Goal: Task Accomplishment & Management: Use online tool/utility

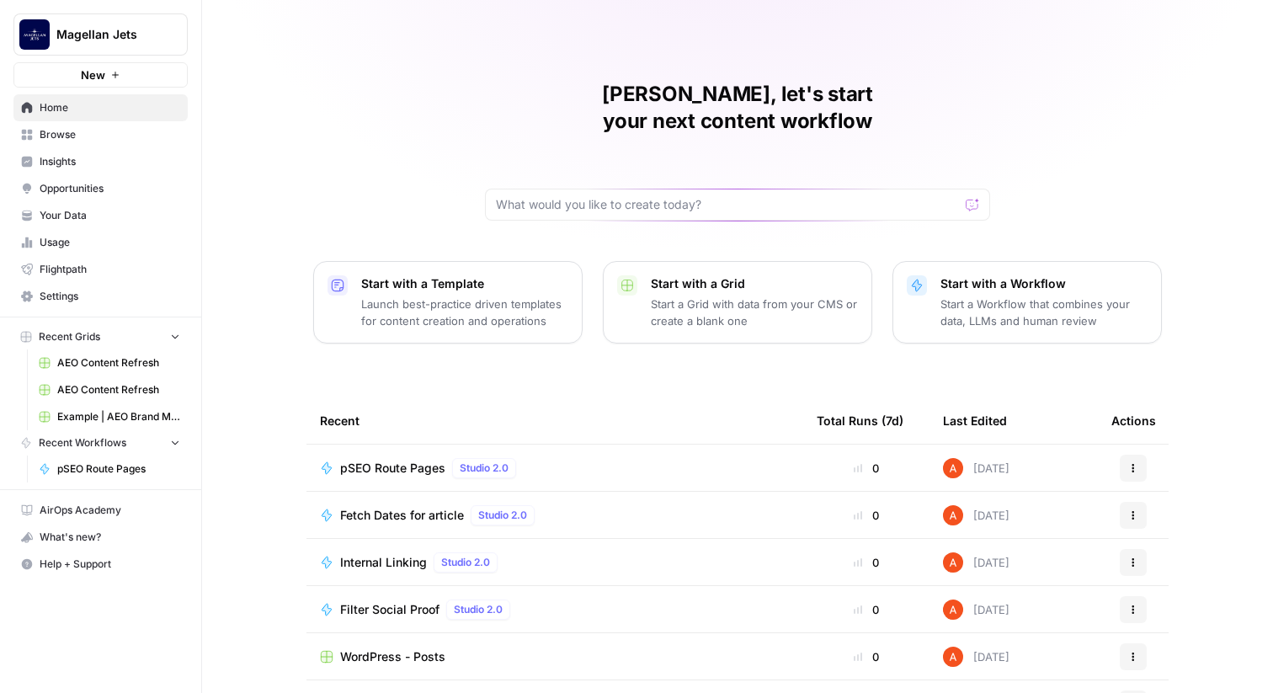
click at [123, 32] on span "Magellan Jets" at bounding box center [107, 34] width 102 height 17
type input "myh"
click at [105, 135] on div "MyHealthTeam" at bounding box center [152, 126] width 256 height 20
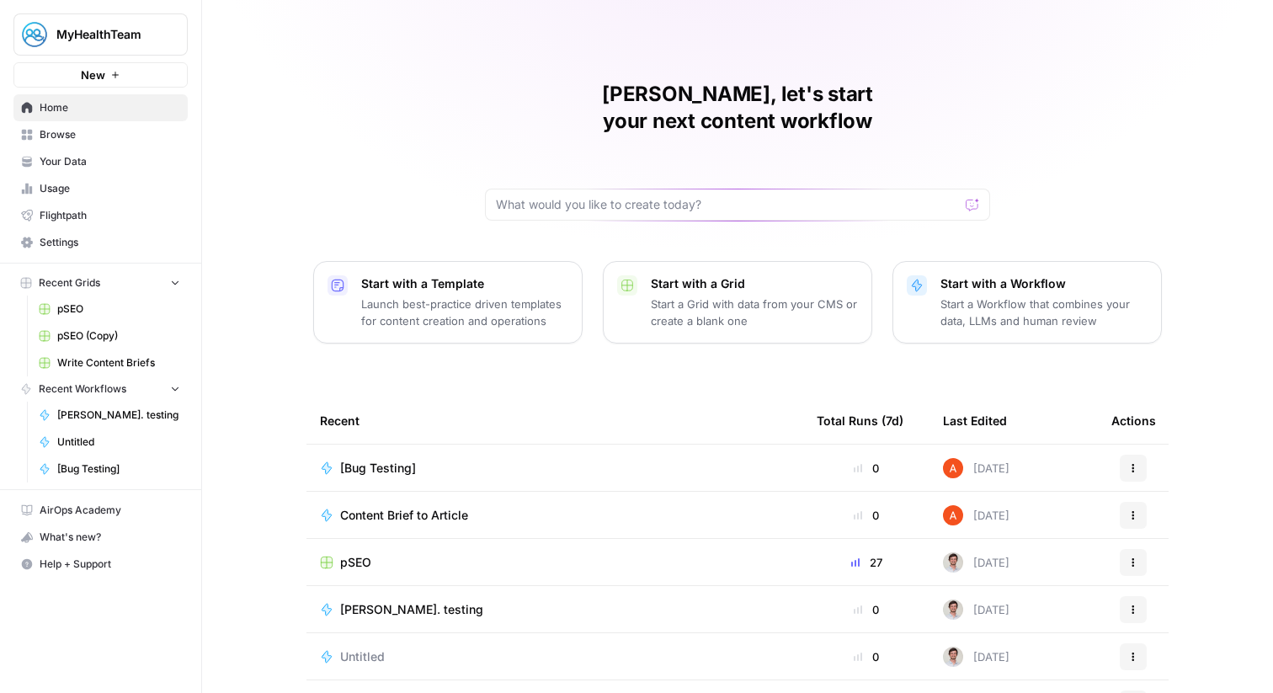
click at [136, 136] on span "Browse" at bounding box center [110, 134] width 141 height 15
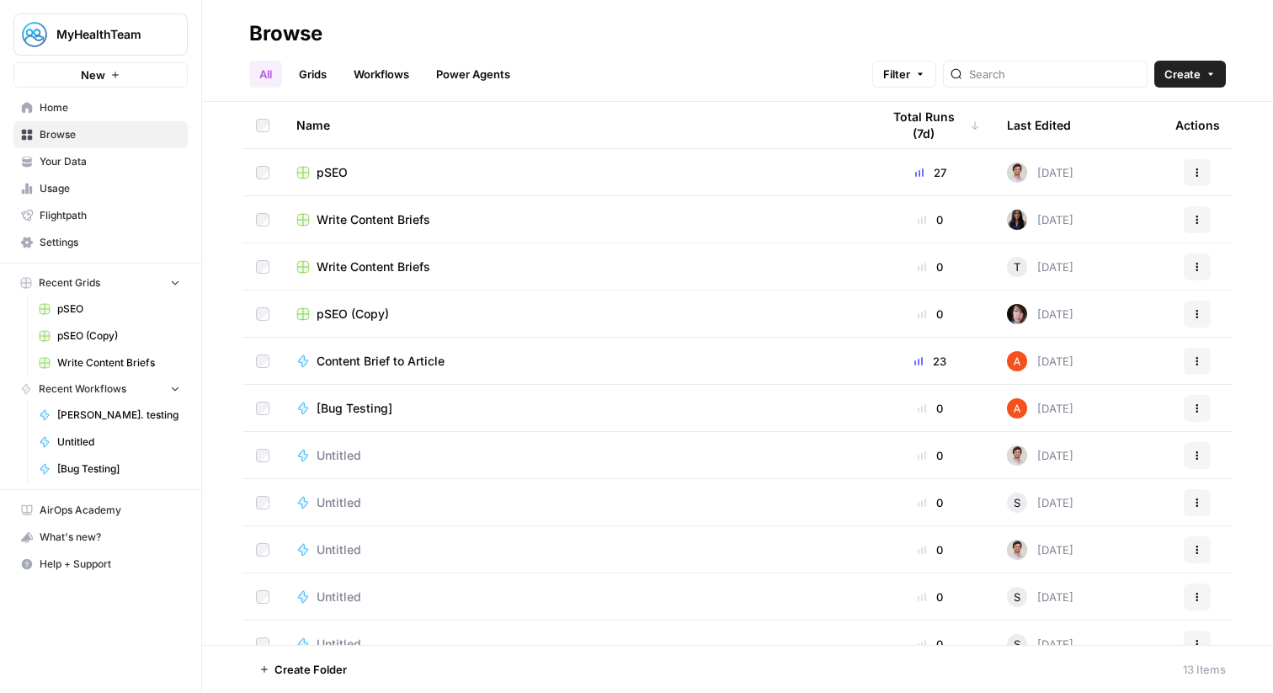
click at [323, 74] on link "Grids" at bounding box center [313, 74] width 48 height 27
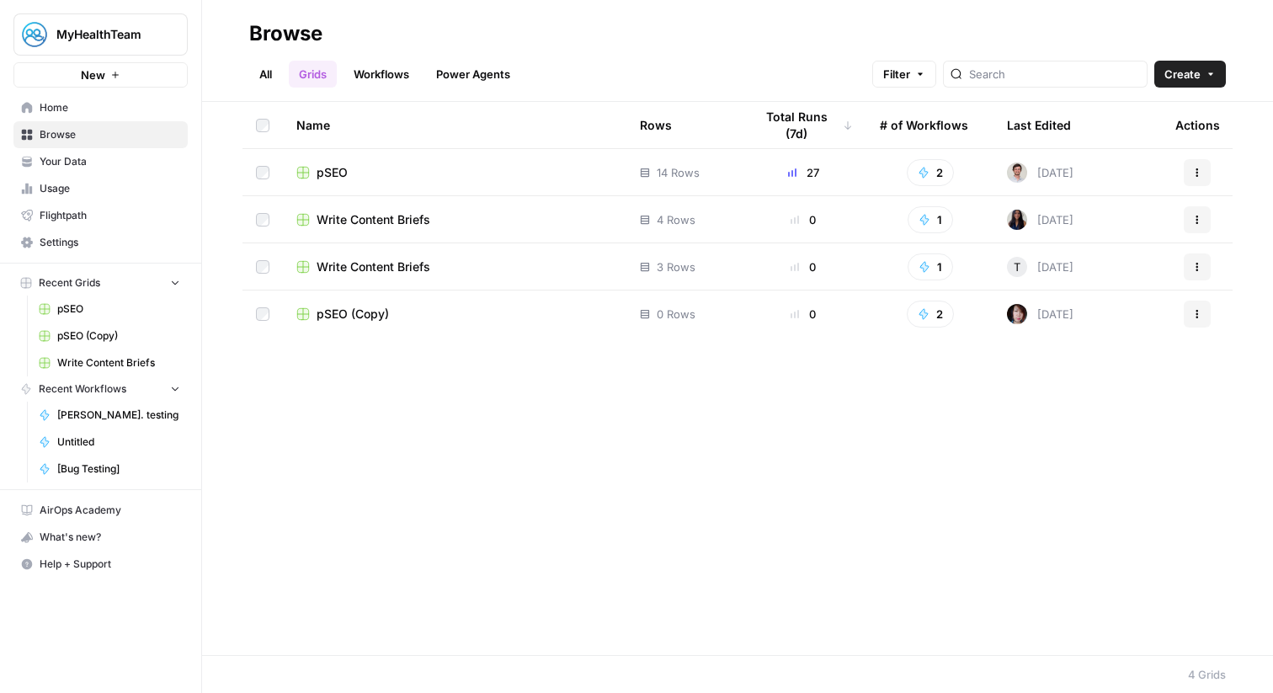
click at [428, 177] on div "pSEO" at bounding box center [454, 172] width 317 height 17
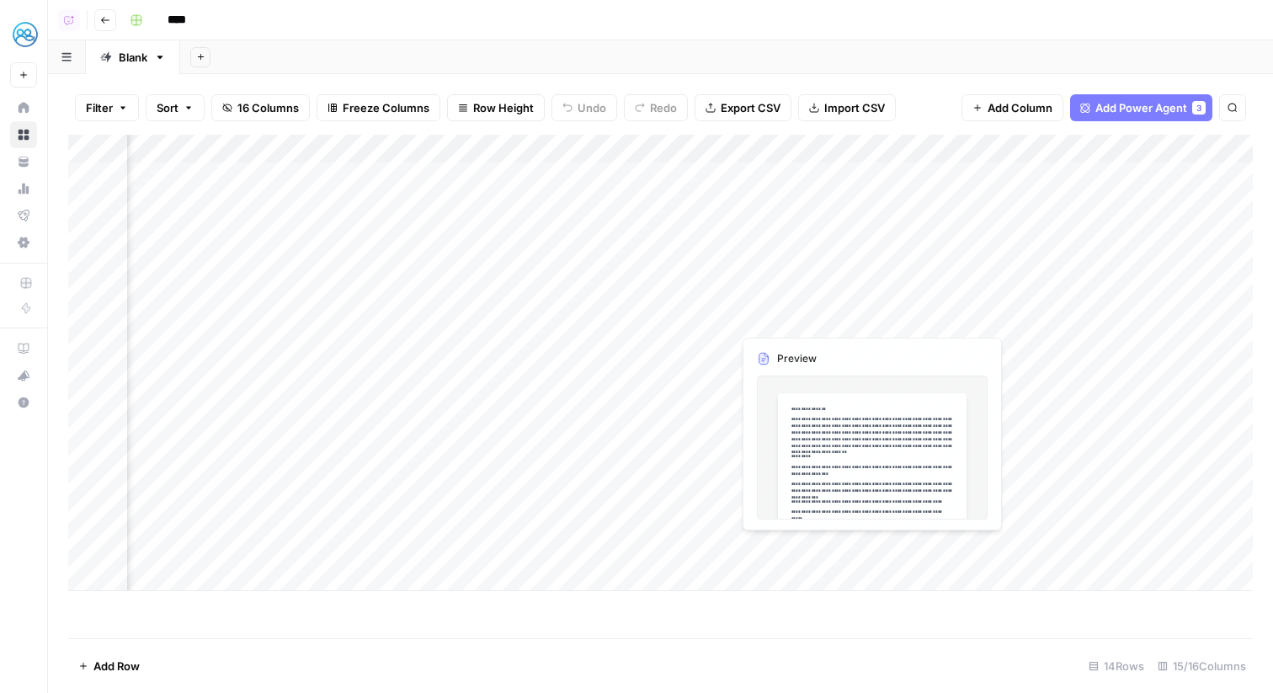
scroll to position [0, 413]
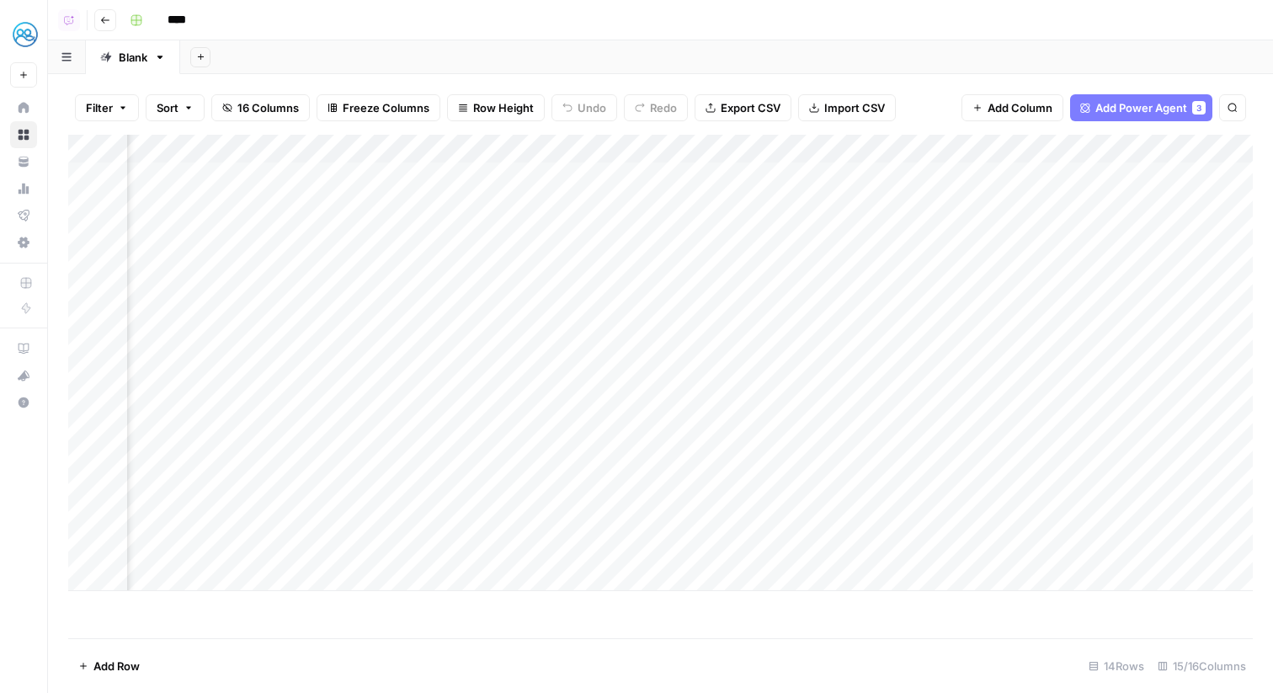
click at [882, 551] on div "Add Column" at bounding box center [660, 363] width 1185 height 456
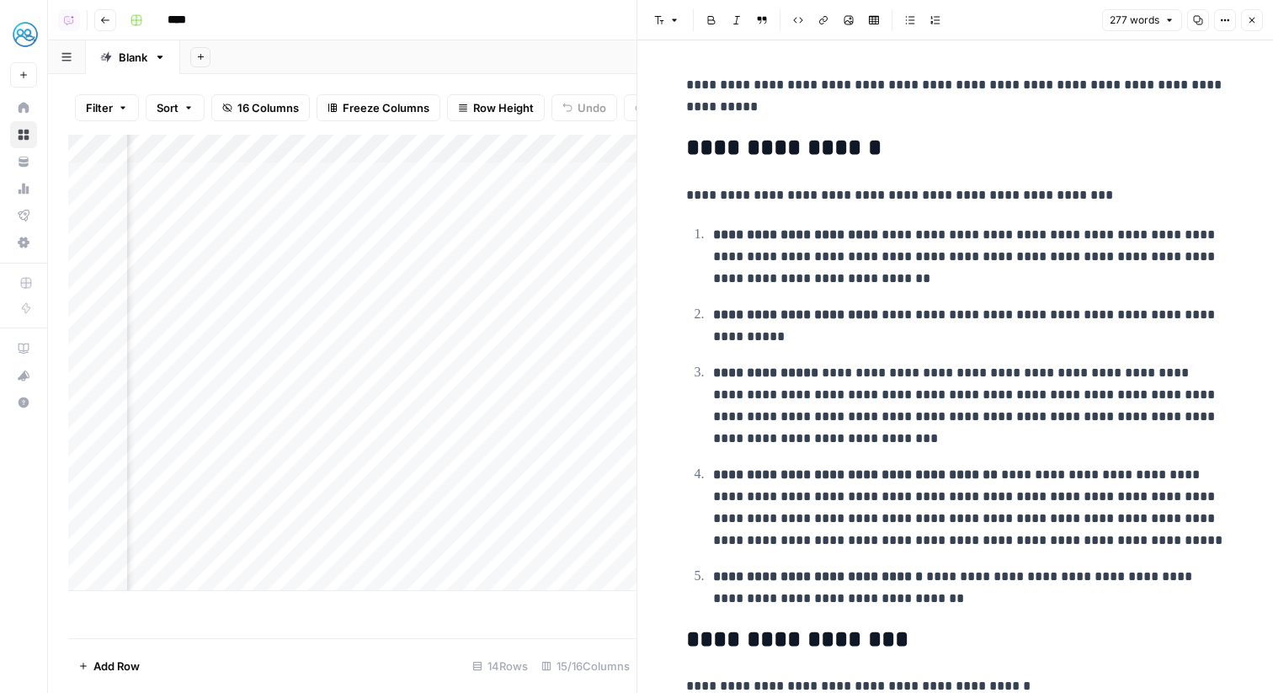
click at [1246, 21] on button "Close" at bounding box center [1252, 20] width 22 height 22
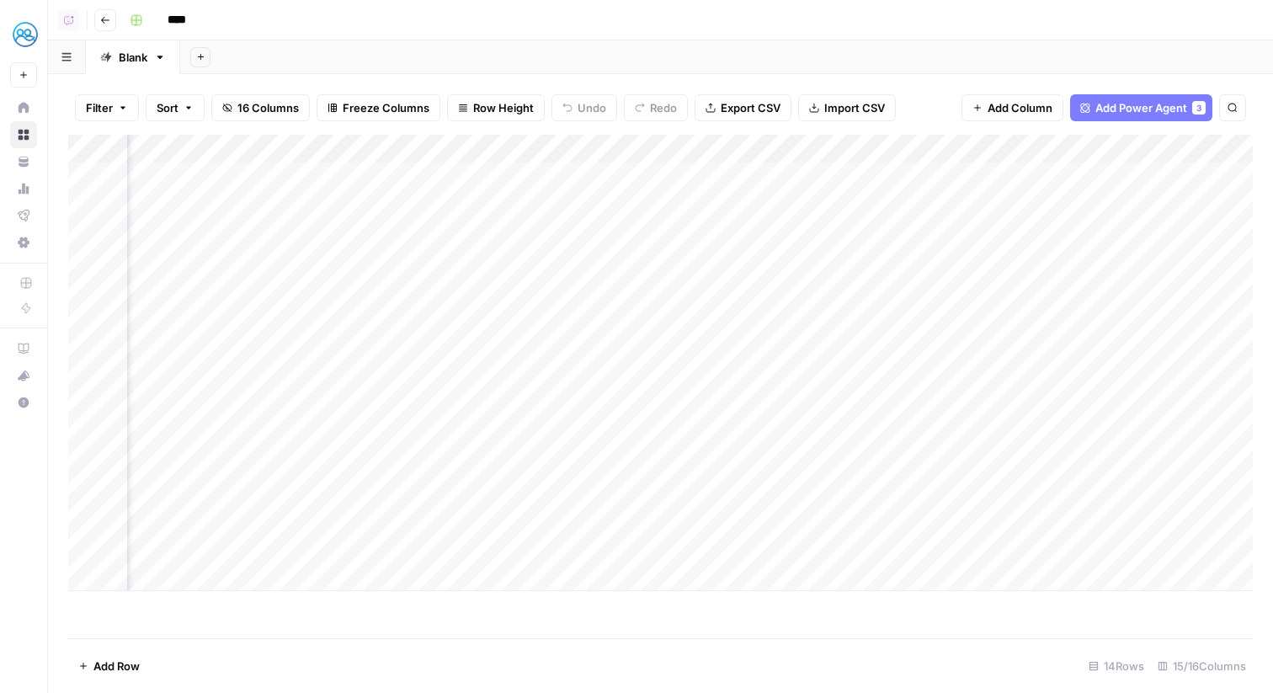
scroll to position [0, 841]
click at [457, 552] on div "Add Column" at bounding box center [660, 363] width 1185 height 456
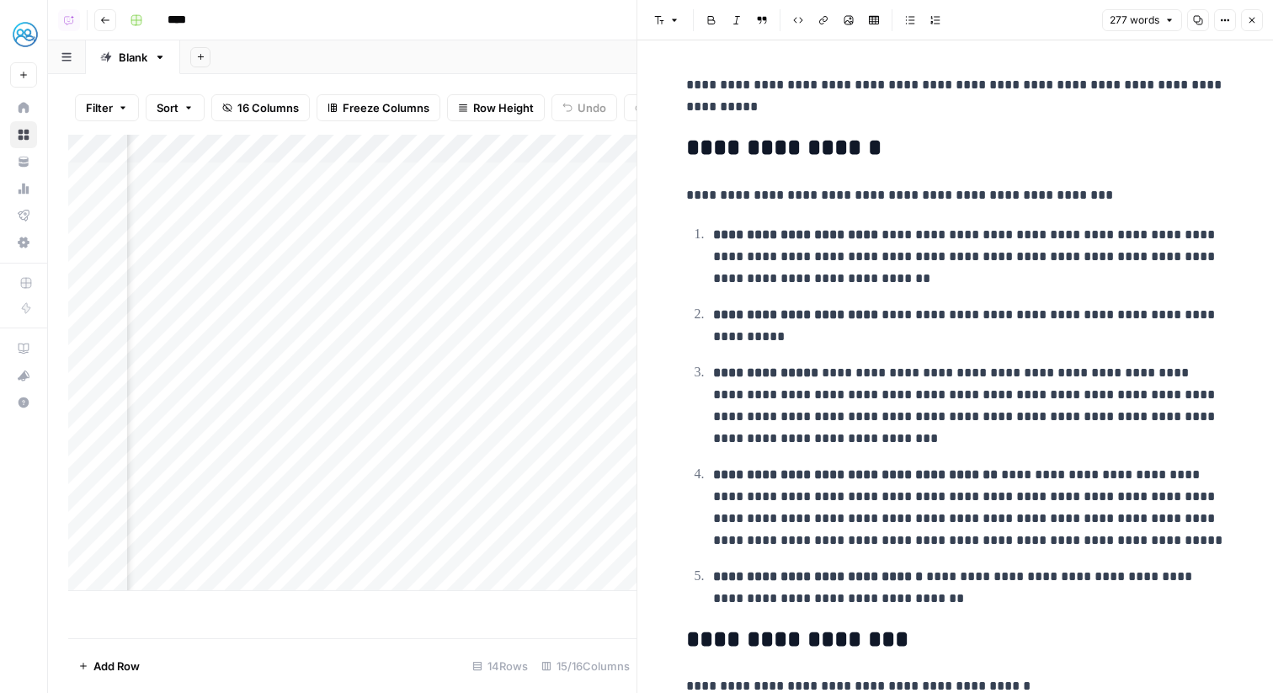
click at [1253, 16] on icon "button" at bounding box center [1252, 20] width 10 height 10
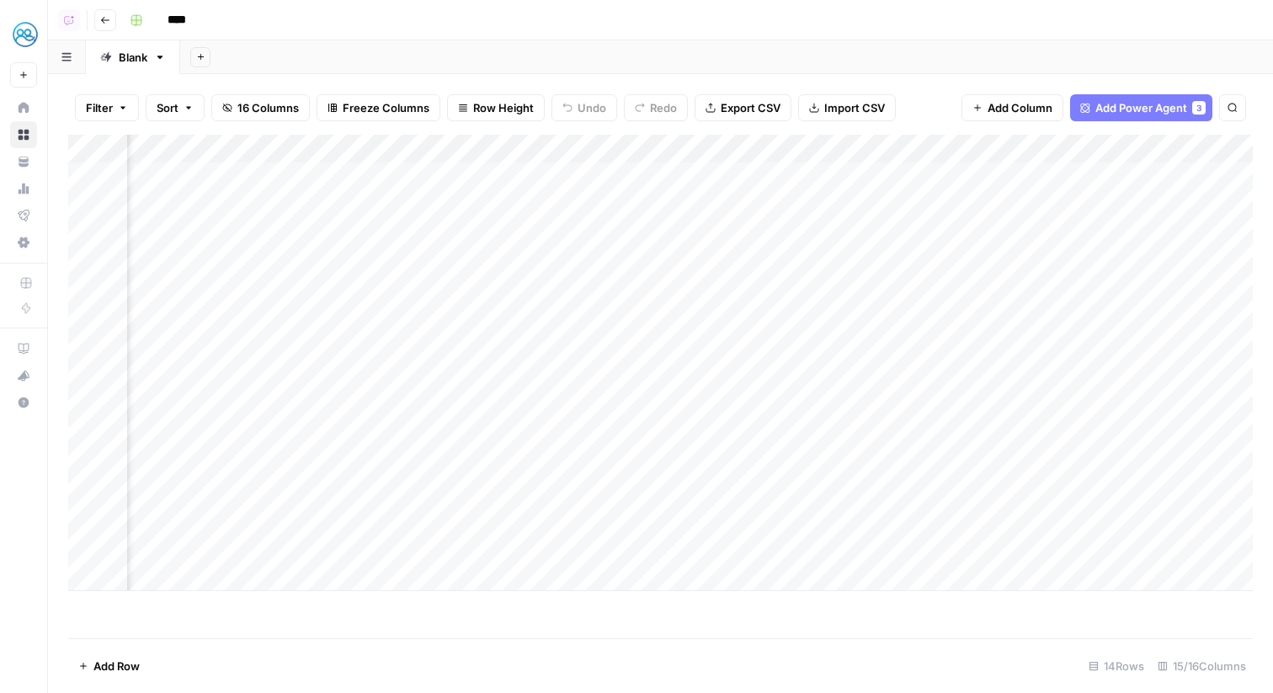
scroll to position [0, 464]
click at [686, 547] on div "Add Column" at bounding box center [660, 363] width 1185 height 456
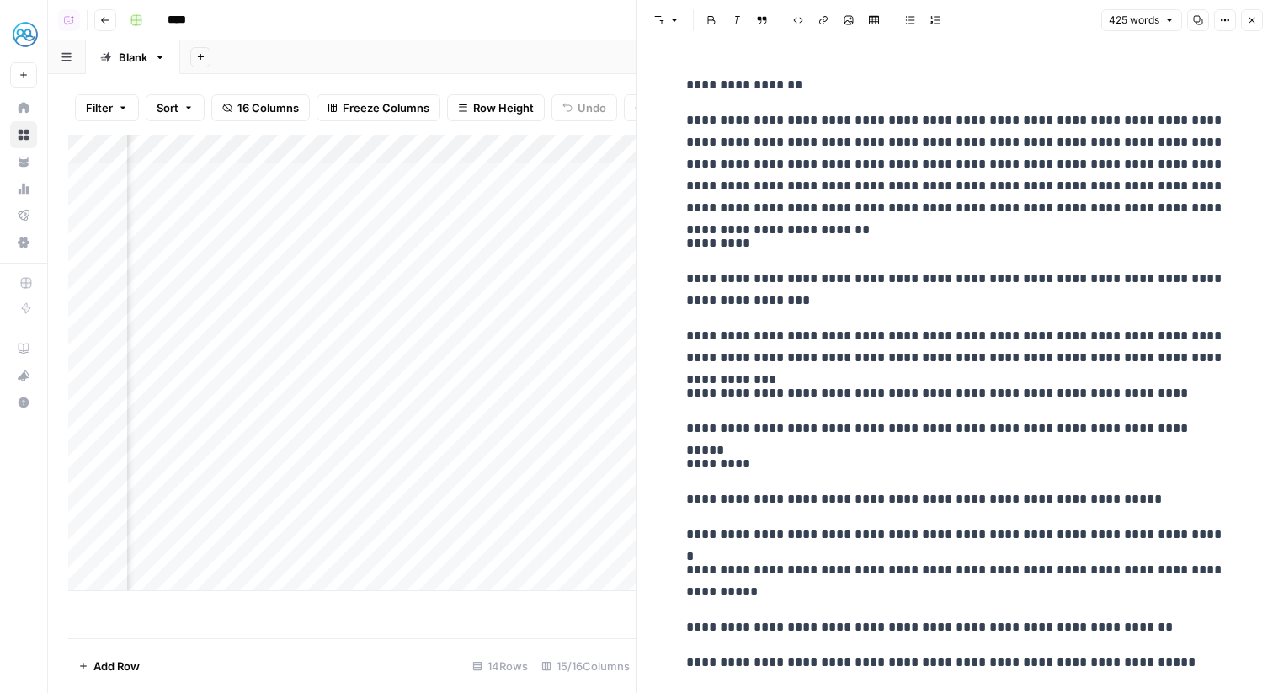
click at [1260, 14] on button "Close" at bounding box center [1252, 20] width 22 height 22
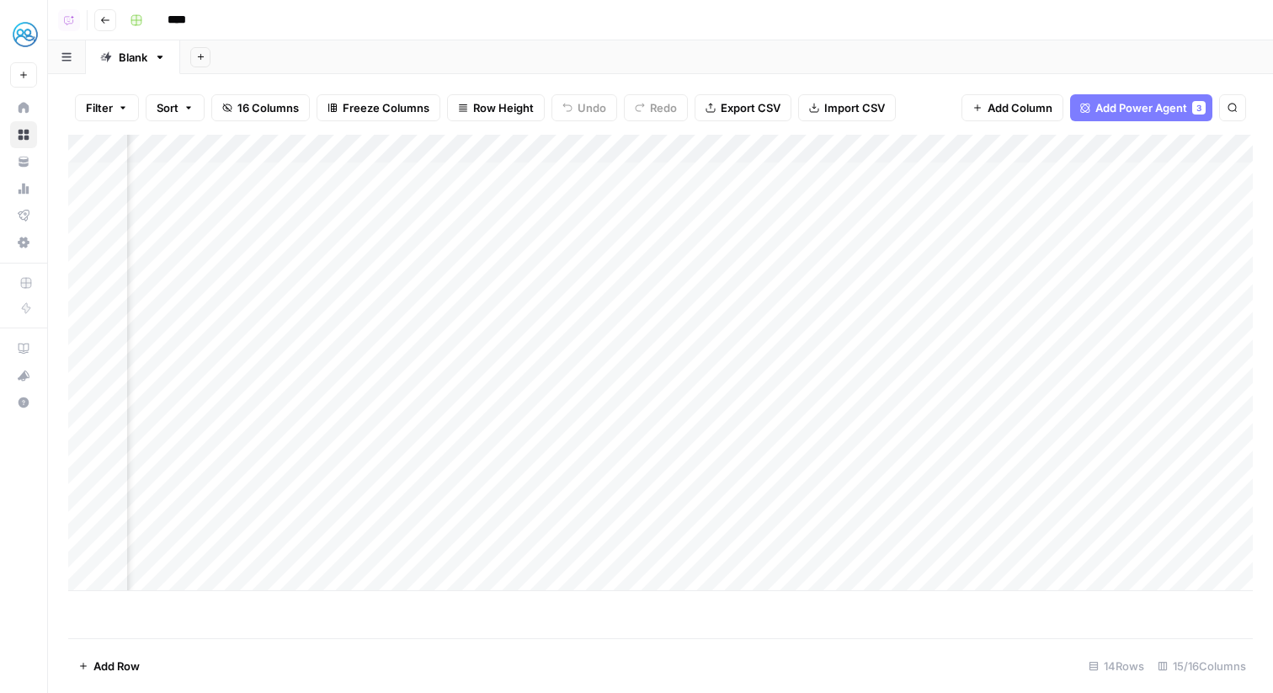
click at [835, 547] on div "Add Column" at bounding box center [660, 363] width 1185 height 456
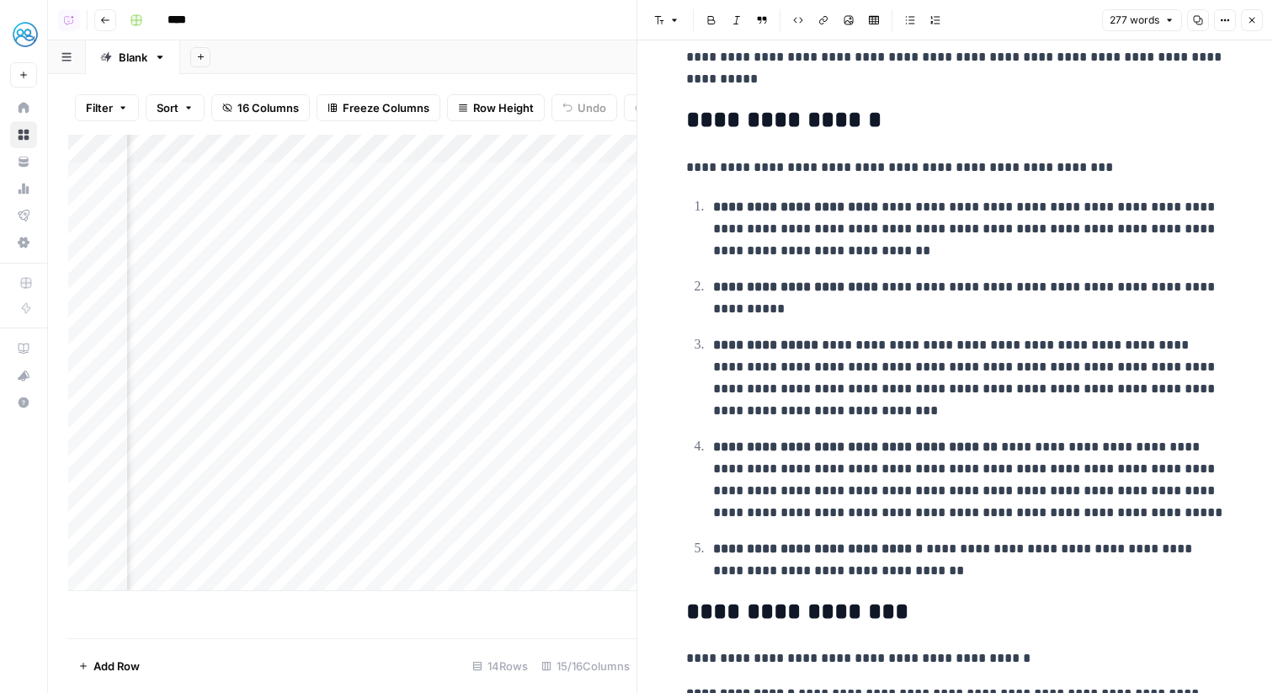
scroll to position [29, 0]
drag, startPoint x: 800, startPoint y: 168, endPoint x: 966, endPoint y: 556, distance: 421.5
click at [966, 556] on div "**********" at bounding box center [955, 485] width 559 height 892
click at [990, 424] on ol "**********" at bounding box center [955, 388] width 539 height 387
drag, startPoint x: 891, startPoint y: 206, endPoint x: 1102, endPoint y: 241, distance: 214.2
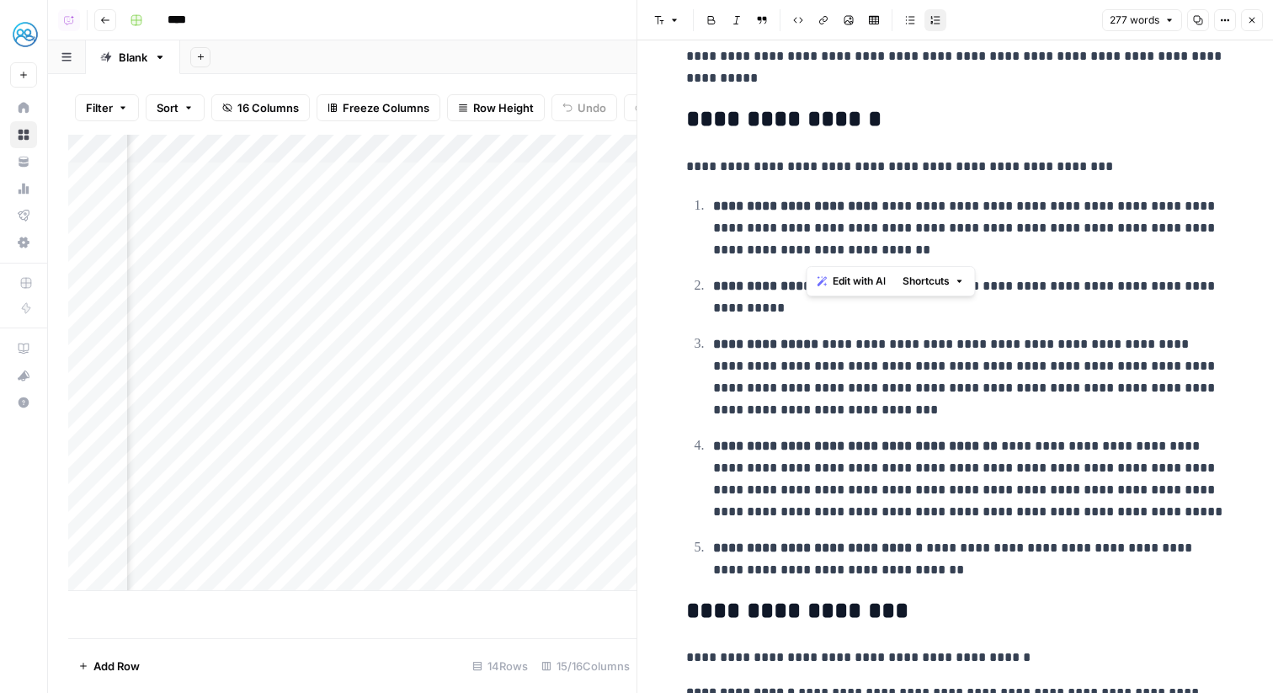
click at [1102, 241] on p "**********" at bounding box center [969, 228] width 512 height 66
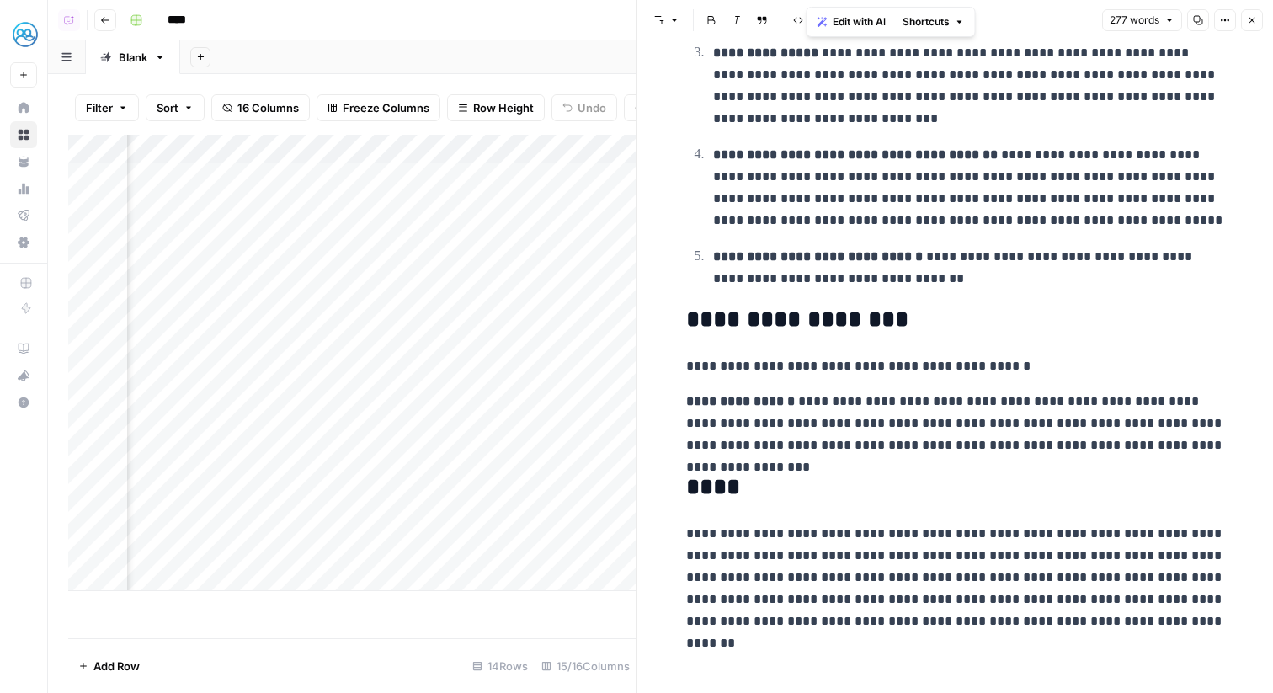
scroll to position [0, 0]
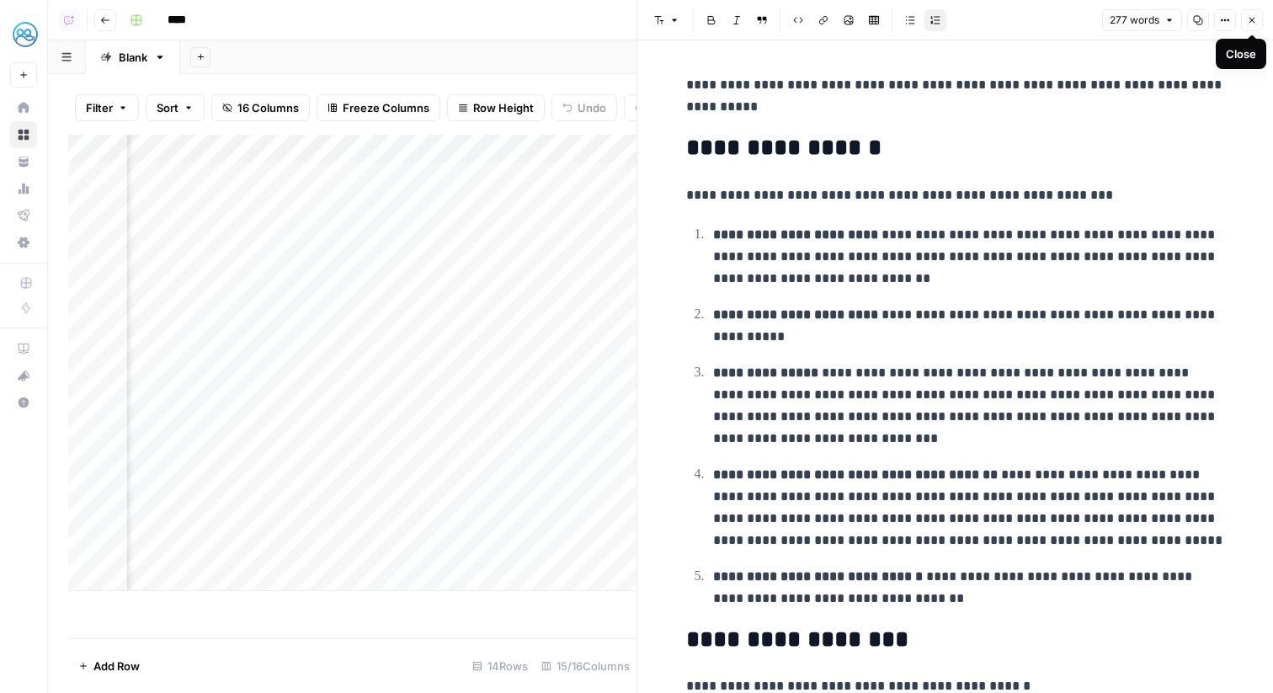
click at [1247, 19] on icon "button" at bounding box center [1252, 20] width 10 height 10
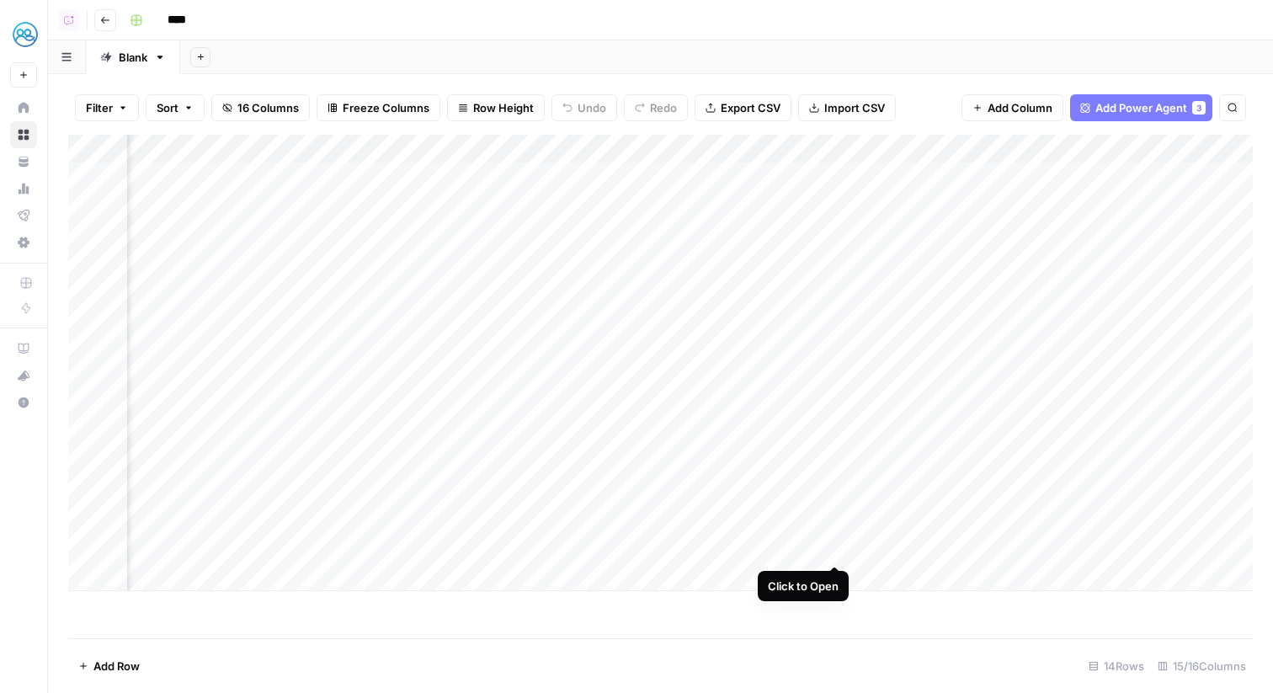
click at [834, 551] on div "Add Column" at bounding box center [660, 363] width 1185 height 456
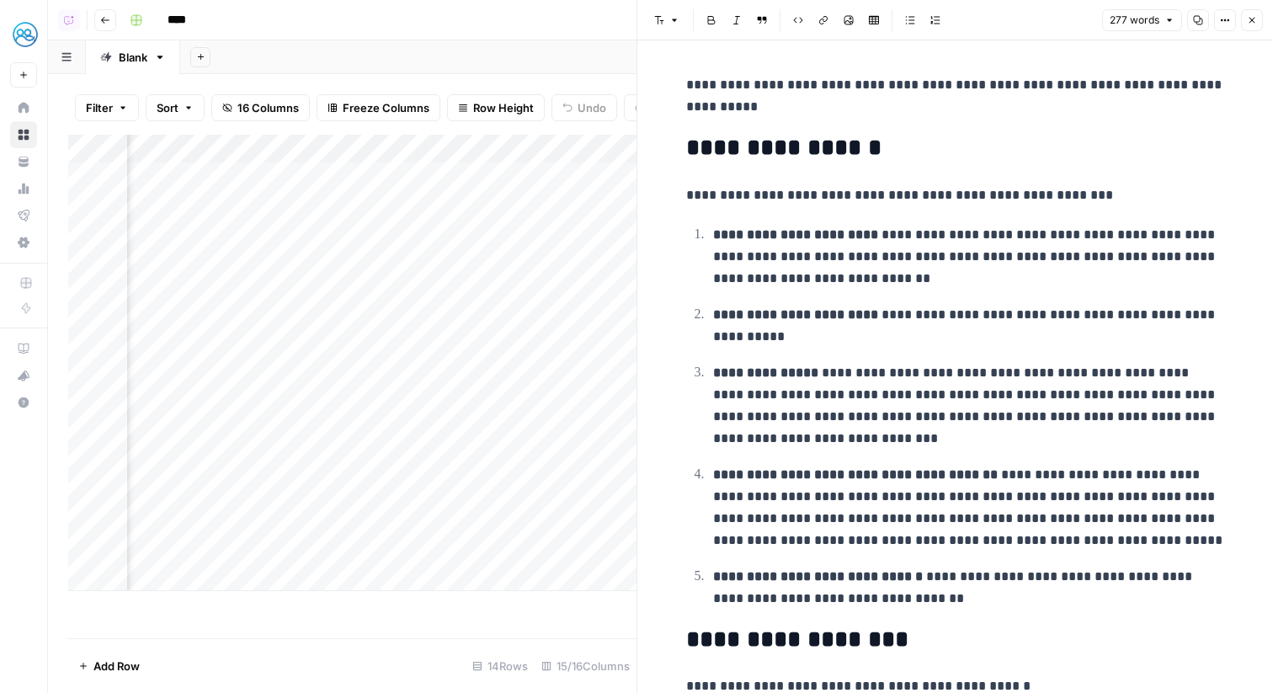
click at [1257, 20] on span "Close" at bounding box center [1257, 20] width 1 height 1
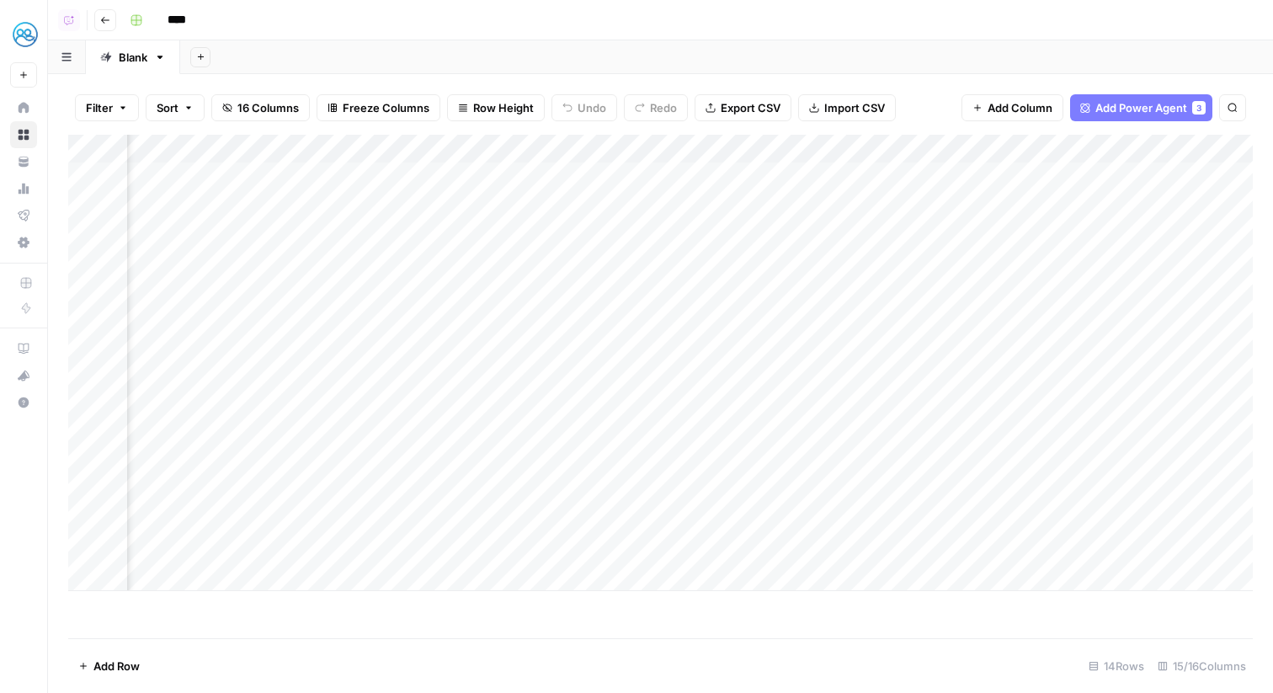
scroll to position [0, 1492]
click at [1119, 229] on div "Add Column" at bounding box center [660, 363] width 1185 height 456
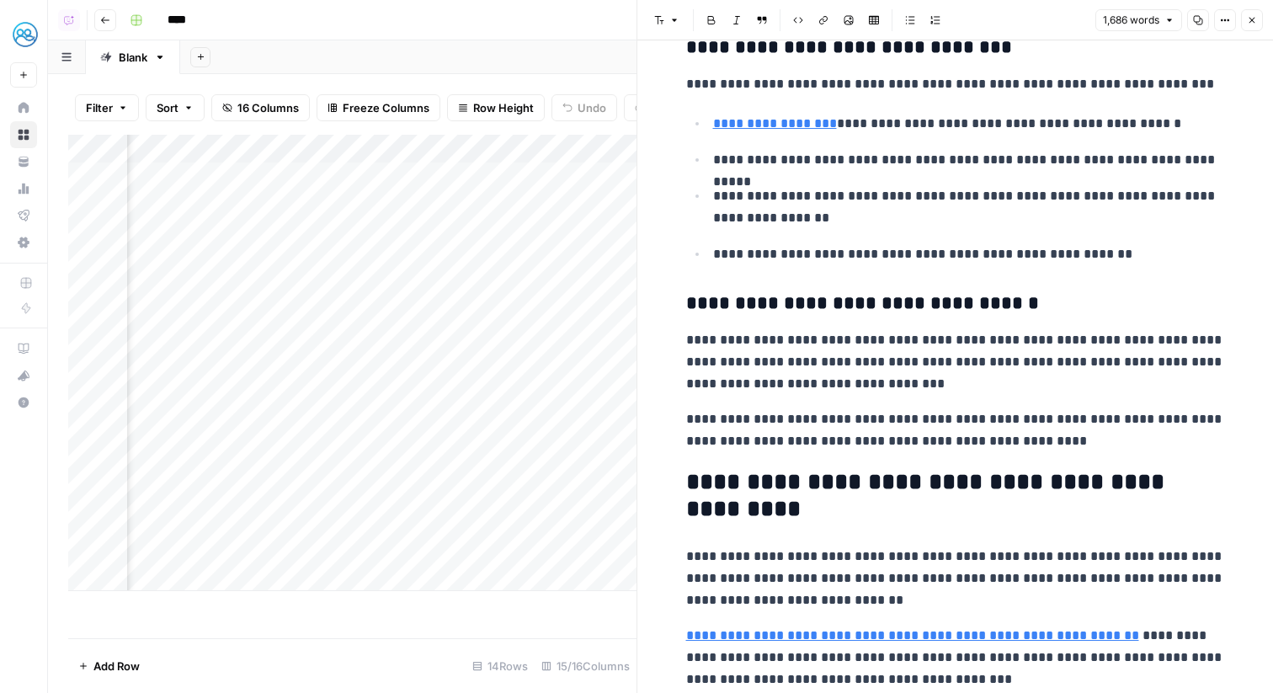
scroll to position [3256, 0]
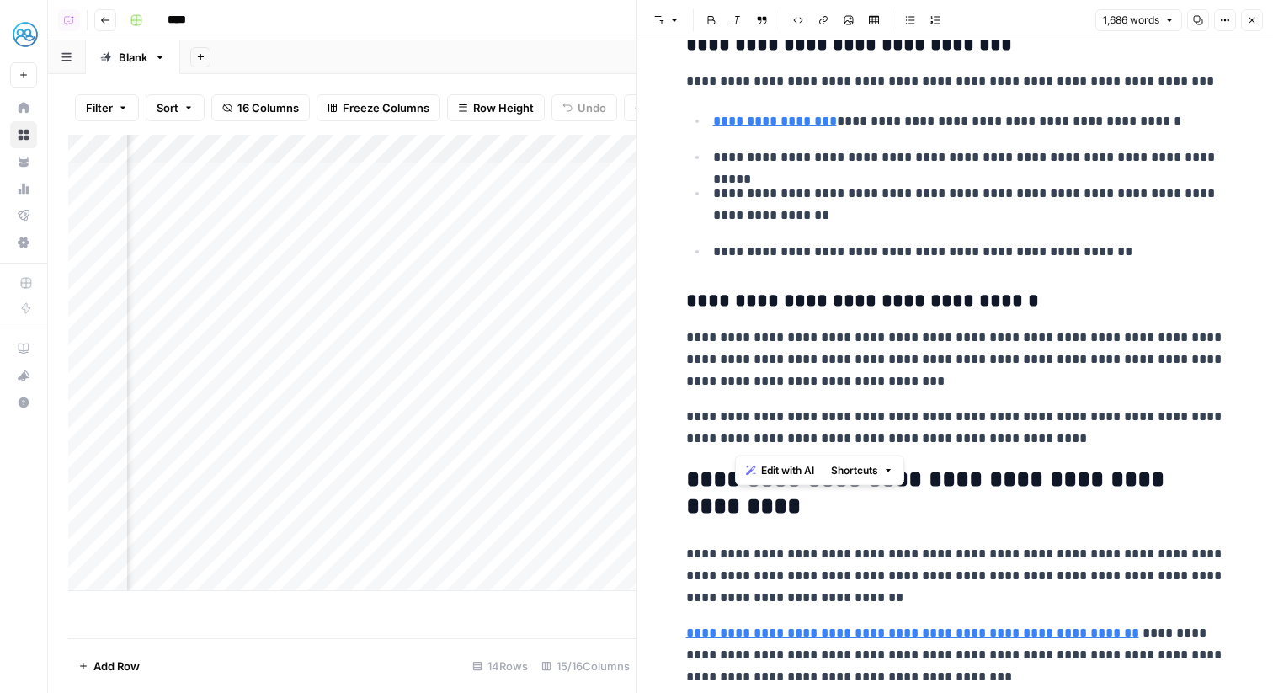
drag, startPoint x: 1092, startPoint y: 440, endPoint x: 737, endPoint y: 342, distance: 367.8
click at [895, 371] on p "**********" at bounding box center [955, 360] width 539 height 66
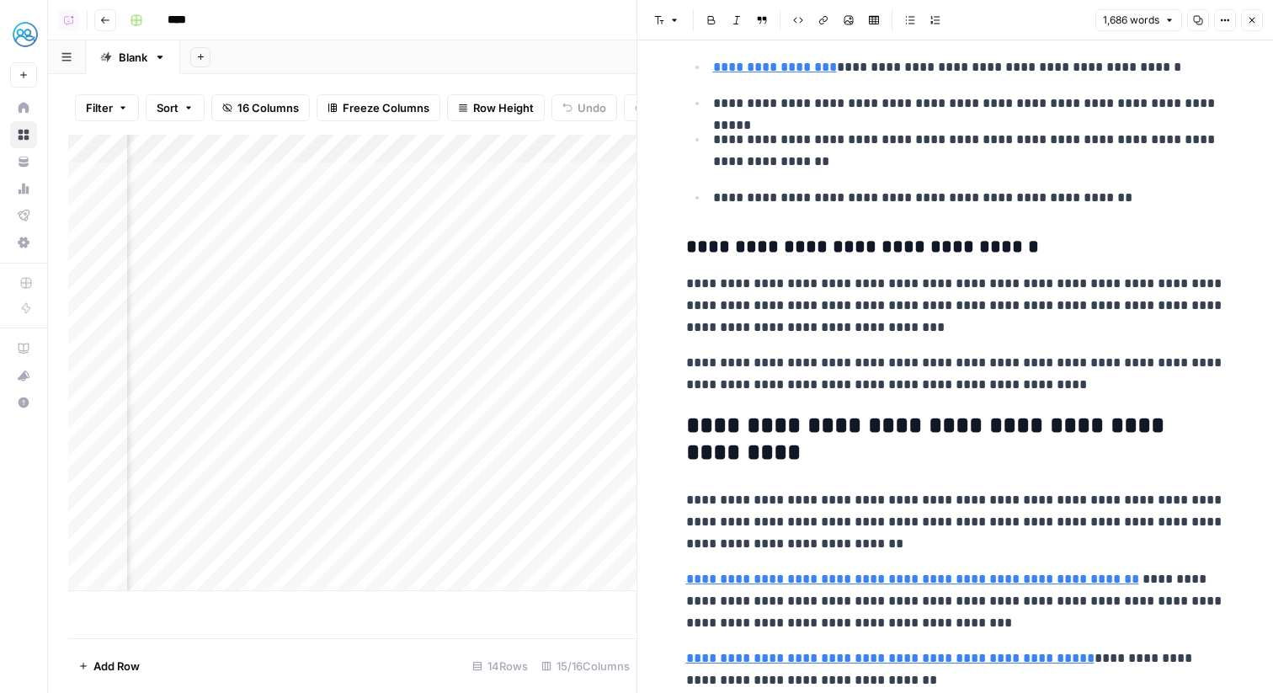
scroll to position [3313, 0]
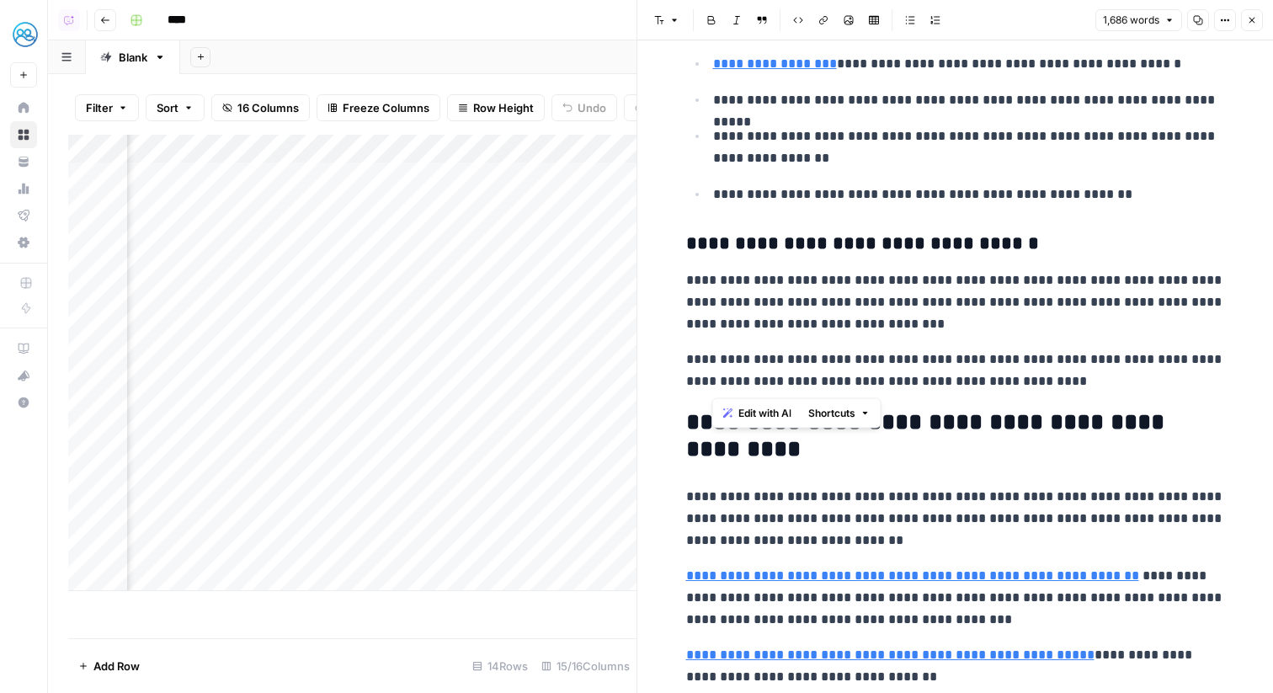
drag, startPoint x: 1070, startPoint y: 384, endPoint x: 709, endPoint y: 351, distance: 362.8
click at [709, 351] on p "**********" at bounding box center [955, 371] width 539 height 44
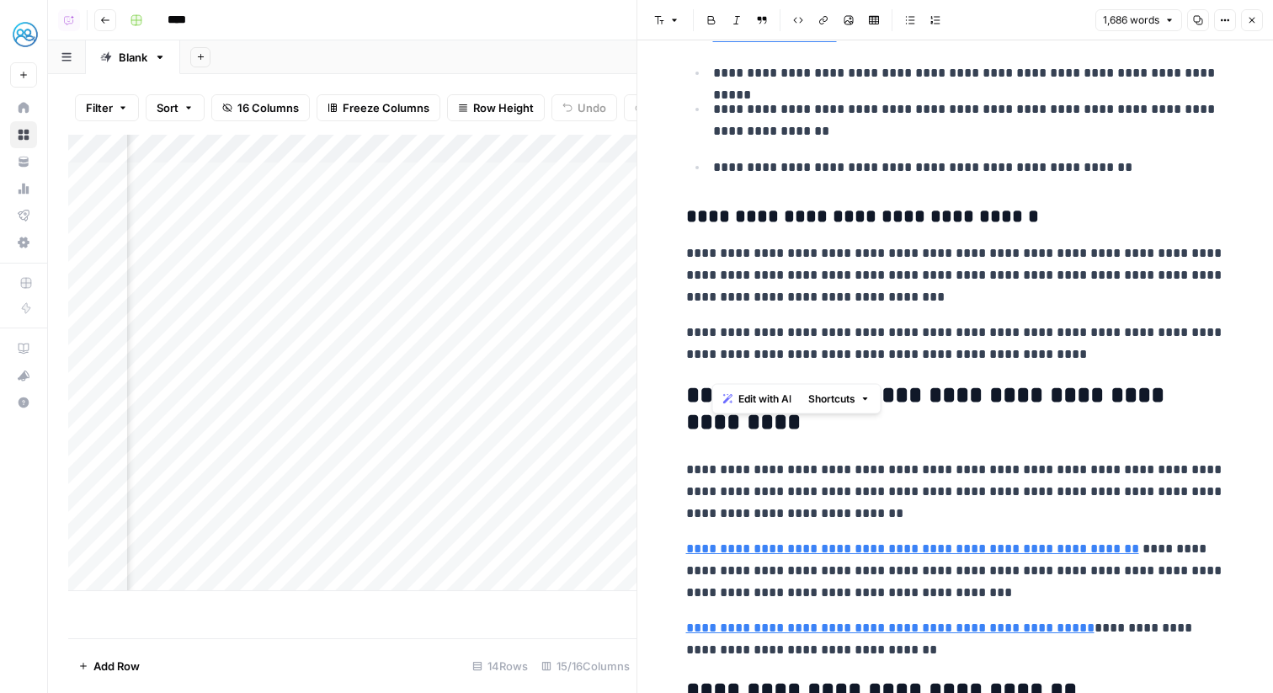
scroll to position [3343, 0]
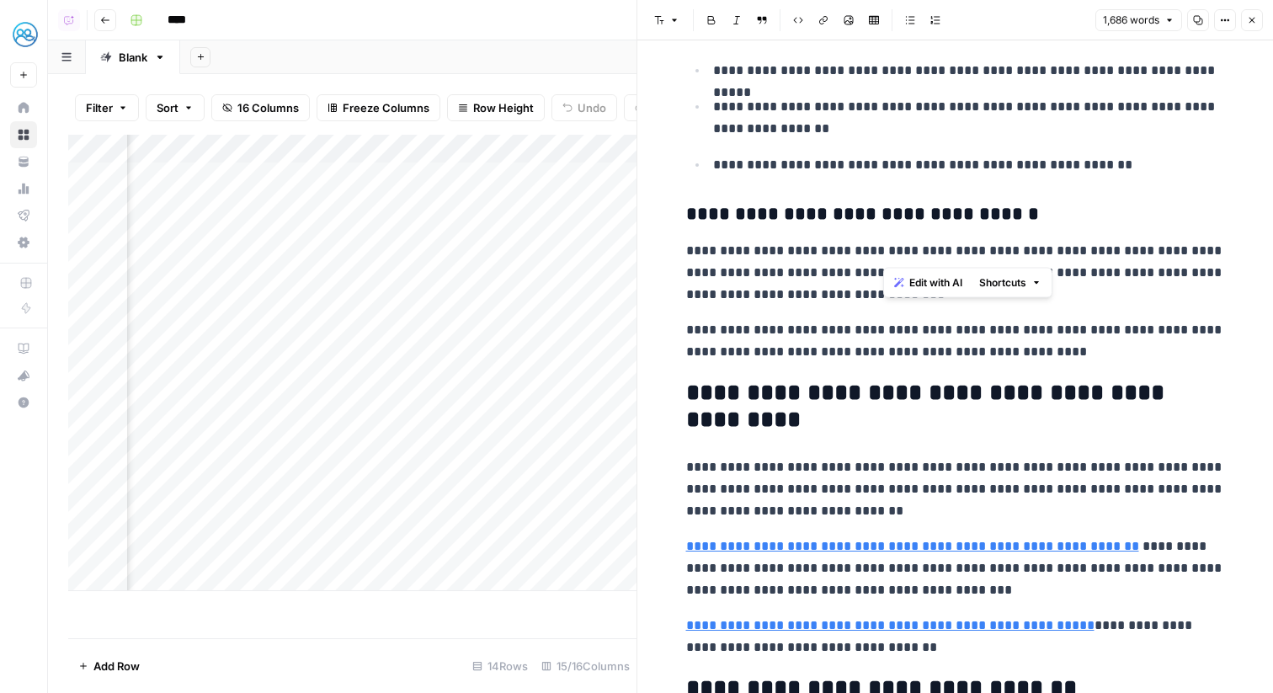
drag, startPoint x: 884, startPoint y: 250, endPoint x: 958, endPoint y: 250, distance: 75.0
click at [958, 250] on p "**********" at bounding box center [955, 273] width 539 height 66
copy p "**********"
click at [1253, 19] on icon "button" at bounding box center [1253, 21] width 6 height 6
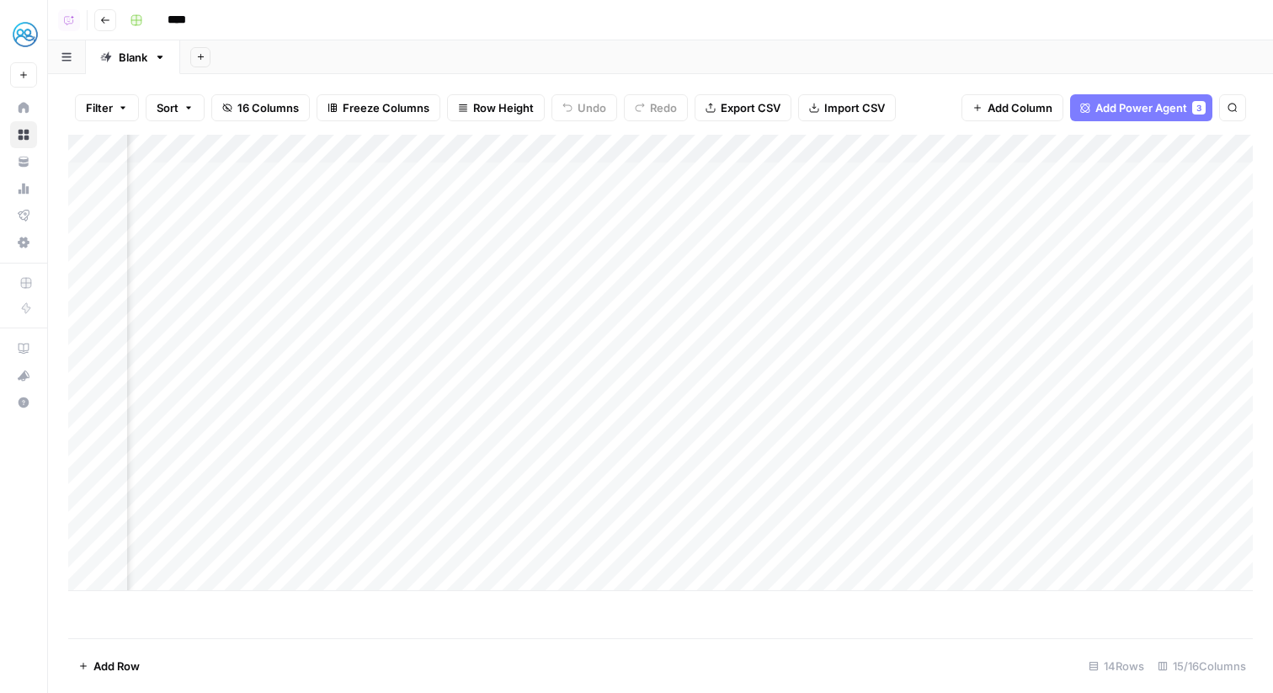
scroll to position [0, 628]
click at [665, 230] on div "Add Column" at bounding box center [660, 363] width 1185 height 456
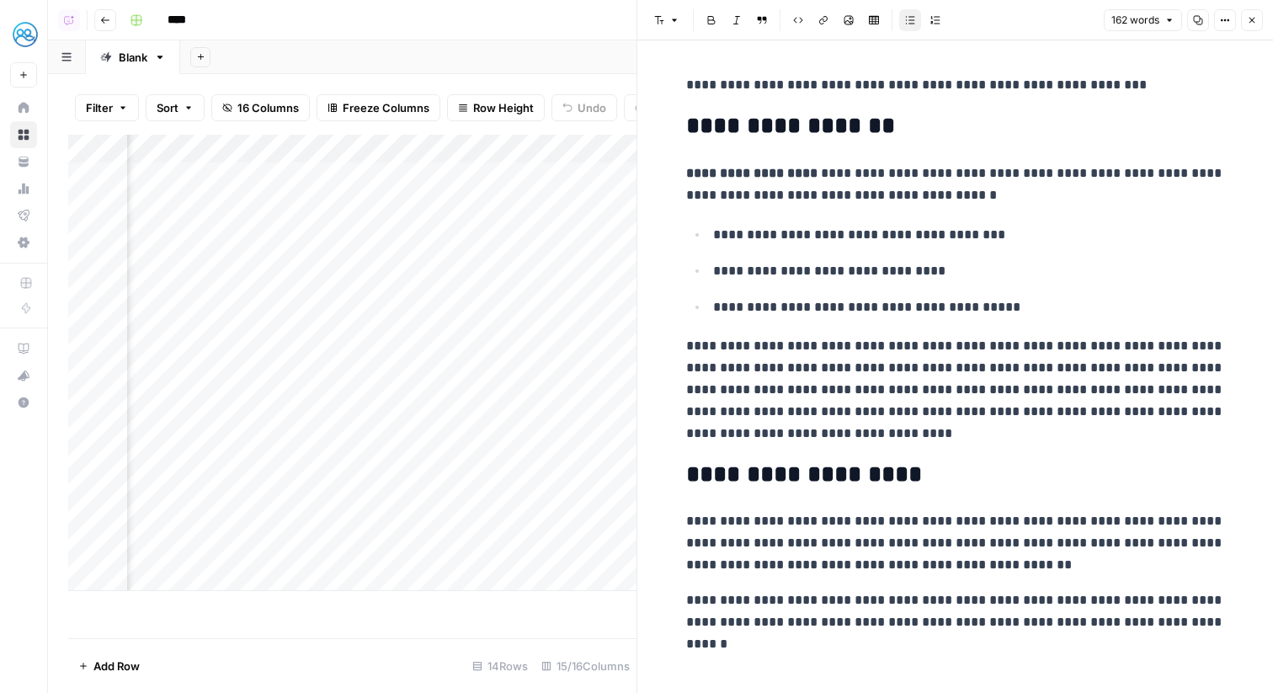
click at [1072, 285] on ul "**********" at bounding box center [955, 270] width 539 height 95
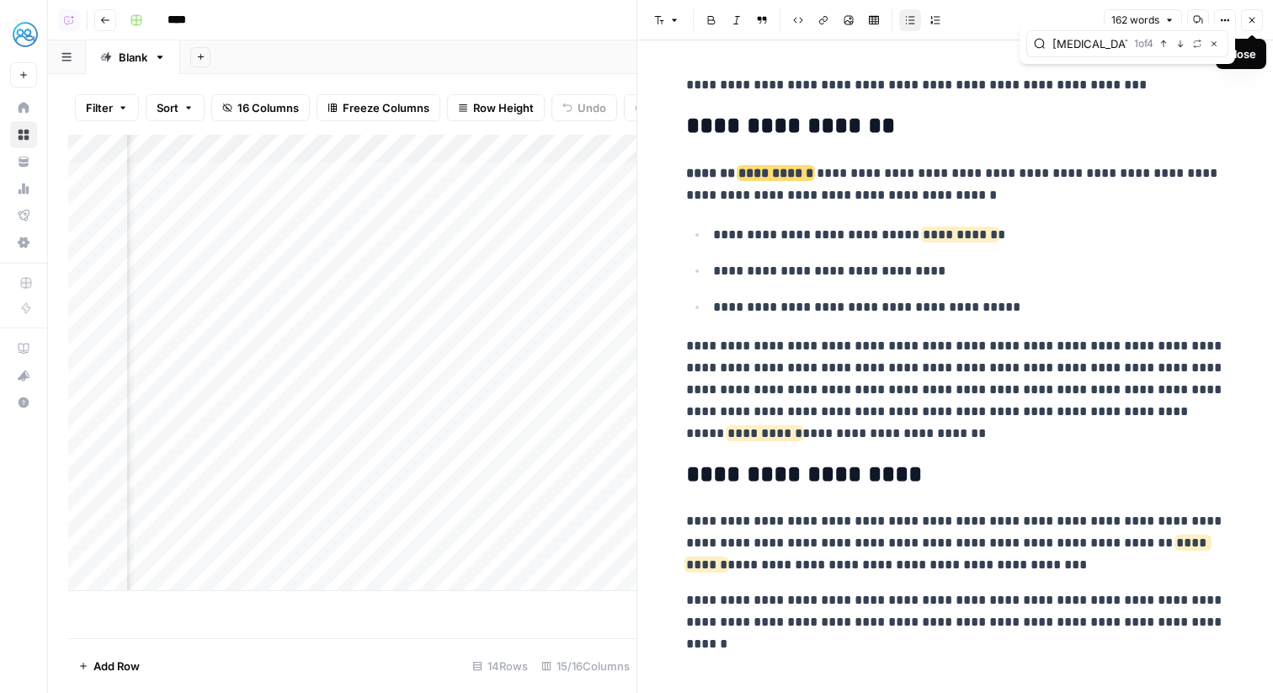
type input "mouth sores"
click at [1257, 16] on button "Close" at bounding box center [1252, 20] width 22 height 22
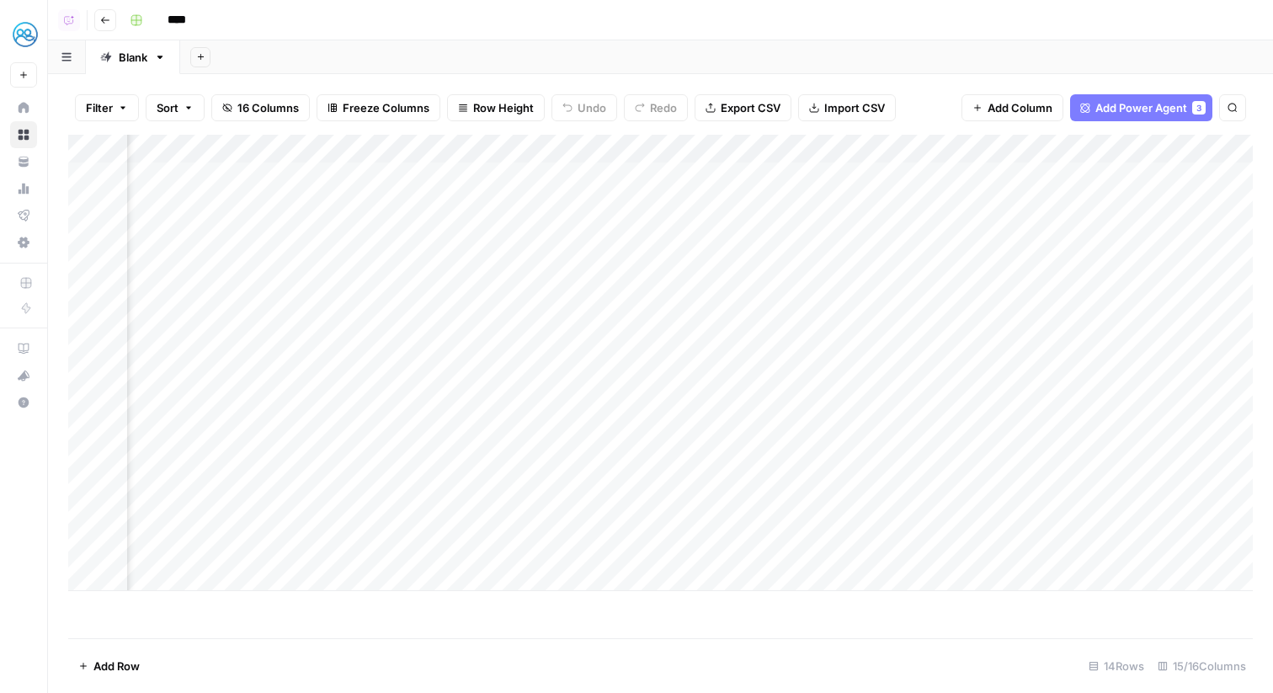
scroll to position [0, 1492]
click at [1118, 233] on div "Add Column" at bounding box center [660, 363] width 1185 height 456
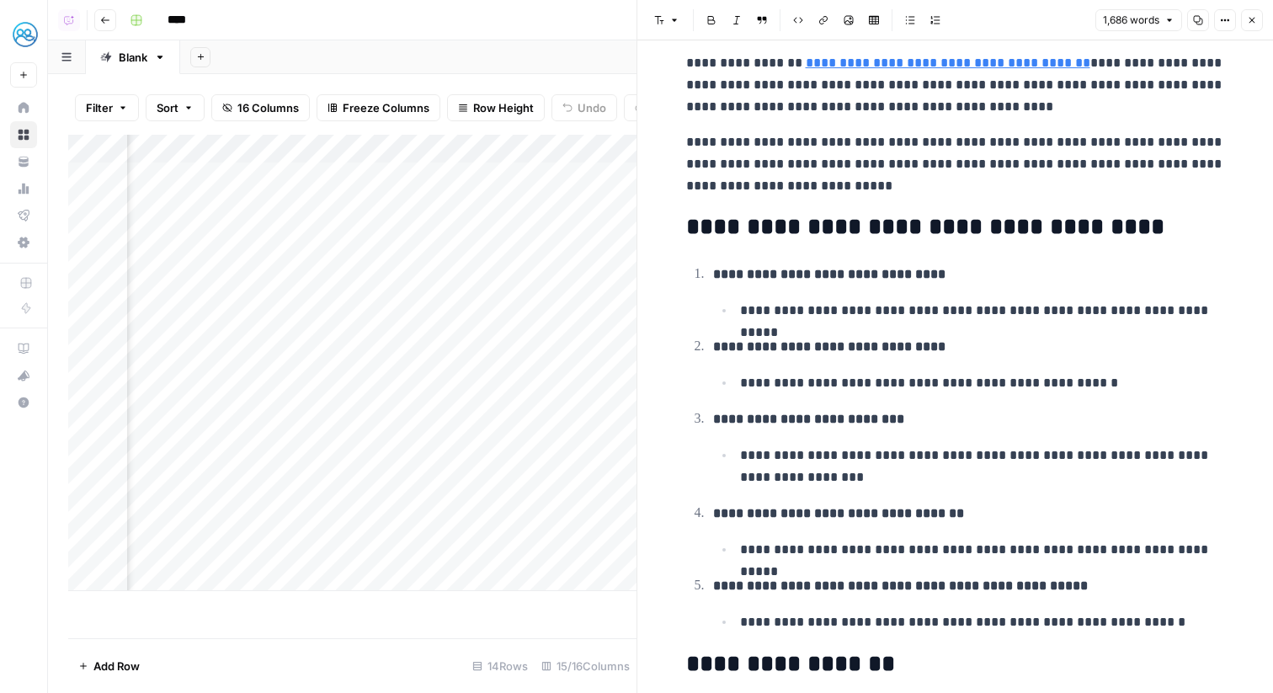
scroll to position [1741, 0]
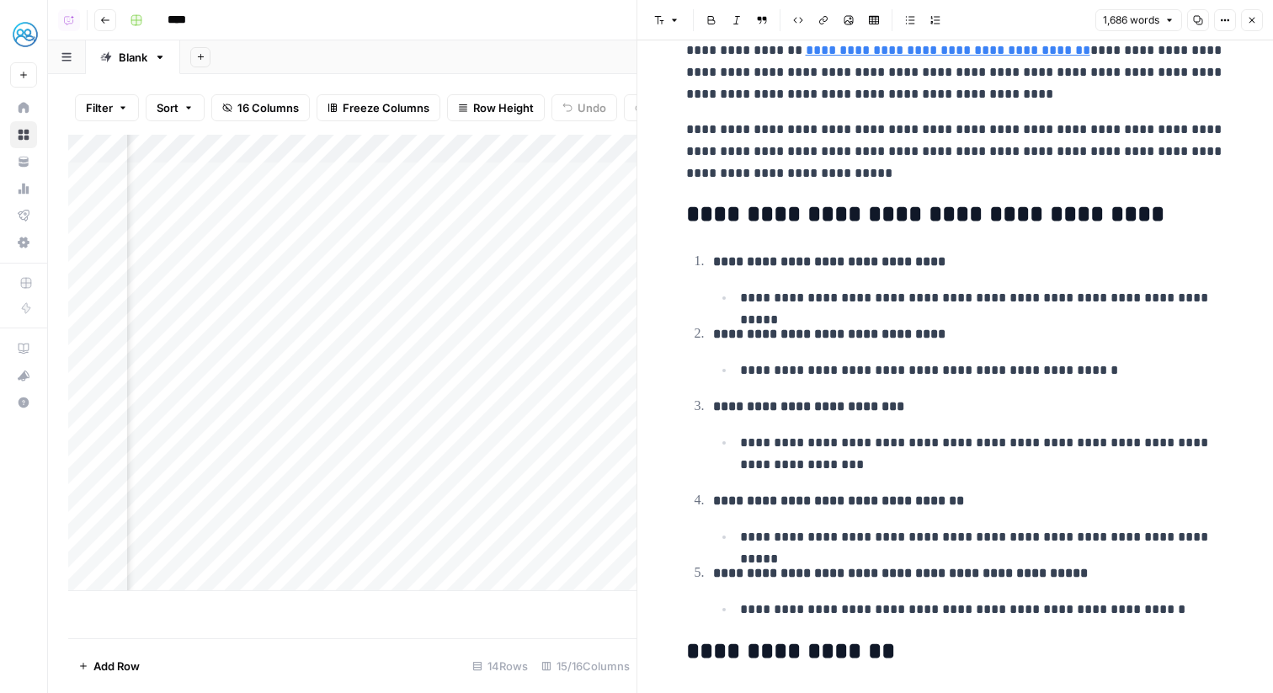
click at [1256, 18] on icon "button" at bounding box center [1252, 20] width 10 height 10
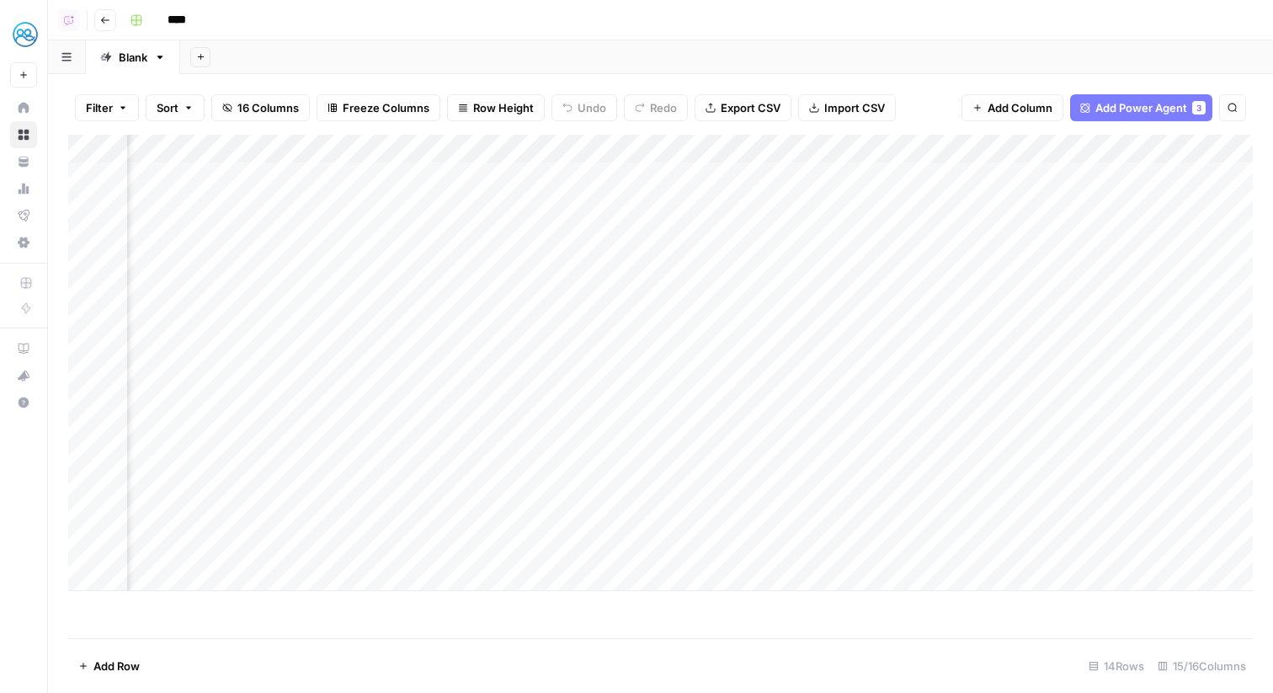
scroll to position [0, 499]
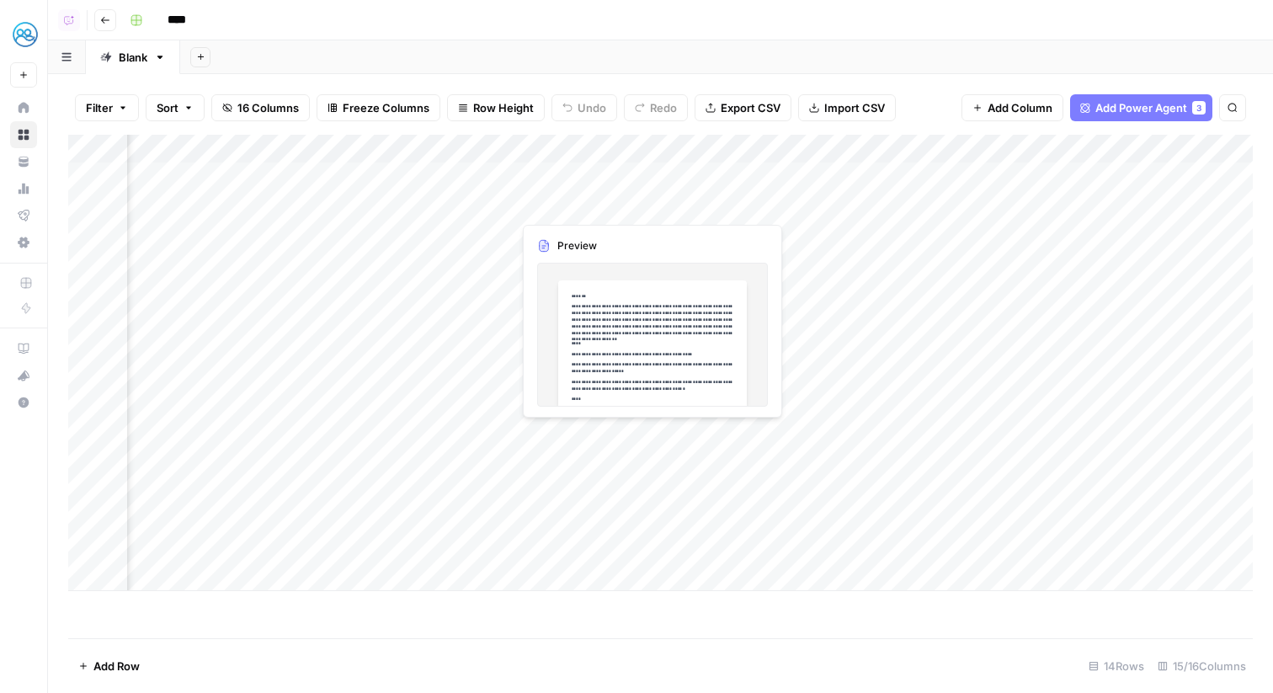
drag, startPoint x: 653, startPoint y: 231, endPoint x: 583, endPoint y: 222, distance: 70.4
click at [583, 222] on div "Add Column" at bounding box center [660, 363] width 1185 height 456
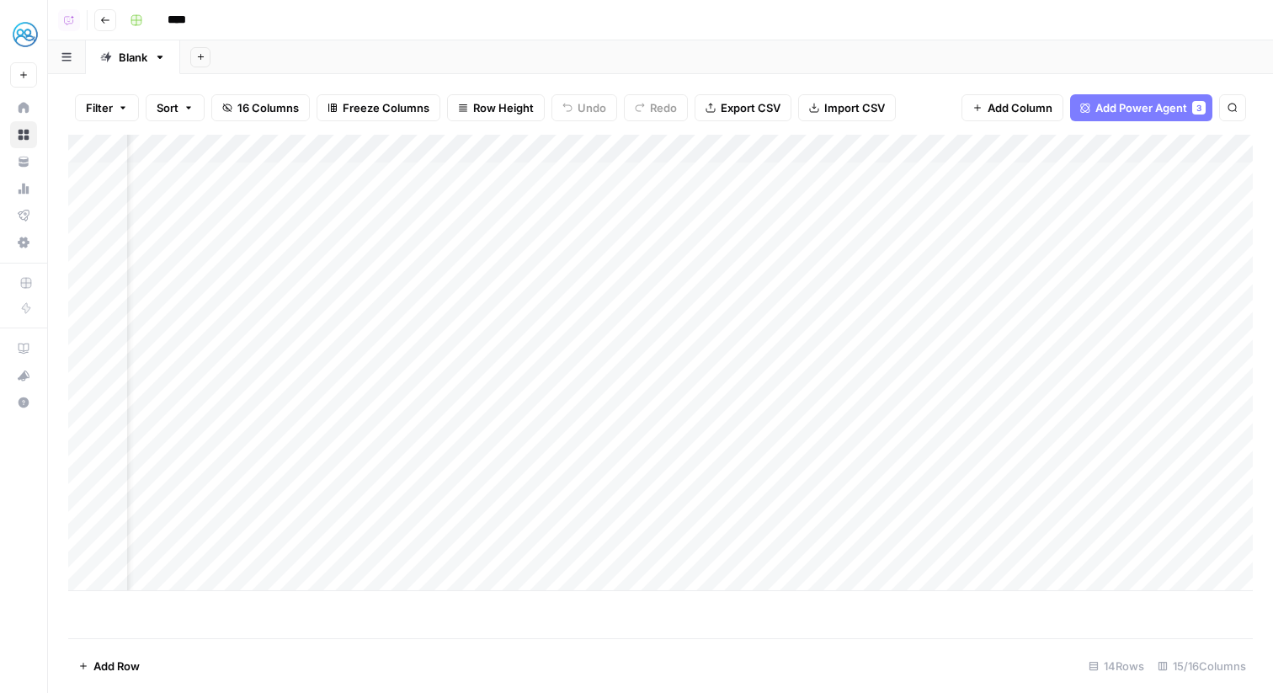
scroll to position [0, 65]
click at [426, 154] on div "Add Column" at bounding box center [660, 363] width 1185 height 456
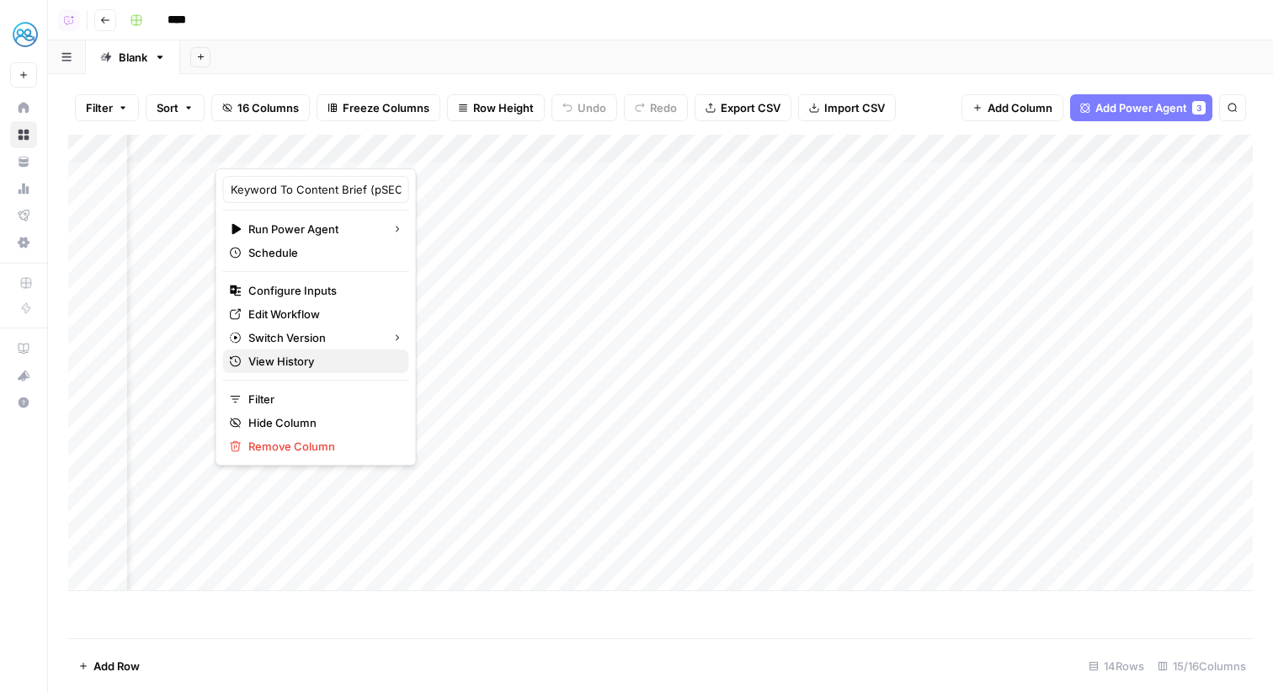
click at [345, 362] on span "View History" at bounding box center [321, 361] width 147 height 17
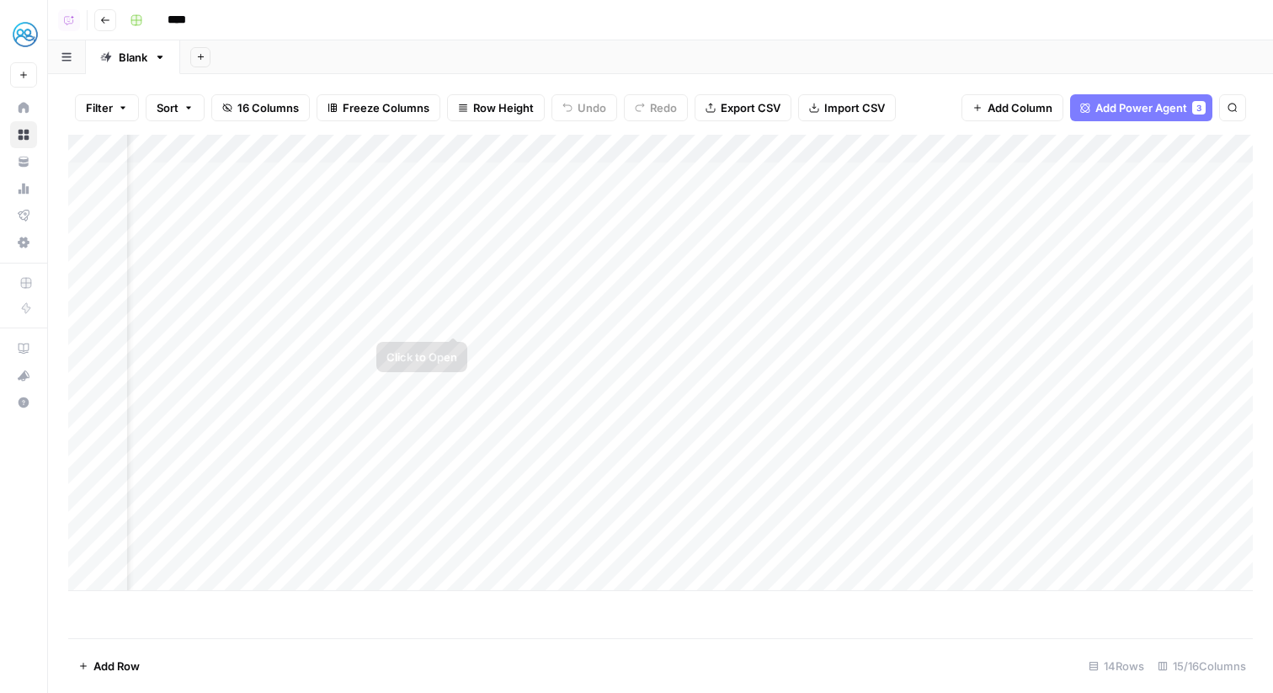
click at [459, 316] on div "Add Column" at bounding box center [660, 363] width 1185 height 456
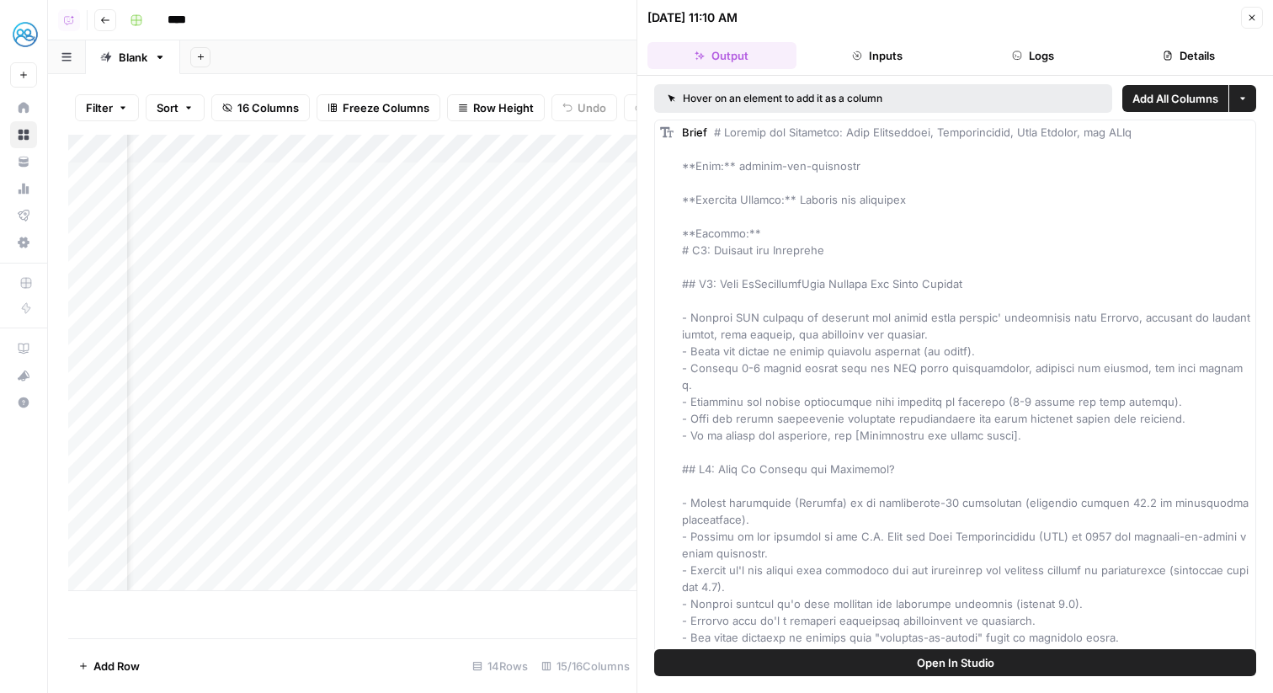
click at [1040, 49] on button "Logs" at bounding box center [1033, 55] width 149 height 27
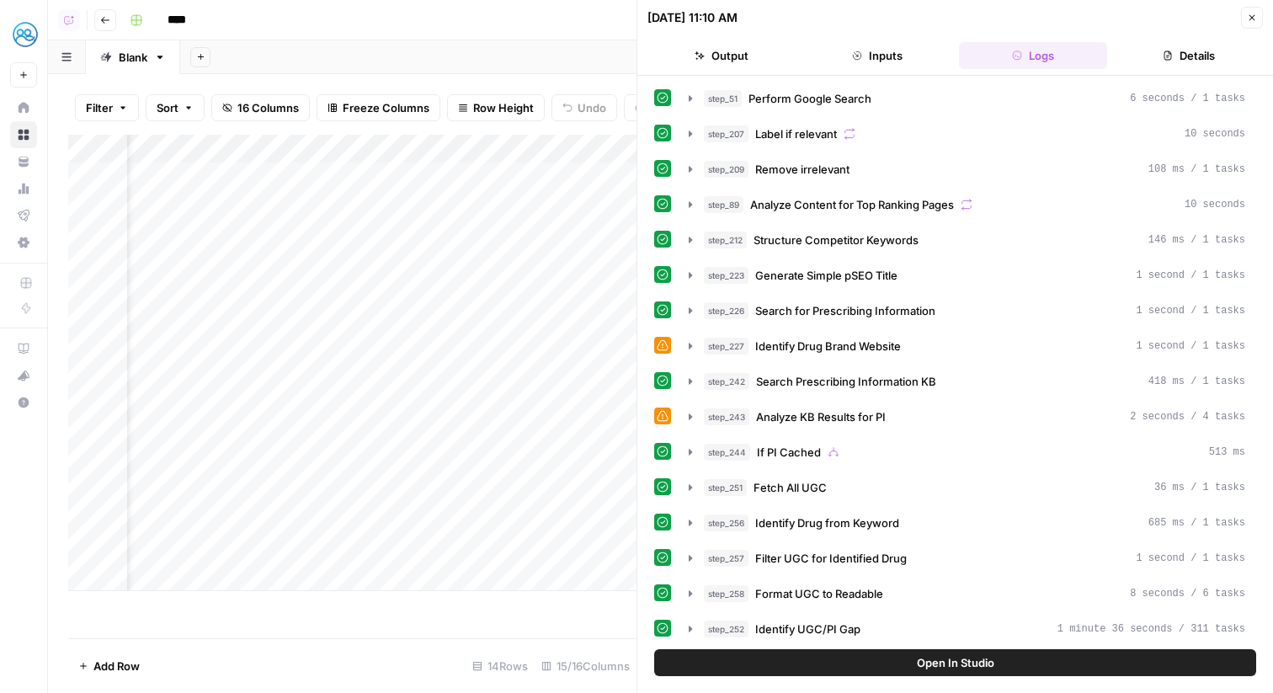
click at [1257, 15] on button "Close" at bounding box center [1252, 18] width 22 height 22
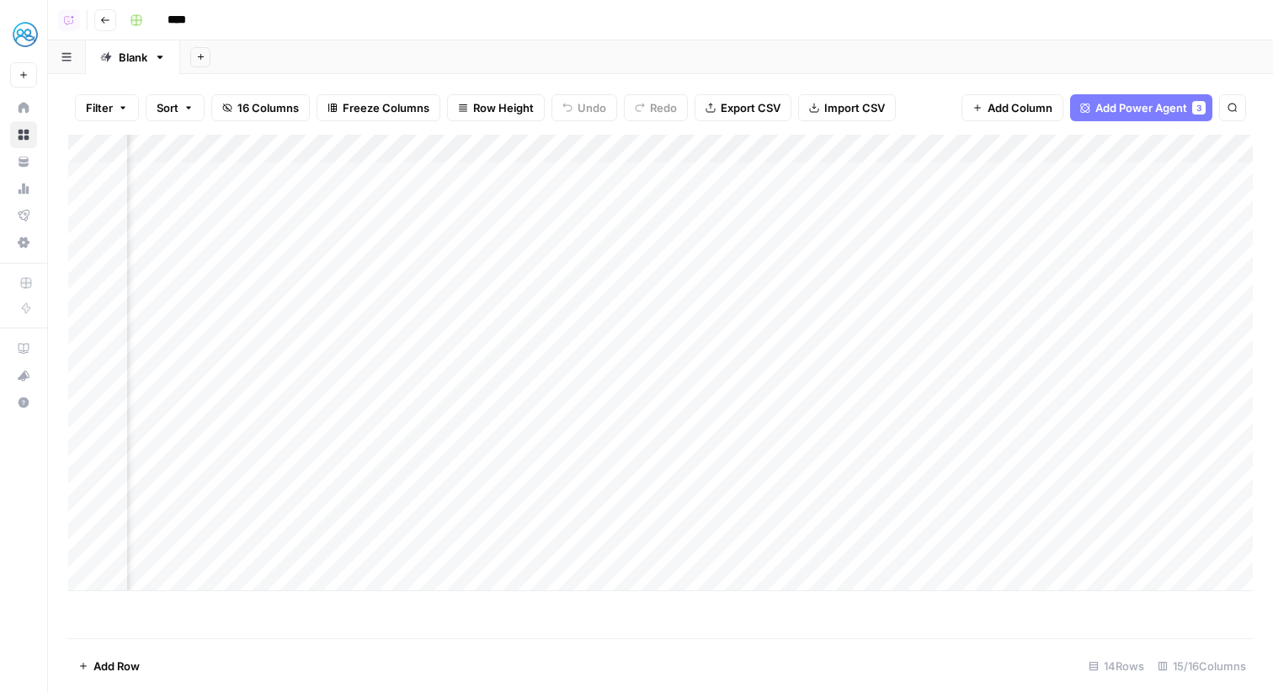
scroll to position [0, 1148]
click at [1004, 544] on div "Add Column" at bounding box center [660, 363] width 1185 height 456
click at [810, 354] on div "Add Column" at bounding box center [660, 363] width 1185 height 456
click at [1140, 321] on div "Add Column" at bounding box center [660, 363] width 1185 height 456
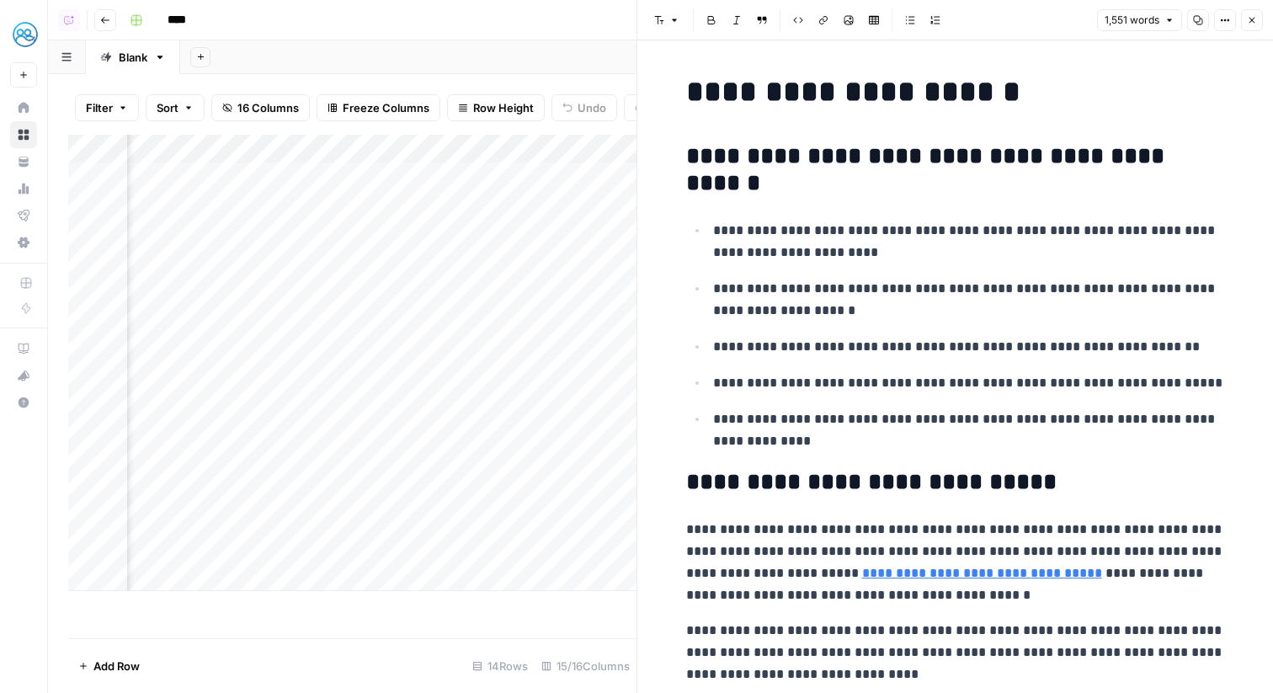
click at [1260, 13] on button "Close" at bounding box center [1252, 20] width 22 height 22
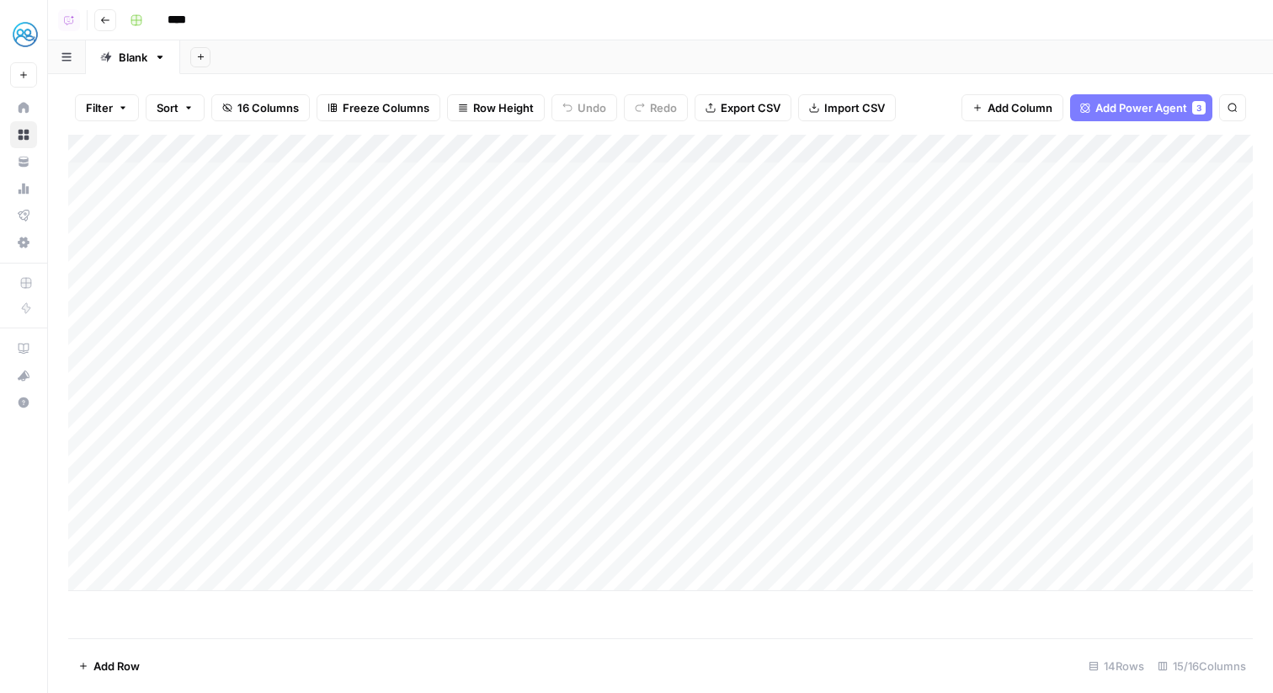
click at [274, 270] on div "Add Column" at bounding box center [660, 363] width 1185 height 456
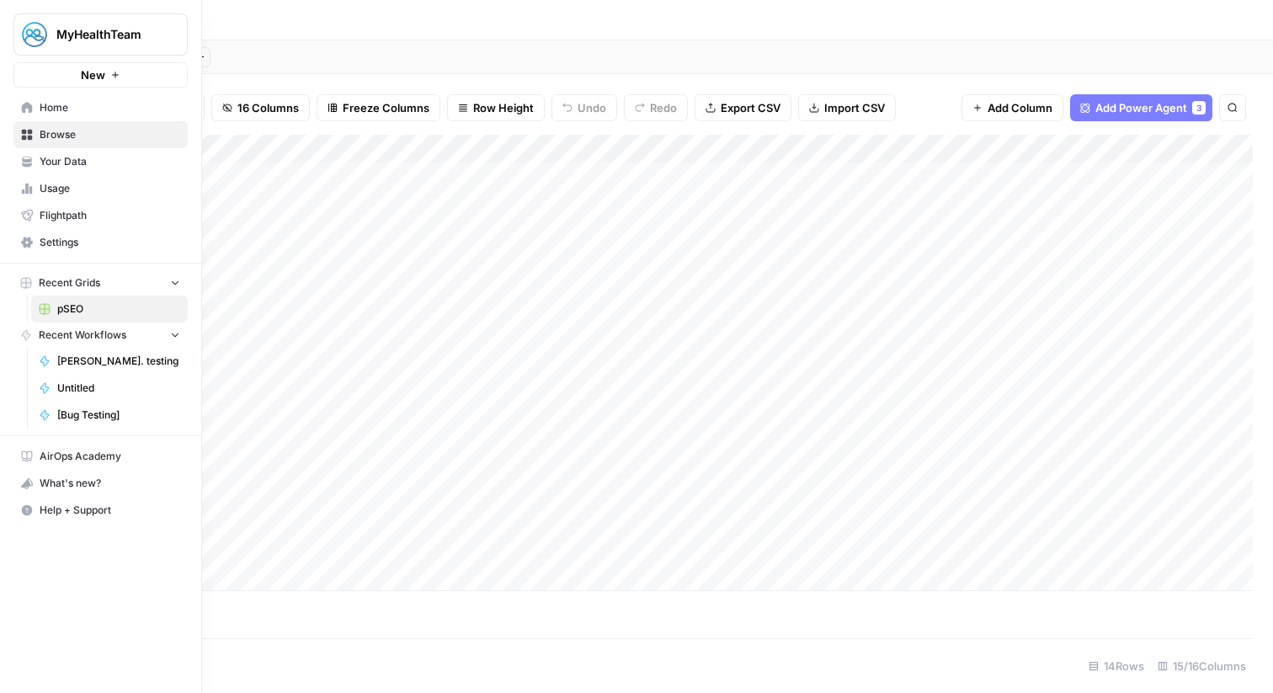
click at [110, 160] on span "Your Data" at bounding box center [110, 161] width 141 height 15
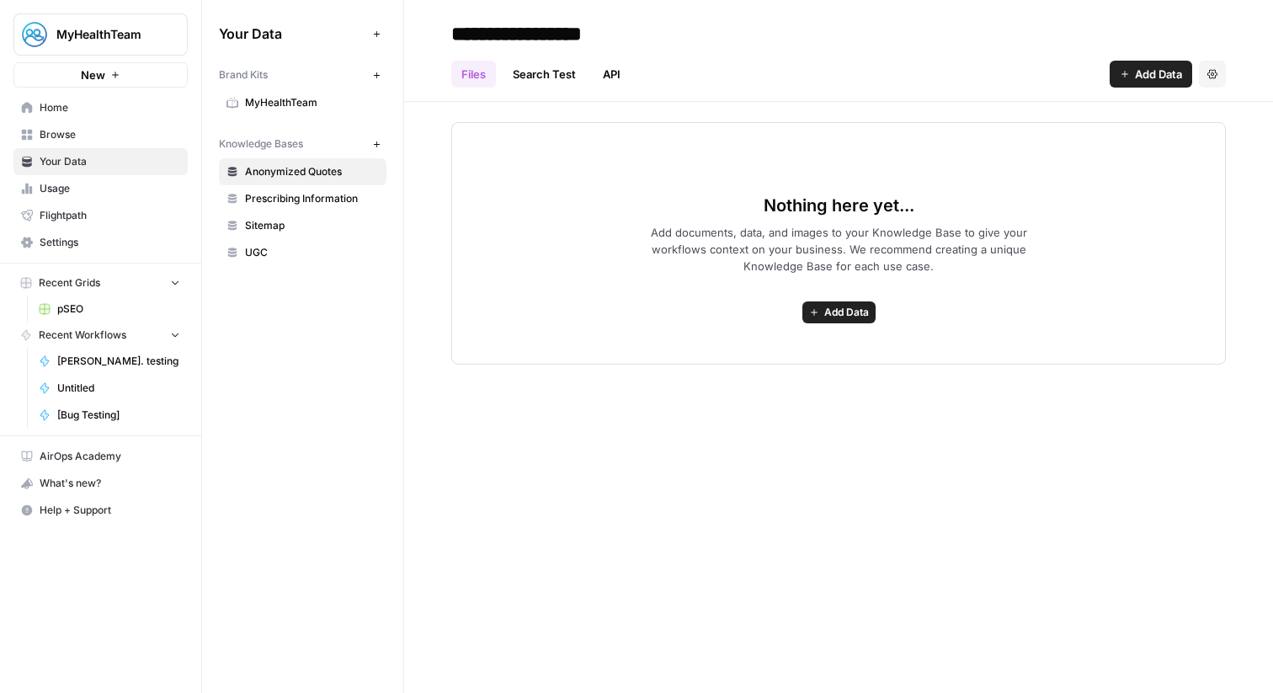
click at [254, 229] on span "Sitemap" at bounding box center [312, 225] width 134 height 15
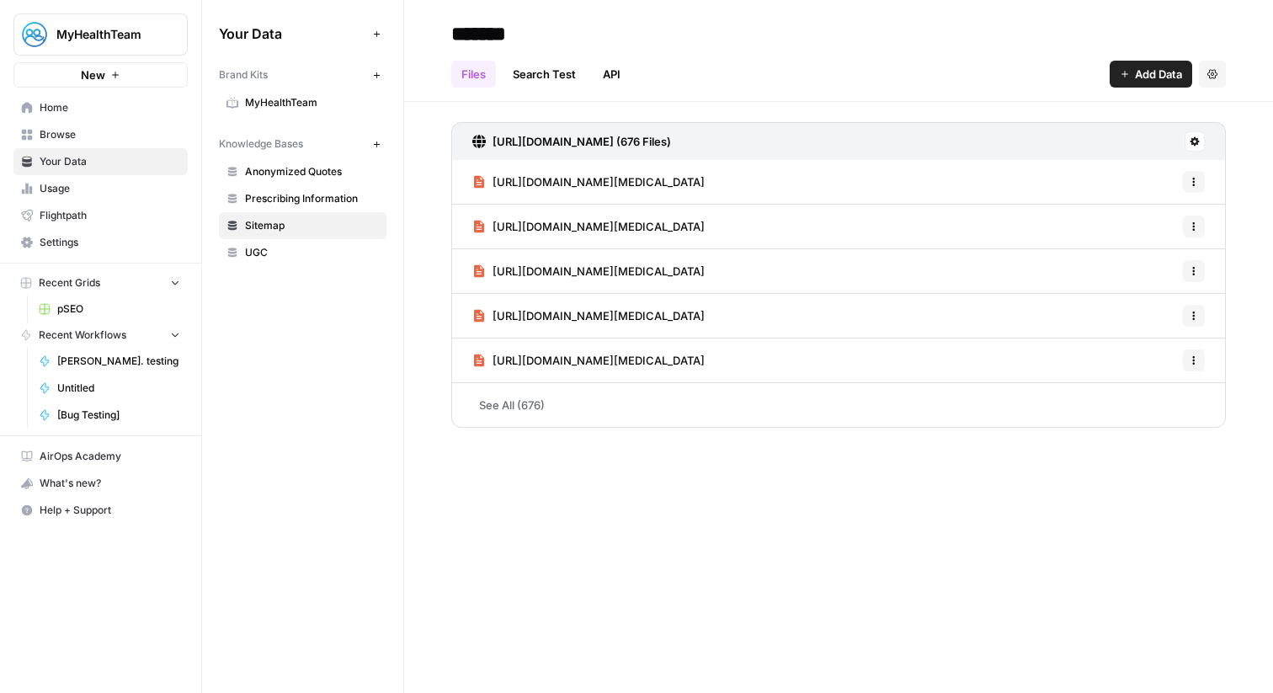
click at [536, 401] on link "See All (676)" at bounding box center [838, 405] width 775 height 44
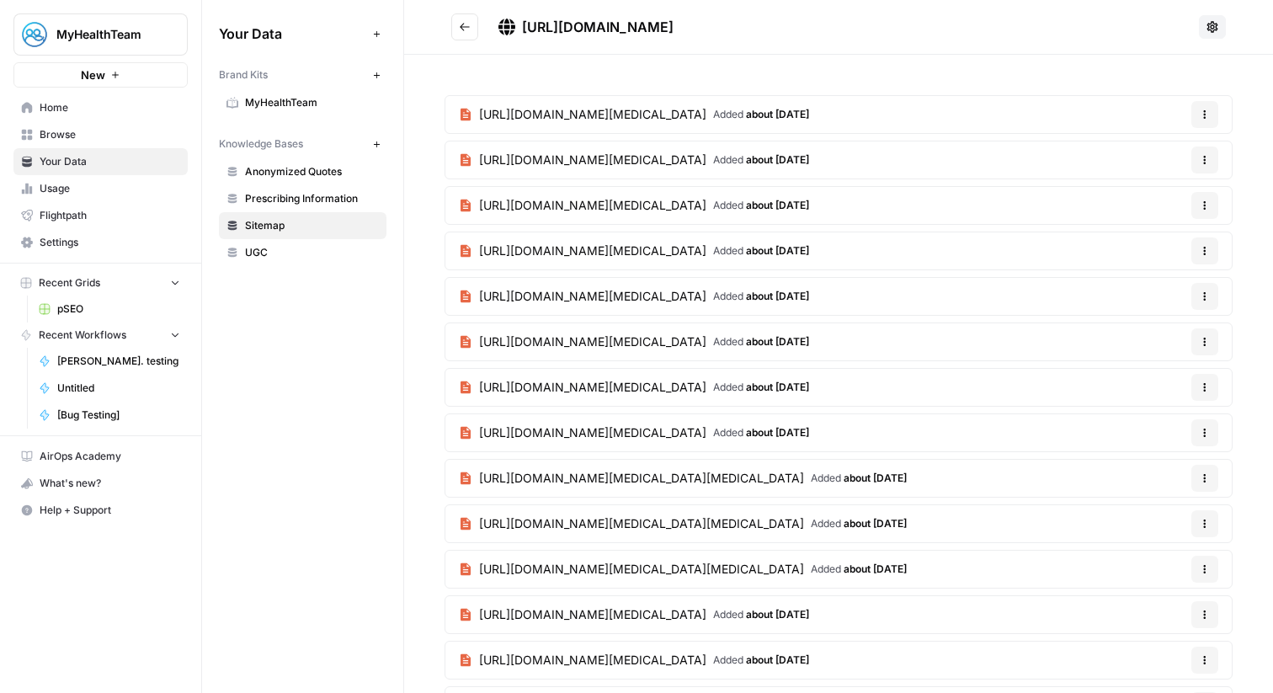
drag, startPoint x: 1110, startPoint y: 116, endPoint x: 478, endPoint y: 119, distance: 631.7
click at [478, 119] on article "https://www.mypsoriasisteam.com/news/my-experience-with-biologics-for-psoriasis…" at bounding box center [839, 114] width 788 height 39
copy link "https://www.mypsoriasisteam.com/news/my-experience-with-biologics-for-psoriasis…"
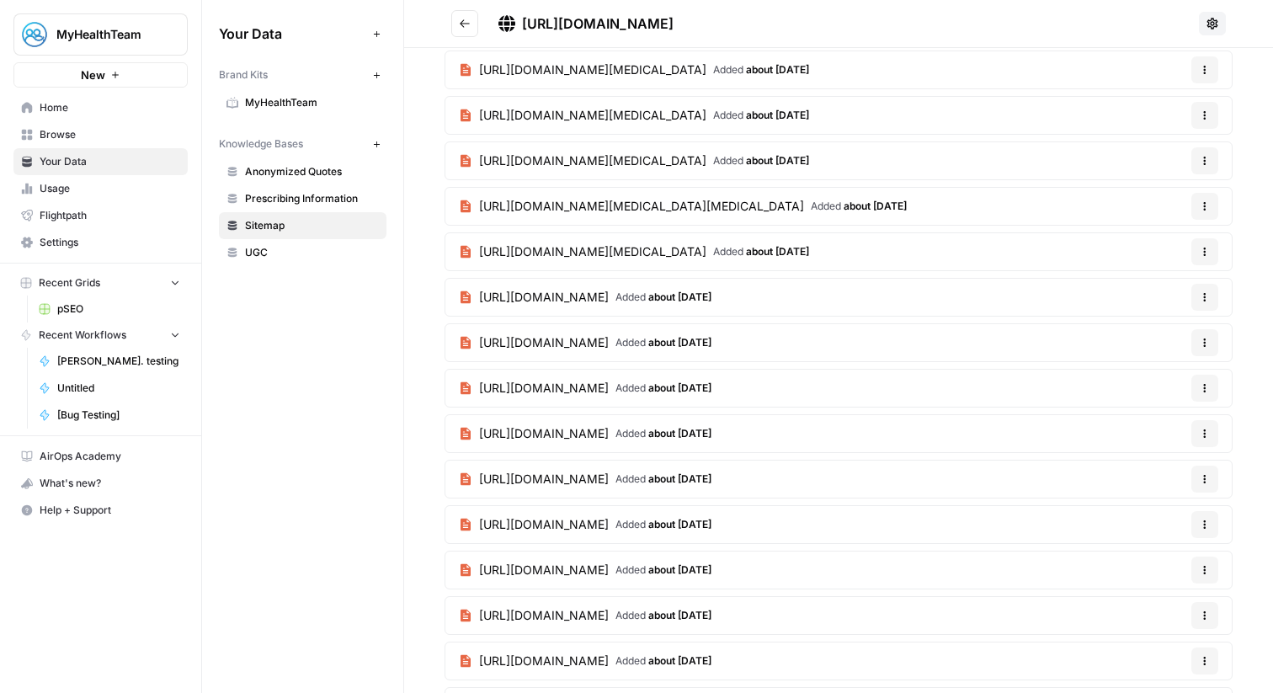
scroll to position [2488, 0]
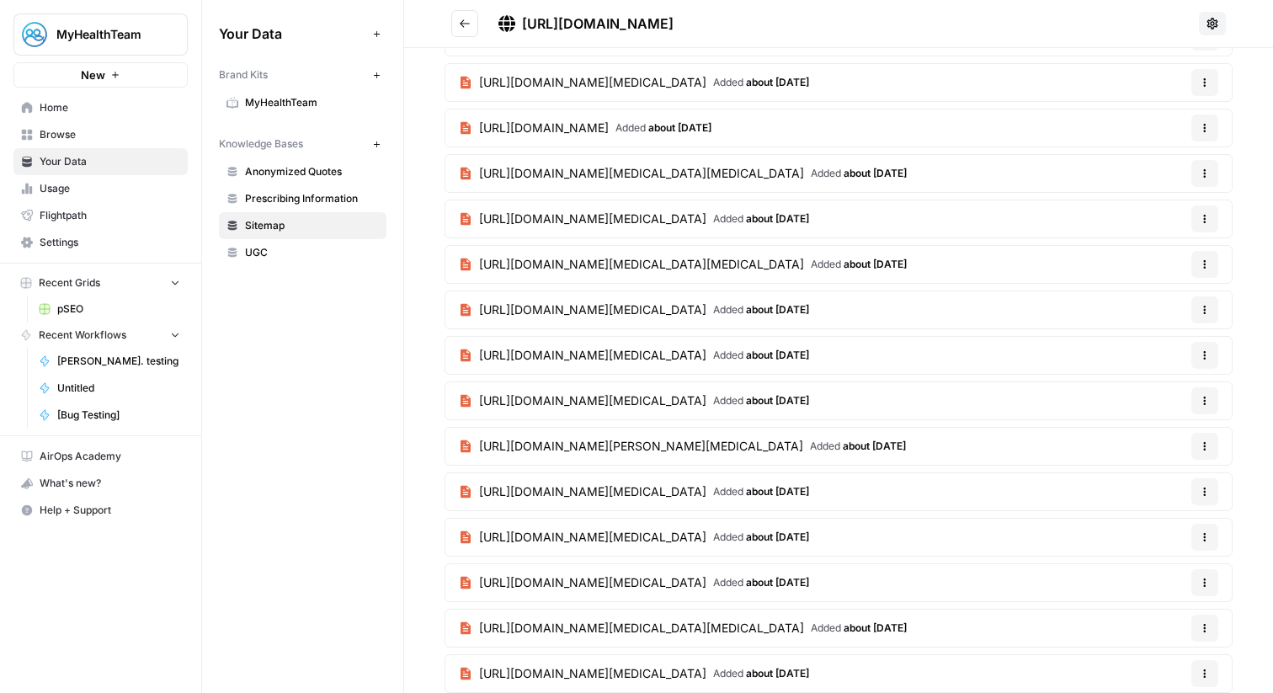
click at [674, 23] on span "https://mypsoriasisteam.com/sitemap.xml" at bounding box center [598, 23] width 152 height 17
copy div "https://mypsoriasisteam.com/sitemap.xml"
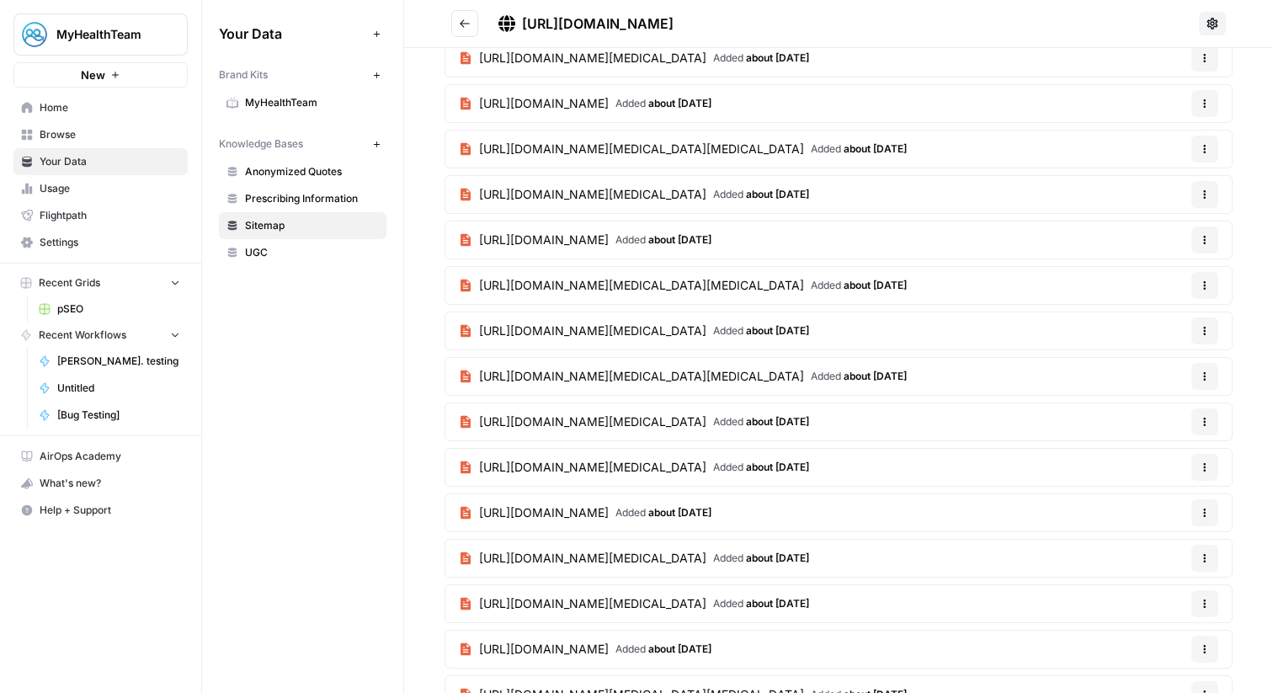
scroll to position [1210, 0]
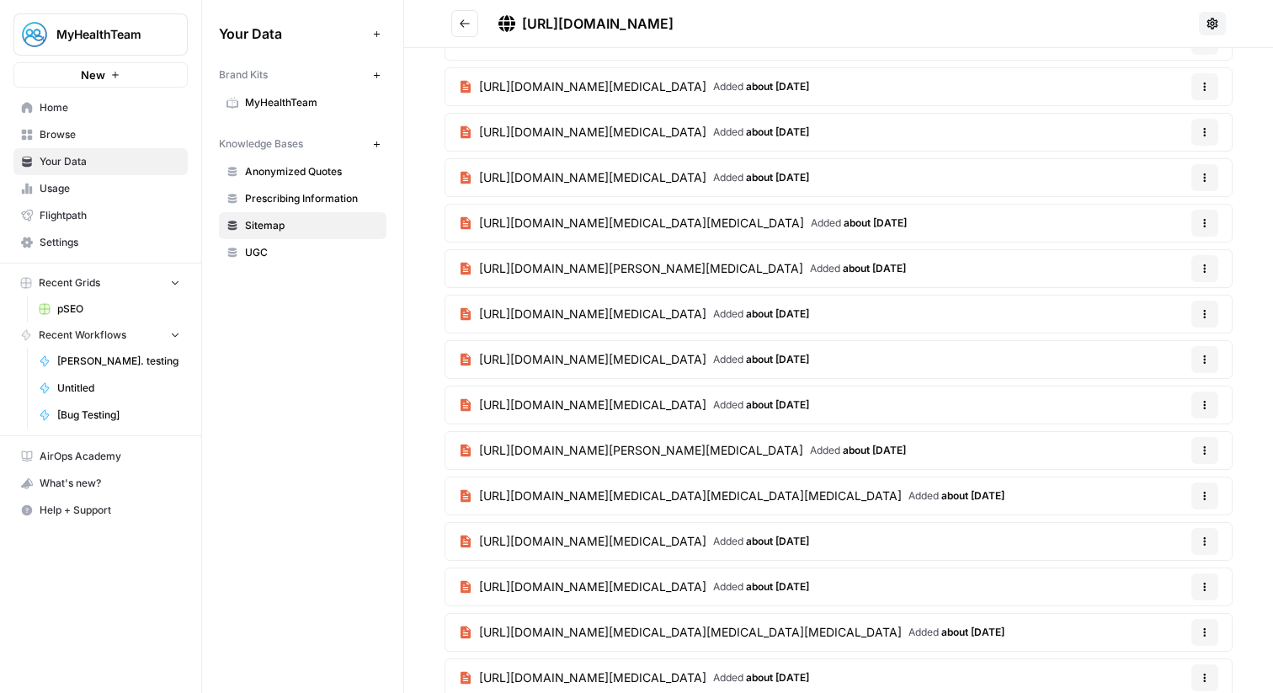
click at [461, 23] on icon "Go back" at bounding box center [465, 23] width 10 height 8
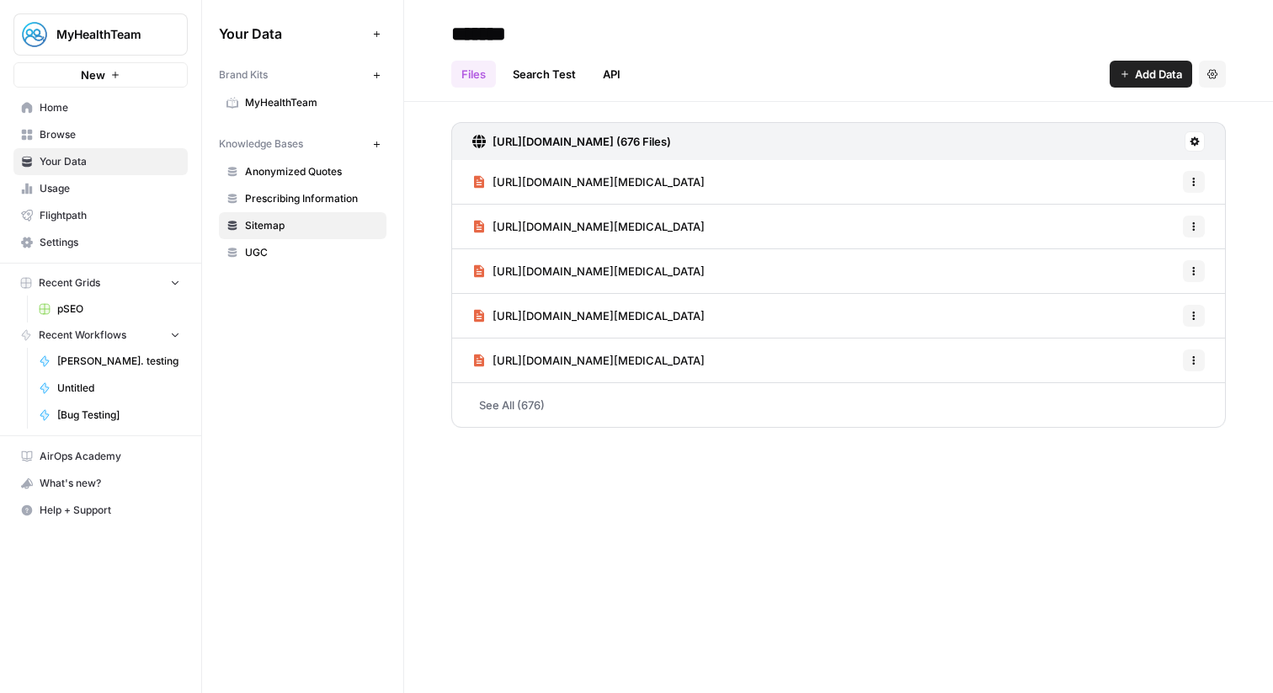
click at [373, 147] on icon "button" at bounding box center [376, 144] width 9 height 9
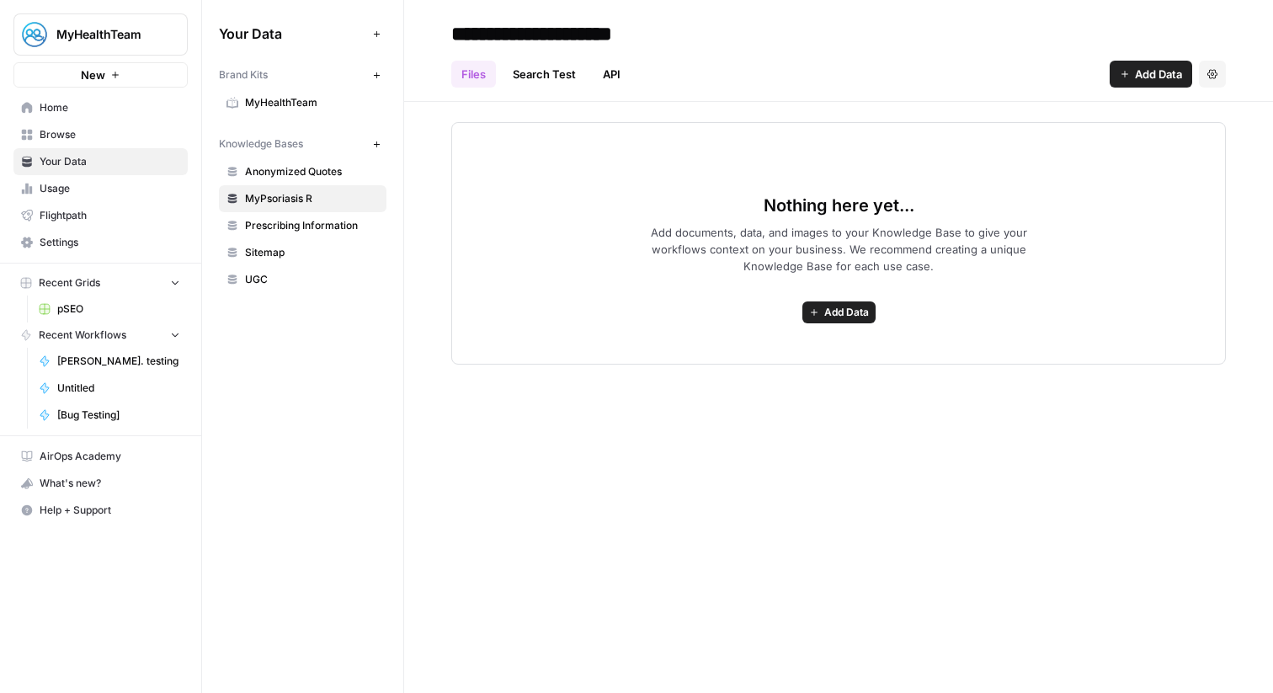
type input "**********"
click at [591, 161] on div "Nothing here yet... Add documents, data, and images to your Knowledge Base to g…" at bounding box center [838, 243] width 775 height 243
click at [301, 227] on span "Prescribing Information" at bounding box center [312, 225] width 134 height 15
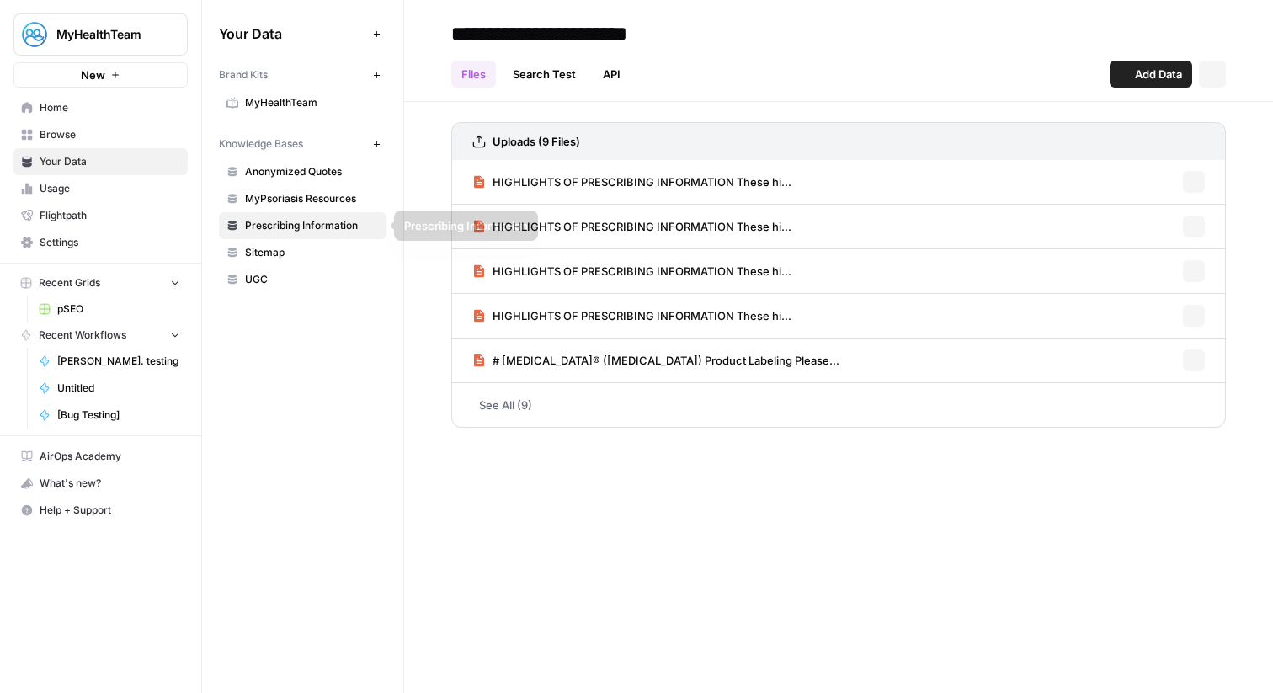
click at [304, 241] on link "Sitemap" at bounding box center [303, 252] width 168 height 27
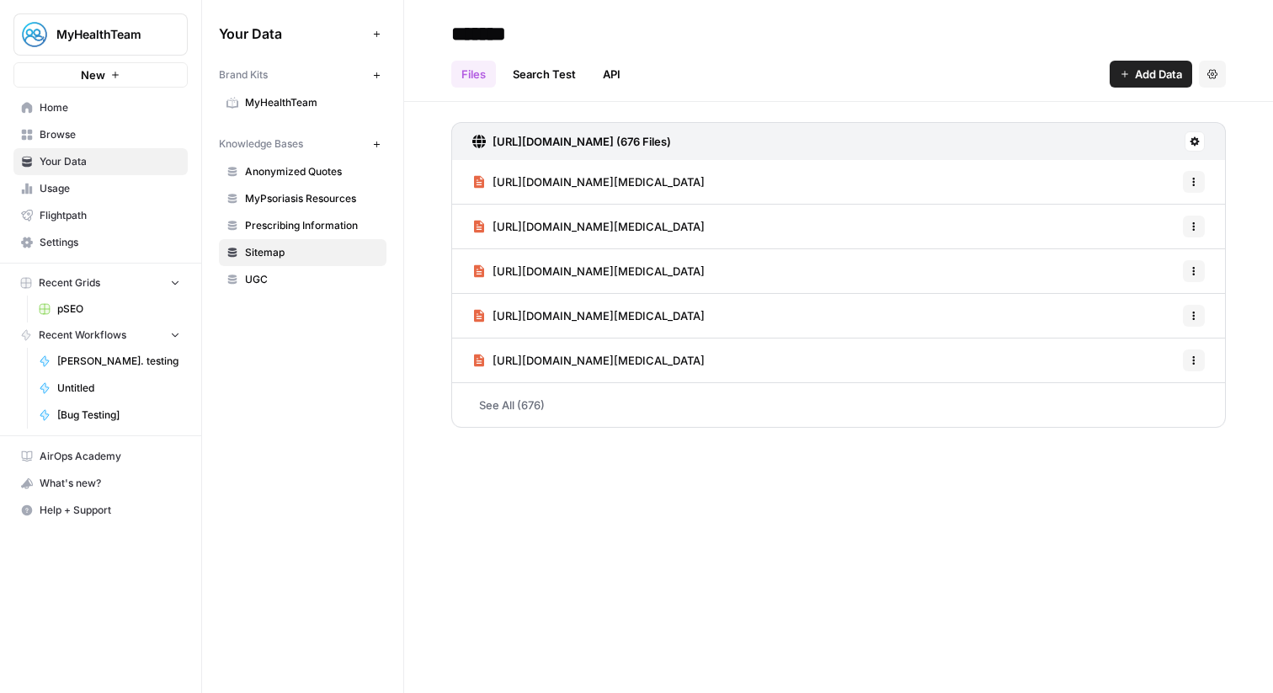
drag, startPoint x: 850, startPoint y: 144, endPoint x: 483, endPoint y: 155, distance: 366.5
click at [483, 155] on div "https://mypsoriasisteam.com/sitemap.xml (676 Files)" at bounding box center [838, 141] width 775 height 38
copy h3 "https://mypsoriasisteam.com/sitemap.xml (676 Files)"
click at [350, 207] on link "MyPsoriasis Resources" at bounding box center [303, 198] width 168 height 27
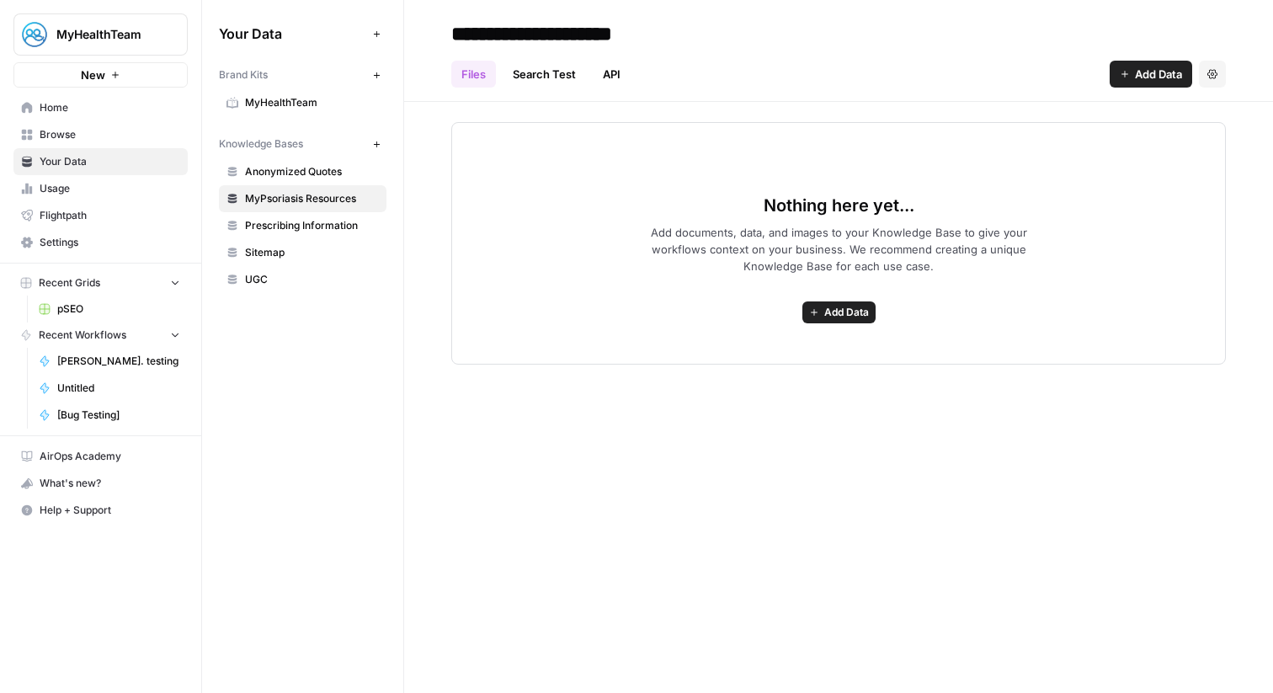
click at [1133, 77] on button "Add Data" at bounding box center [1151, 74] width 83 height 27
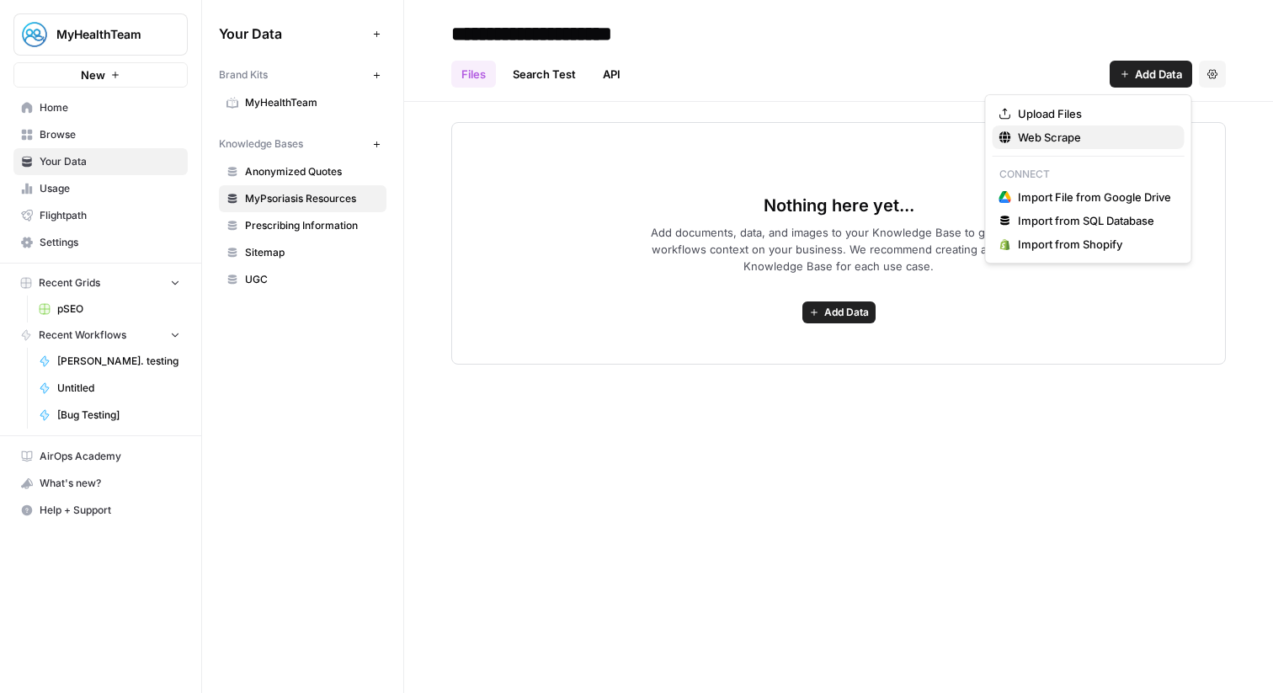
click at [1068, 129] on span "Web Scrape" at bounding box center [1094, 137] width 153 height 17
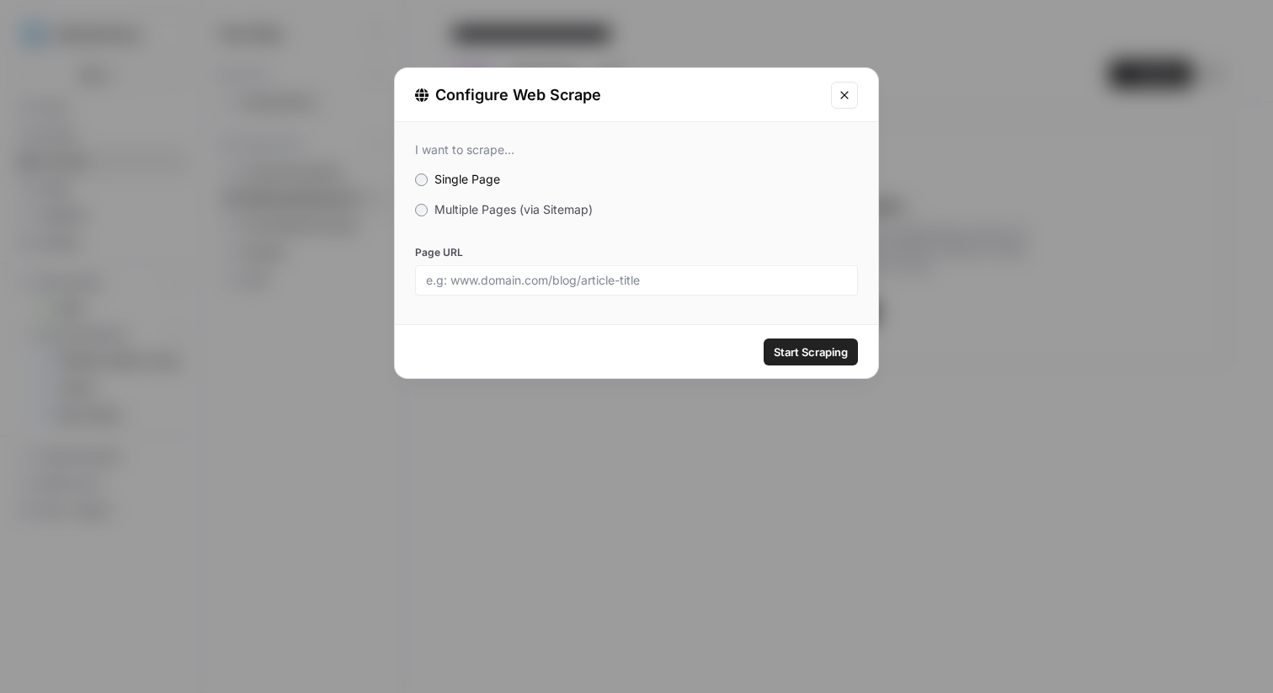
click at [540, 206] on span "Multiple Pages (via Sitemap)" at bounding box center [514, 209] width 158 height 14
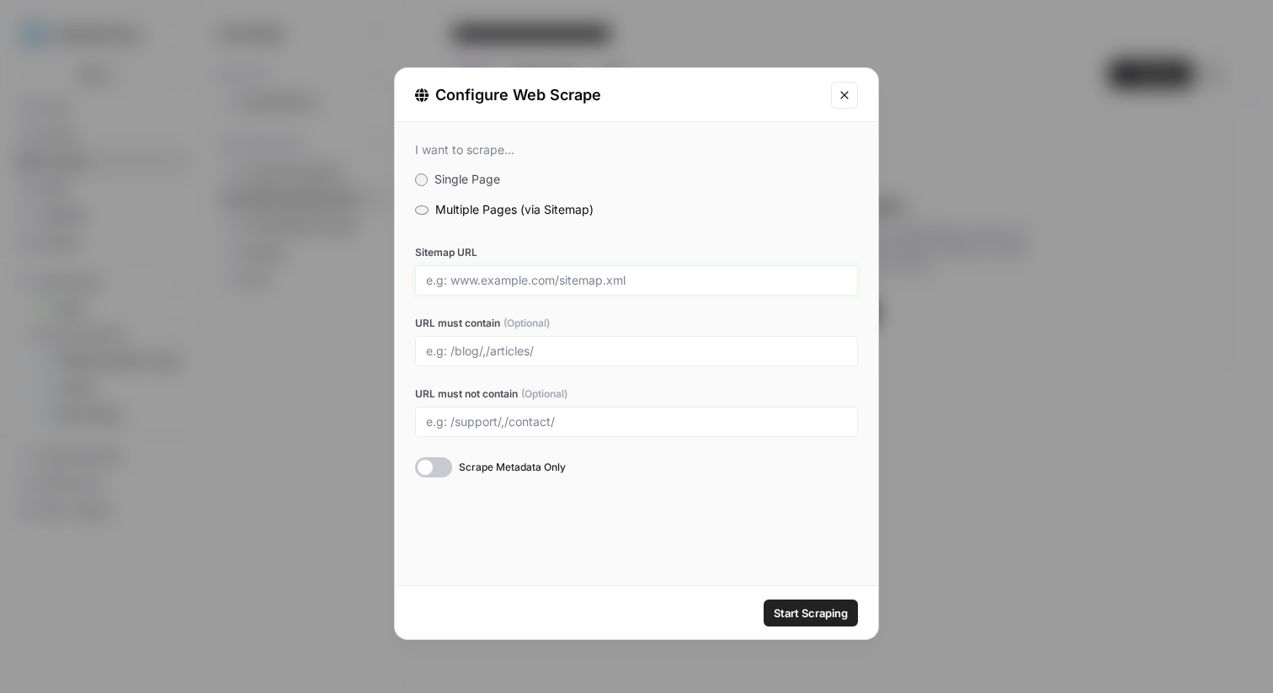
click at [564, 282] on input "Sitemap URL" at bounding box center [636, 280] width 421 height 15
paste input "https://www.mypsoriasisteam.com/resources_sitemap_0.xml"
type input "https://www.mypsoriasisteam.com/resources_sitemap_0.xml"
click at [488, 346] on input "URL must contain (Optional)" at bounding box center [636, 351] width 421 height 15
type input "/resources/"
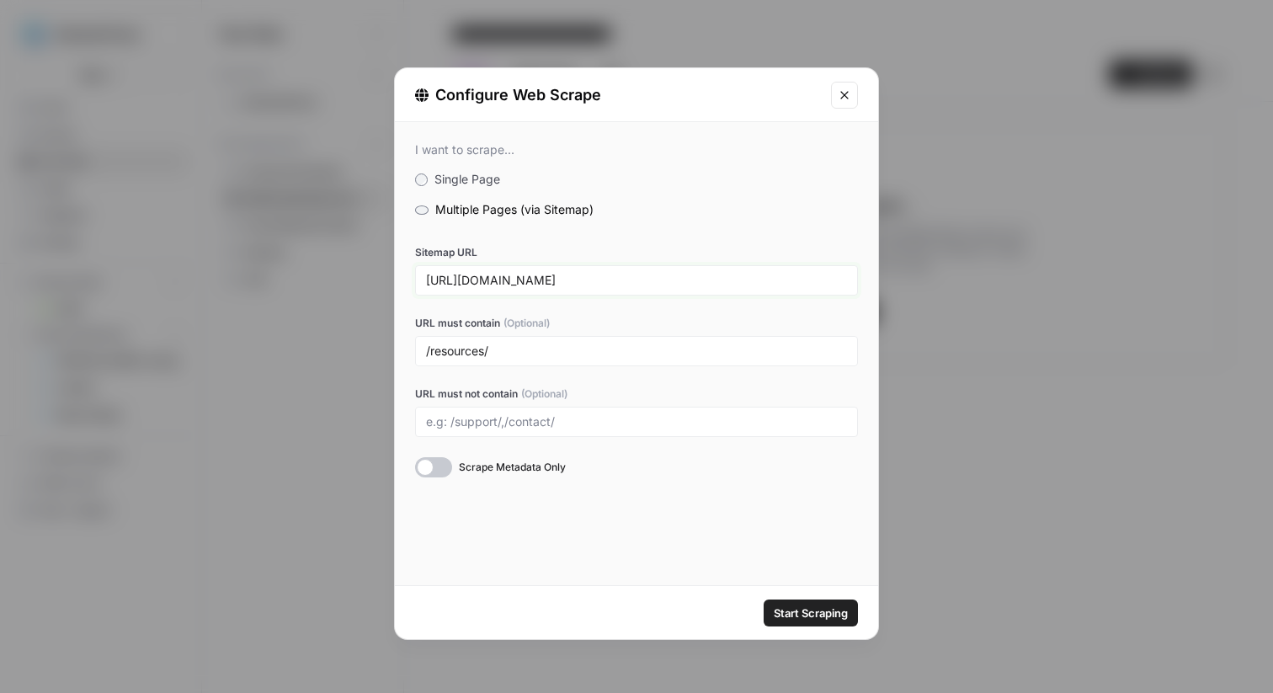
click at [736, 275] on input "https://www.mypsoriasisteam.com/resources_sitemap_0.xml" at bounding box center [636, 280] width 421 height 15
click at [677, 345] on input "/resources/" at bounding box center [636, 351] width 421 height 15
click at [809, 609] on span "Start Scraping" at bounding box center [811, 613] width 74 height 17
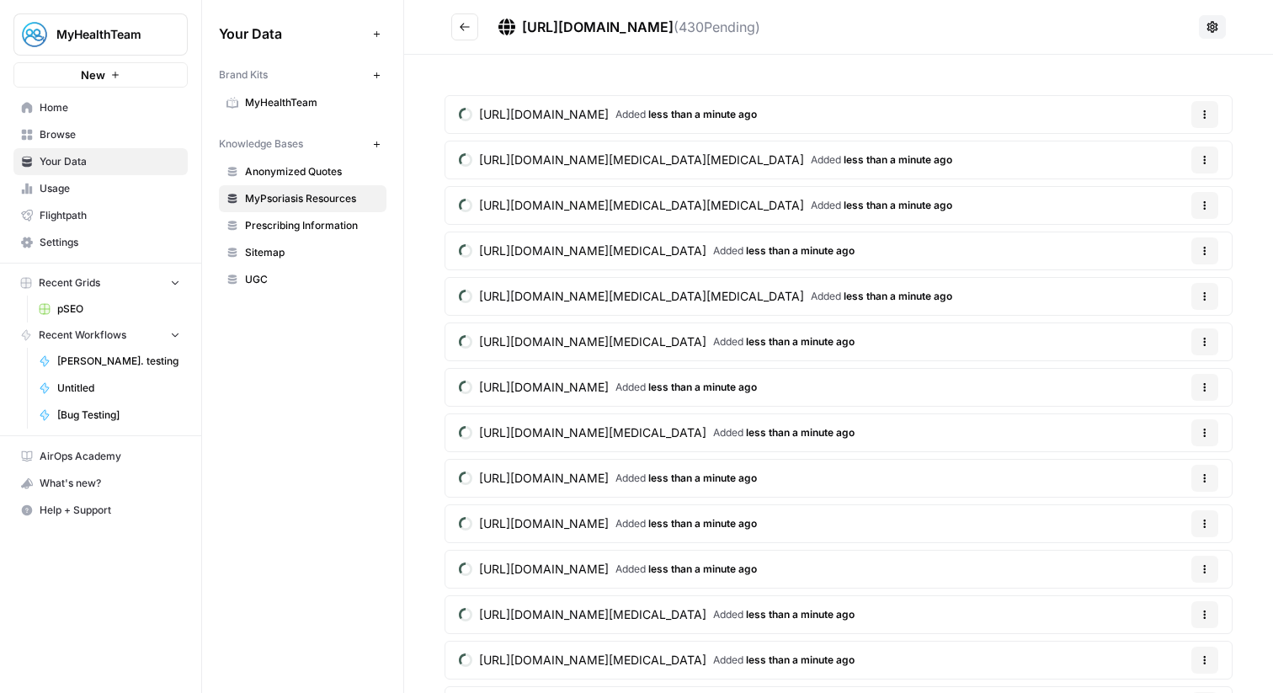
click at [462, 30] on icon "Go back" at bounding box center [465, 27] width 12 height 12
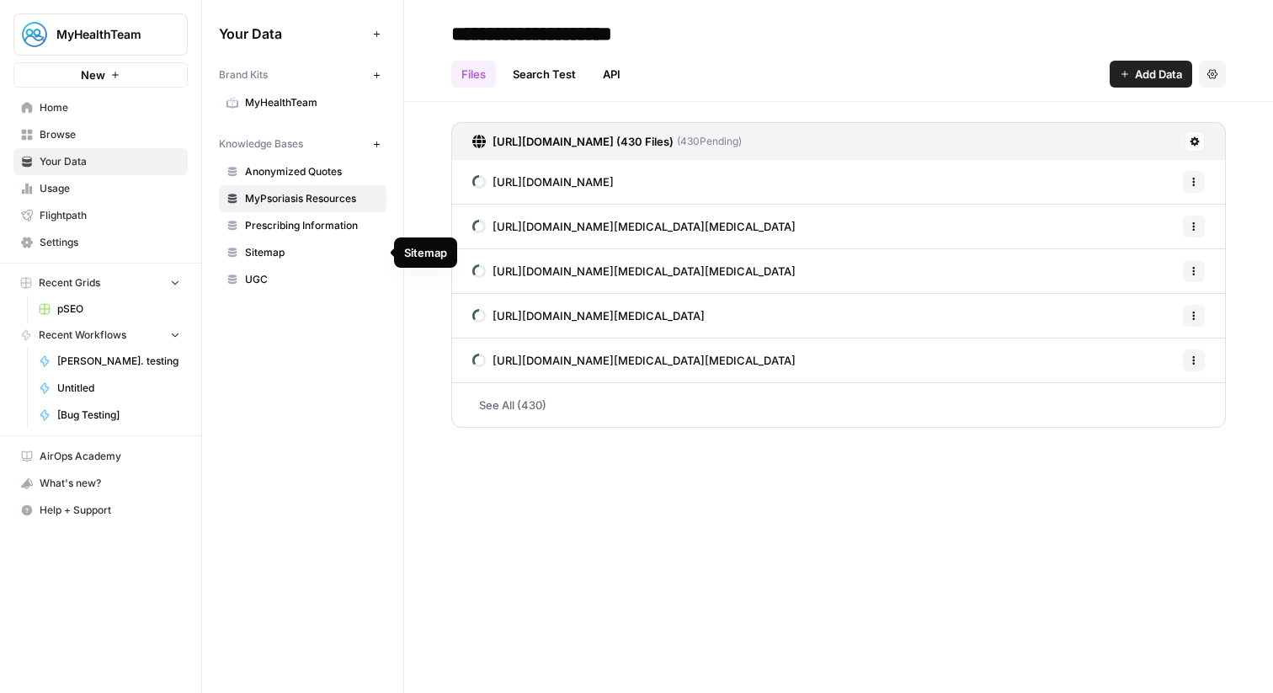
click at [347, 260] on link "Sitemap" at bounding box center [303, 252] width 168 height 27
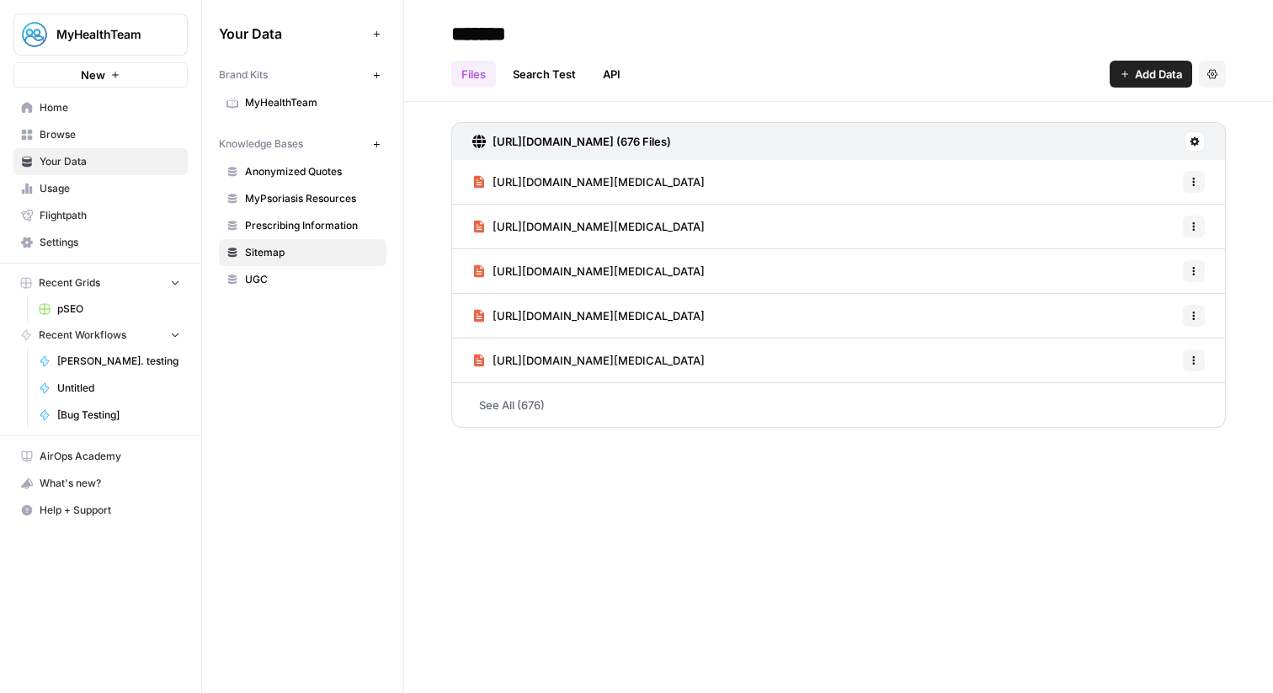
click at [700, 176] on span "https://www.mypsoriasisteam.com/news/my-experience-with-biologics-for-psoriasis" at bounding box center [599, 182] width 212 height 17
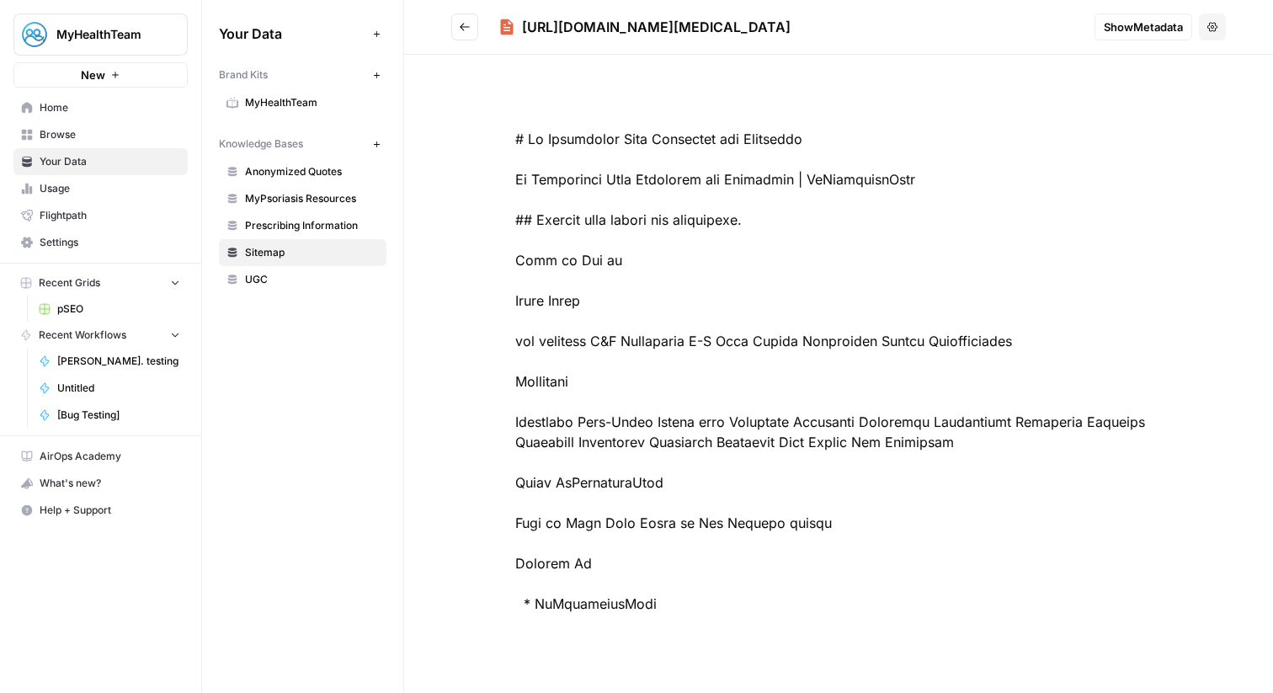
click at [167, 115] on link "Home" at bounding box center [100, 107] width 174 height 27
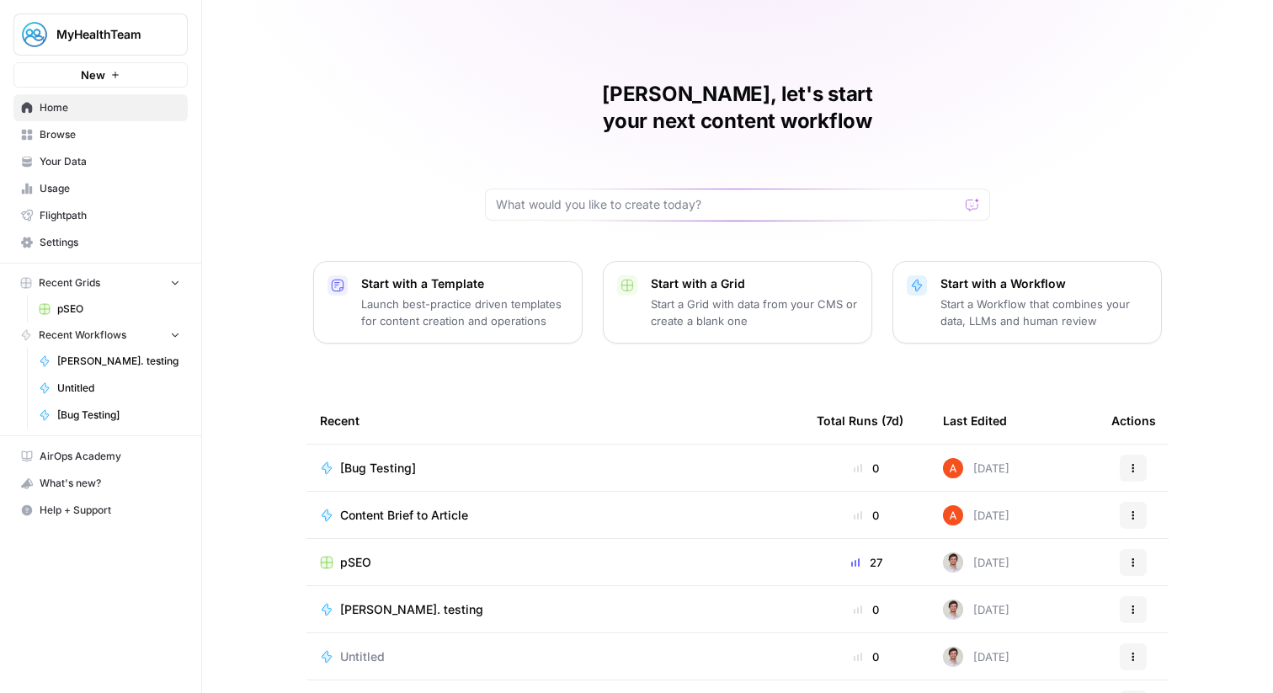
click at [107, 128] on span "Browse" at bounding box center [110, 134] width 141 height 15
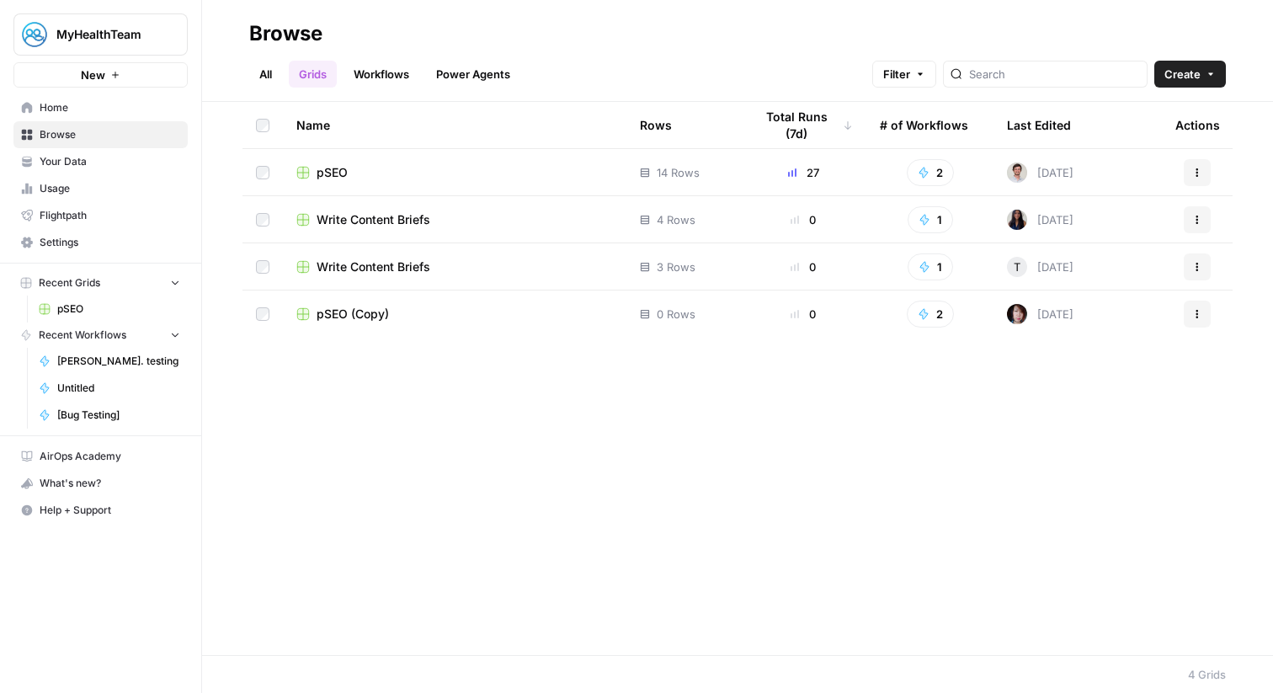
click at [1188, 73] on span "Create" at bounding box center [1183, 74] width 36 height 17
click at [839, 83] on div "All Grids Workflows Power Agents Filter Create" at bounding box center [737, 67] width 977 height 40
click at [95, 159] on span "Your Data" at bounding box center [110, 161] width 141 height 15
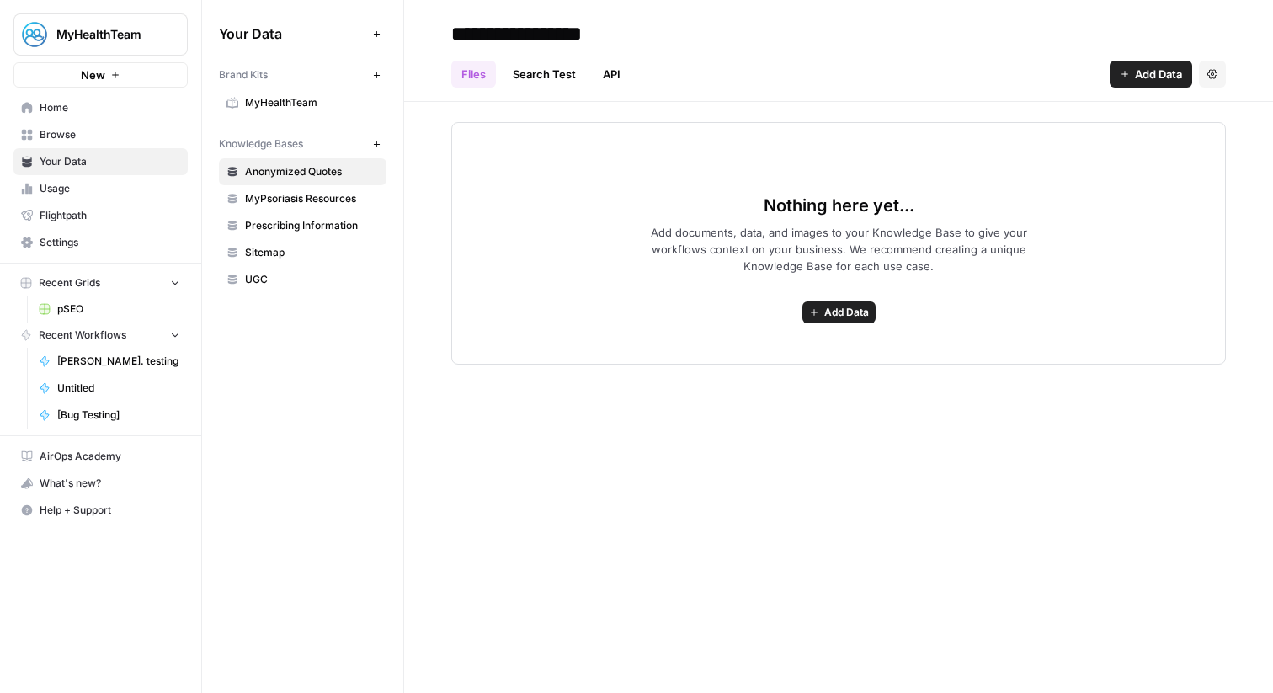
click at [333, 219] on span "Prescribing Information" at bounding box center [312, 225] width 134 height 15
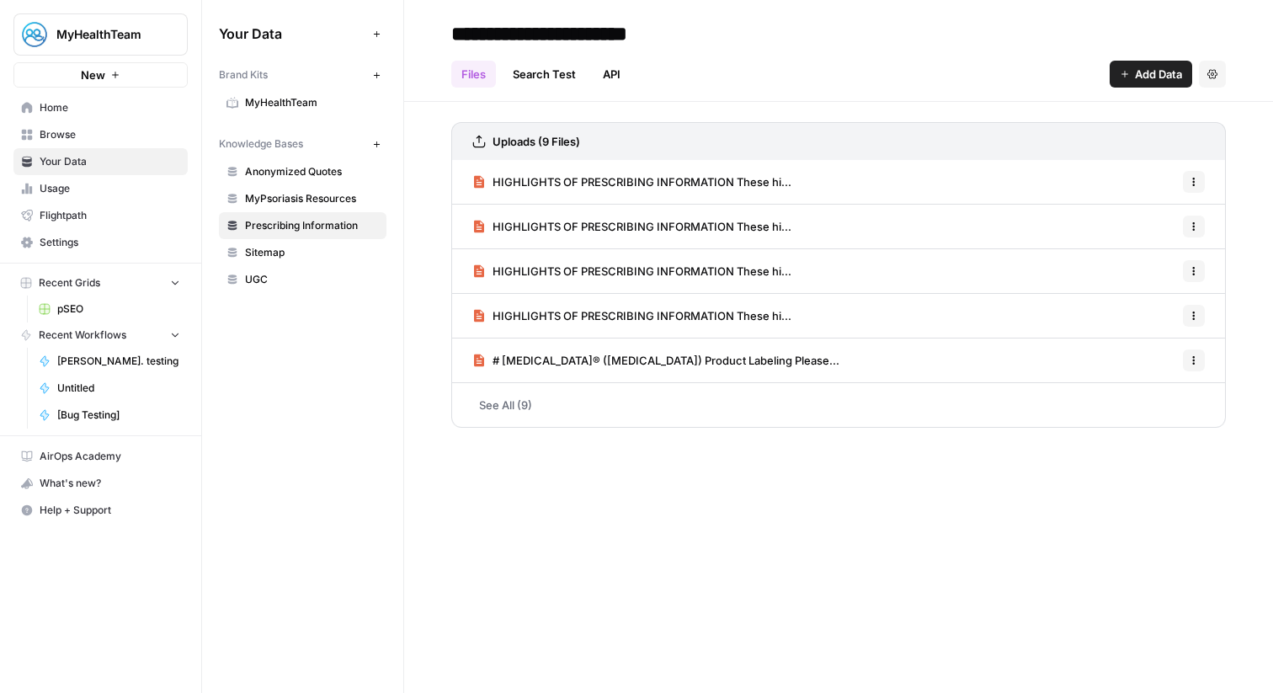
click at [356, 200] on span "MyPsoriasis Resources" at bounding box center [312, 198] width 134 height 15
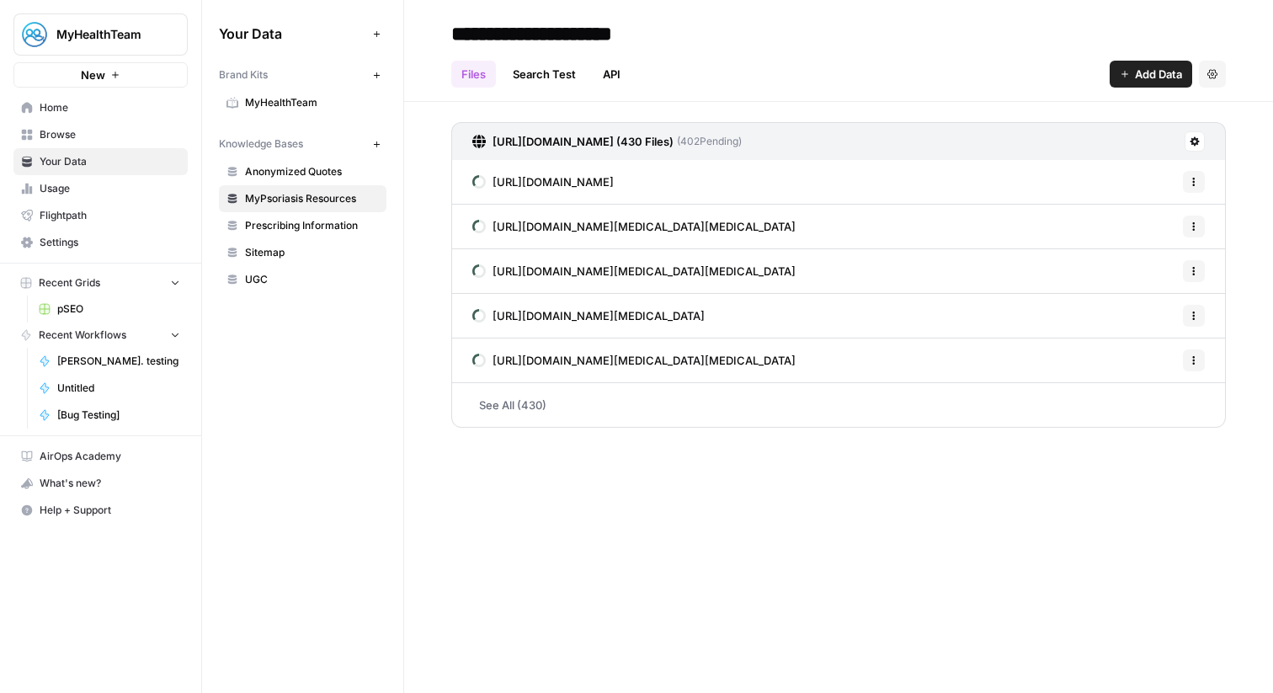
click at [159, 238] on span "Settings" at bounding box center [110, 242] width 141 height 15
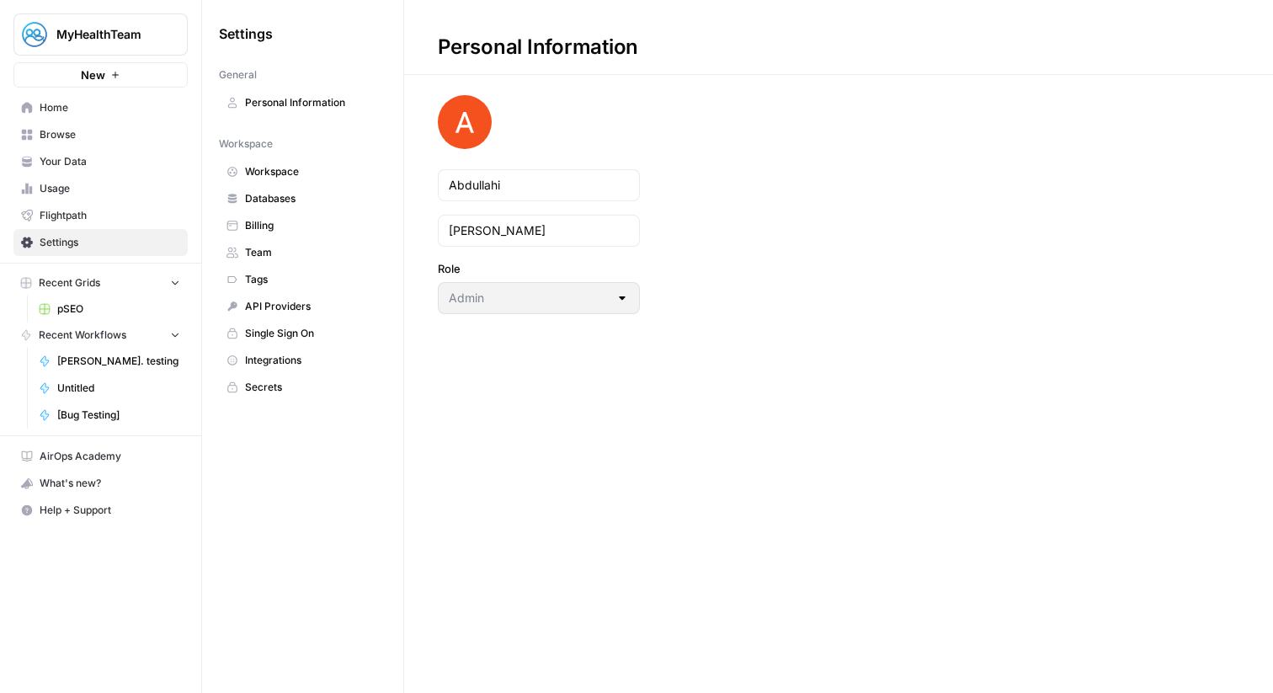
click at [302, 360] on span "Integrations" at bounding box center [312, 360] width 134 height 15
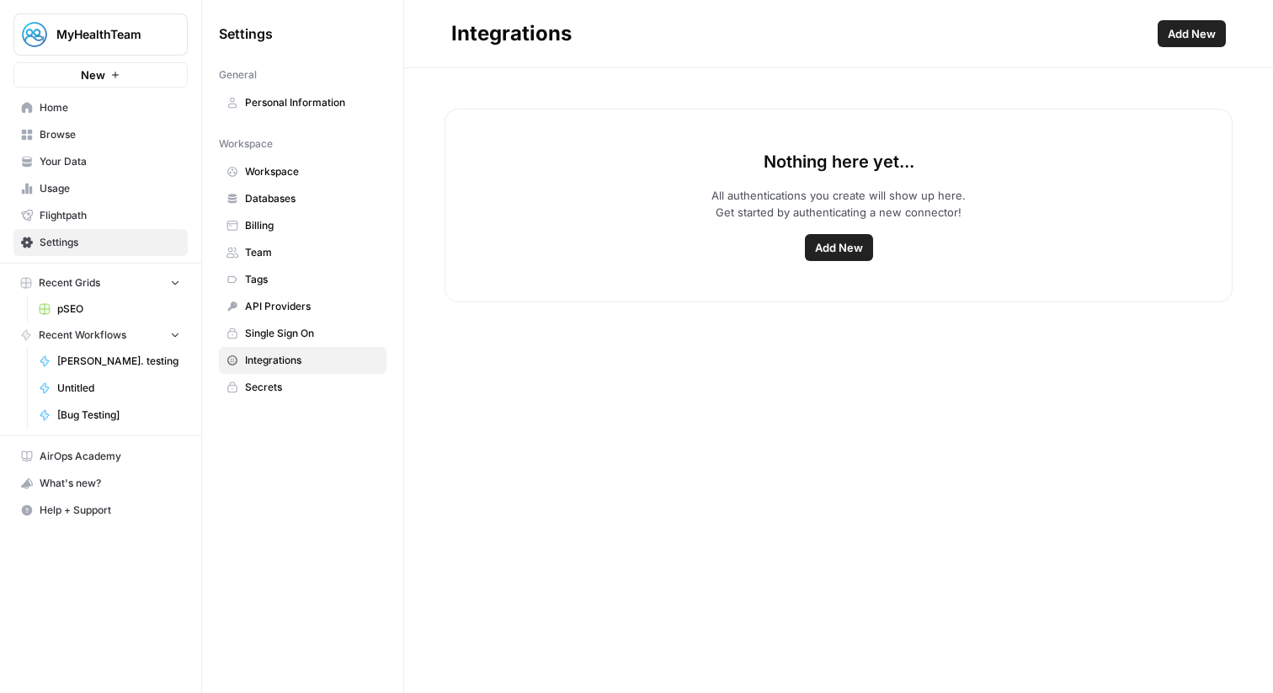
click at [125, 164] on span "Your Data" at bounding box center [110, 161] width 141 height 15
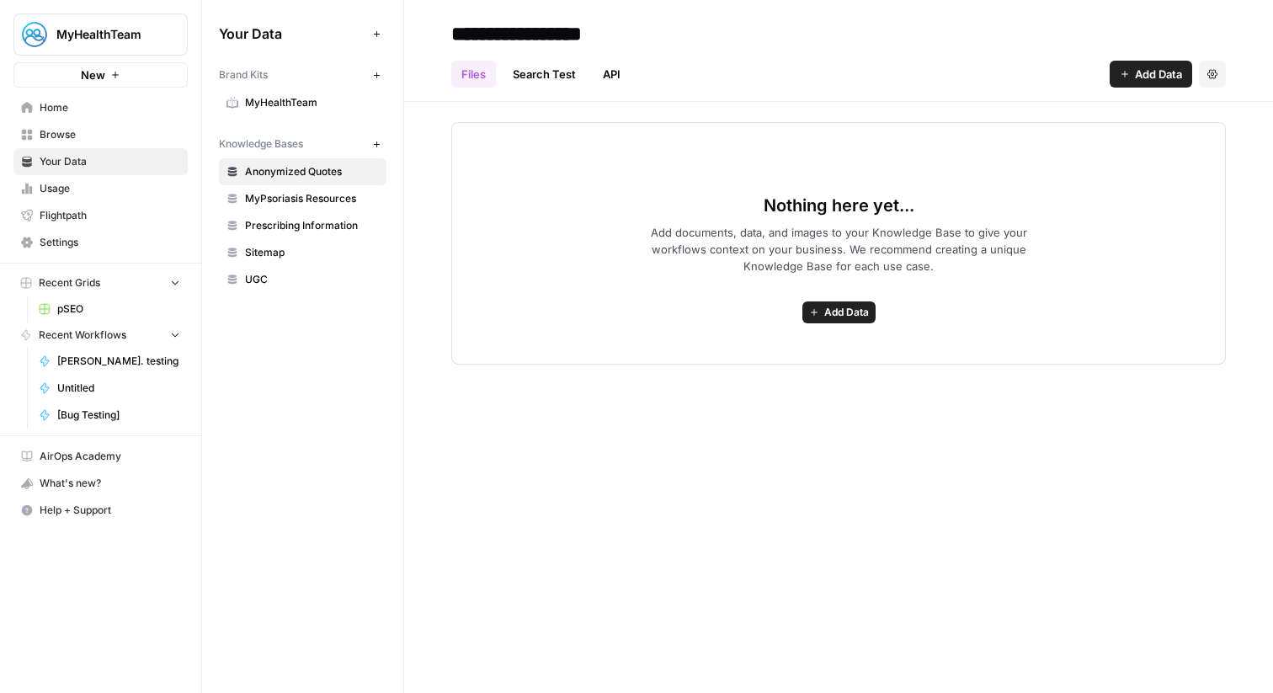
click at [277, 204] on span "MyPsoriasis Resources" at bounding box center [312, 198] width 134 height 15
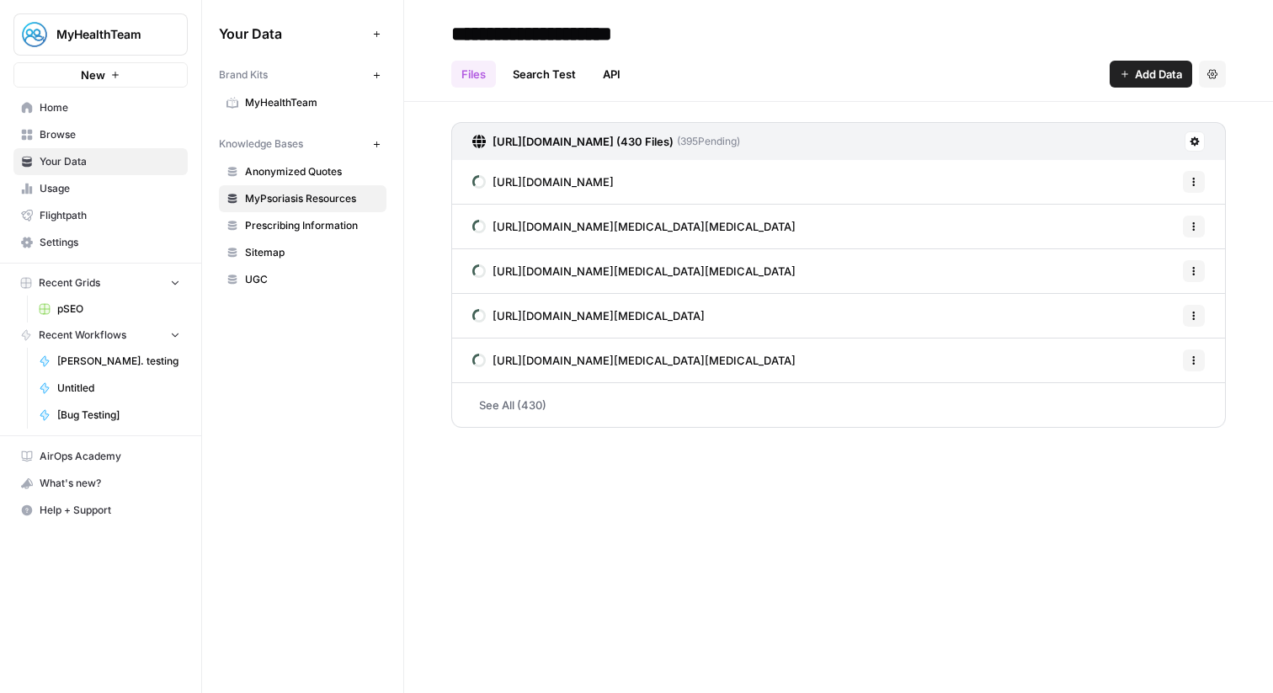
click at [85, 130] on span "Browse" at bounding box center [110, 134] width 141 height 15
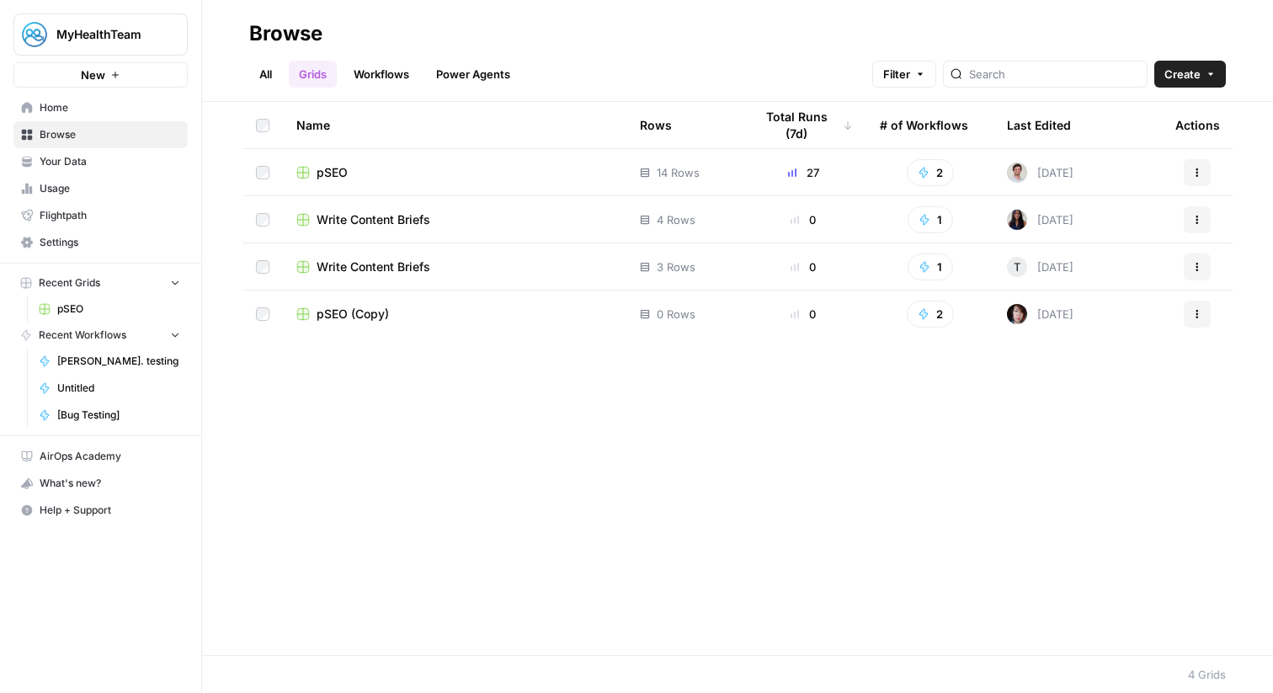
click at [1170, 77] on span "Create" at bounding box center [1183, 74] width 36 height 17
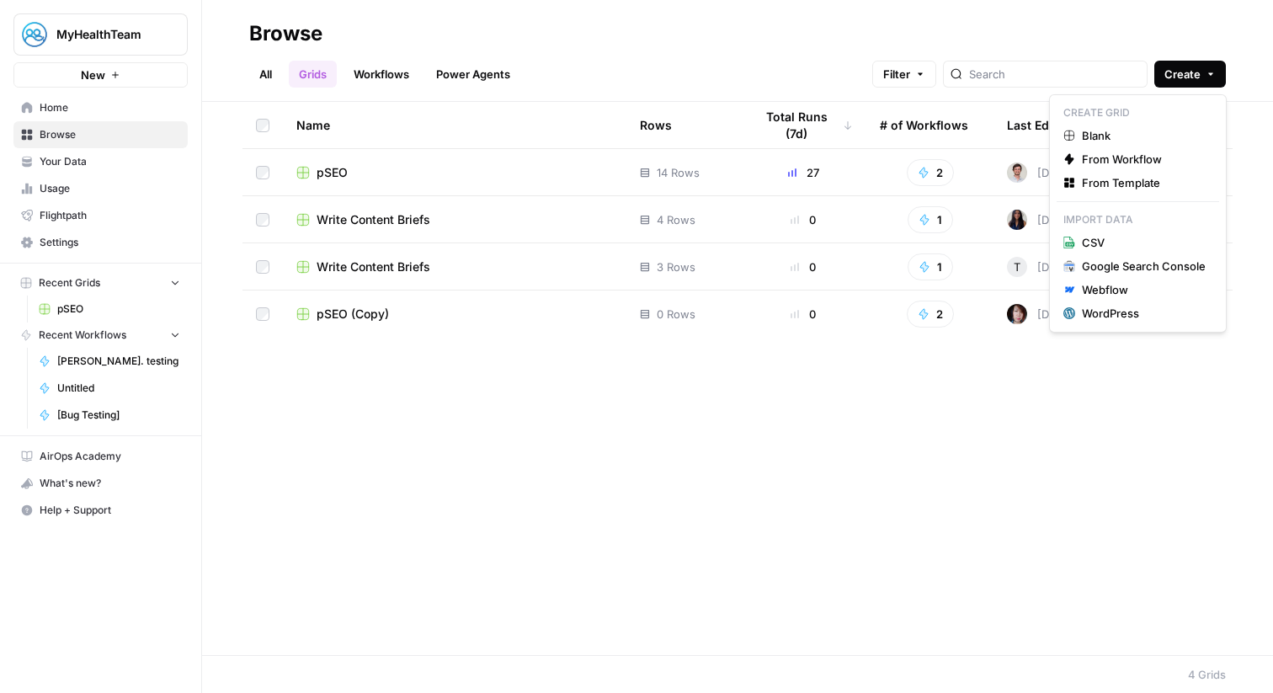
click at [156, 235] on span "Settings" at bounding box center [110, 242] width 141 height 15
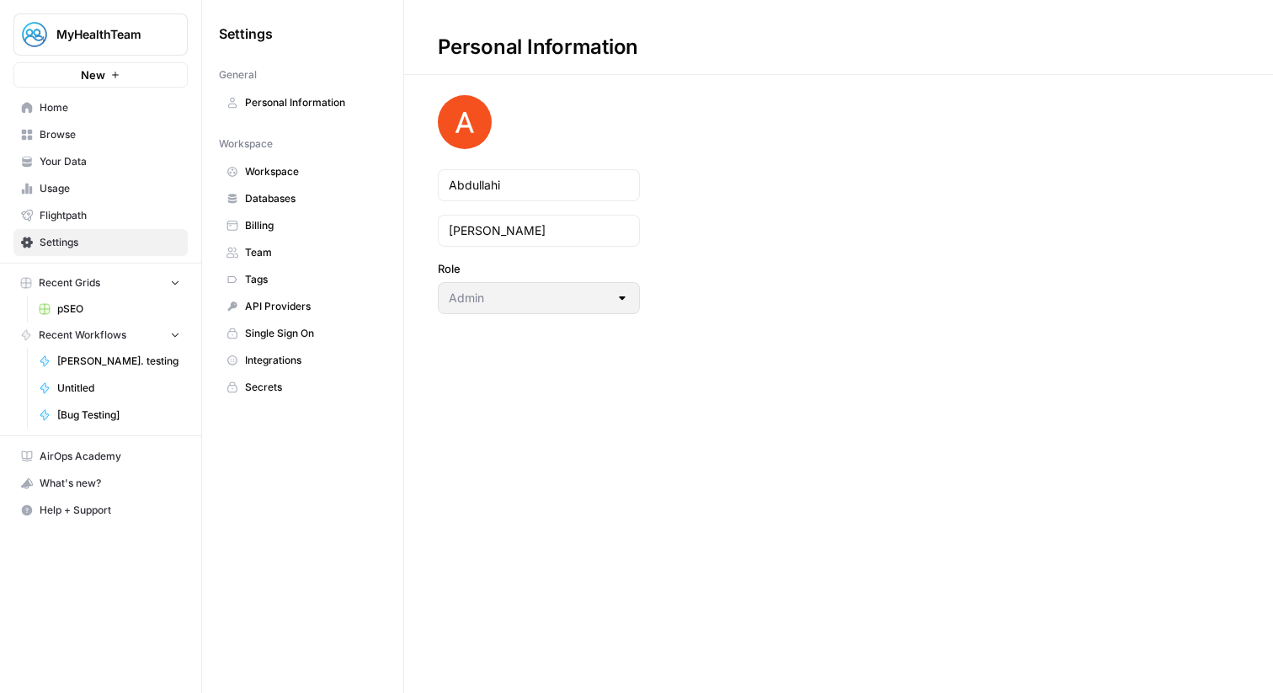
click at [313, 357] on span "Integrations" at bounding box center [312, 360] width 134 height 15
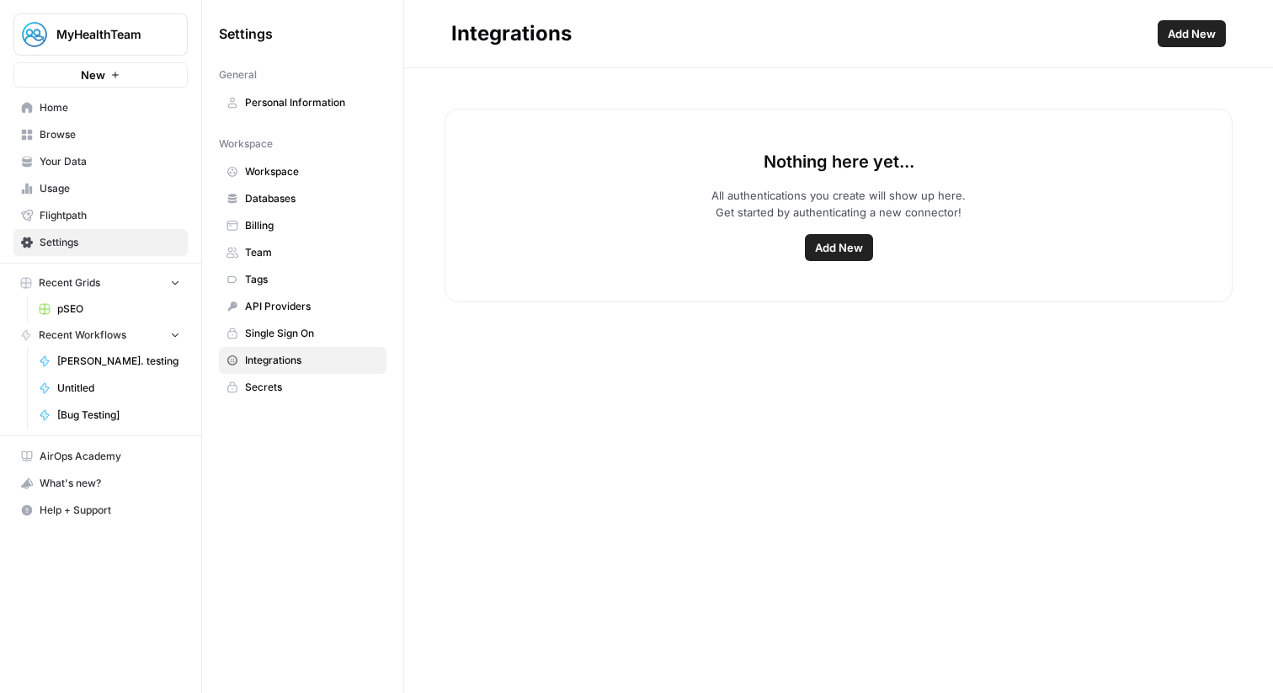
click at [859, 248] on span "Add New" at bounding box center [839, 247] width 48 height 17
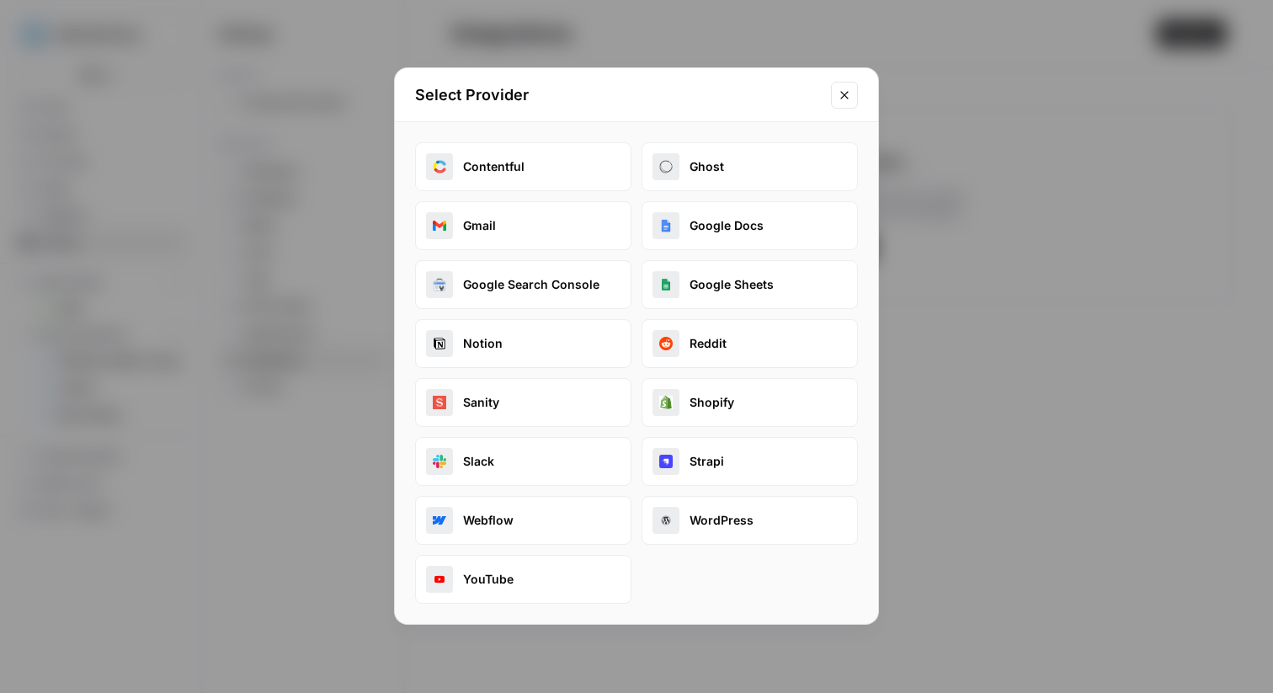
click at [543, 283] on button "Google Search Console" at bounding box center [523, 284] width 216 height 49
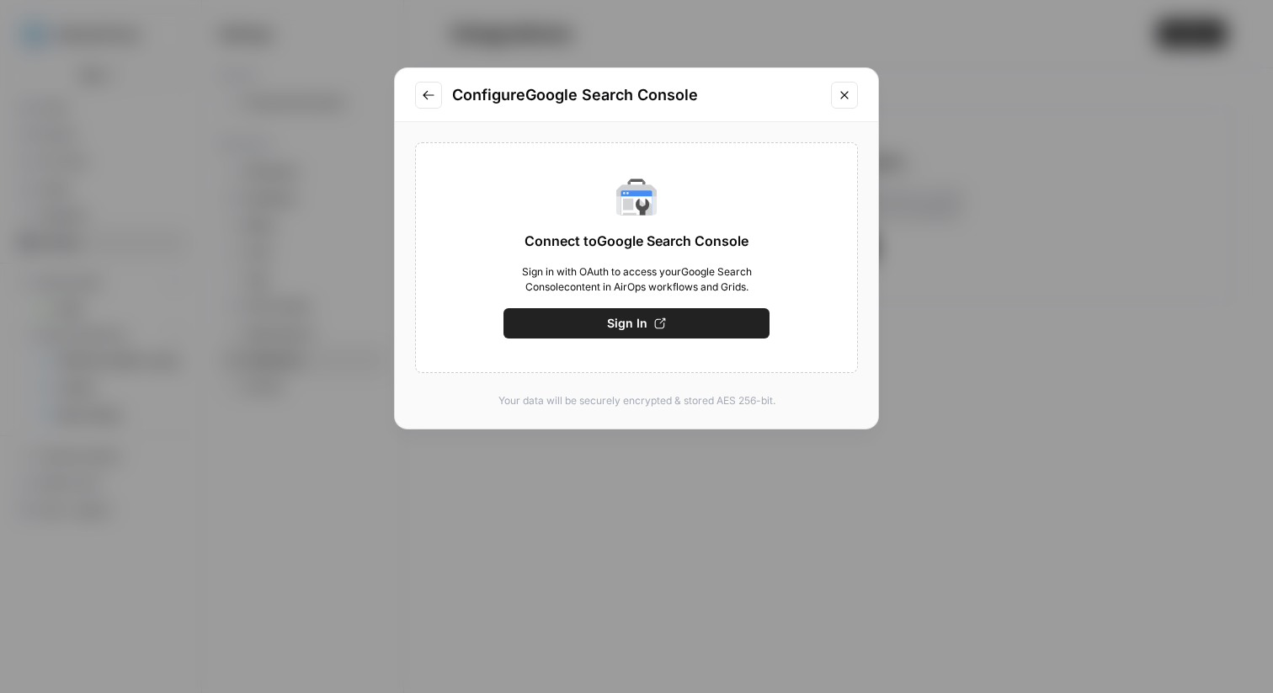
click at [424, 95] on icon "Go to previous step" at bounding box center [428, 94] width 11 height 9
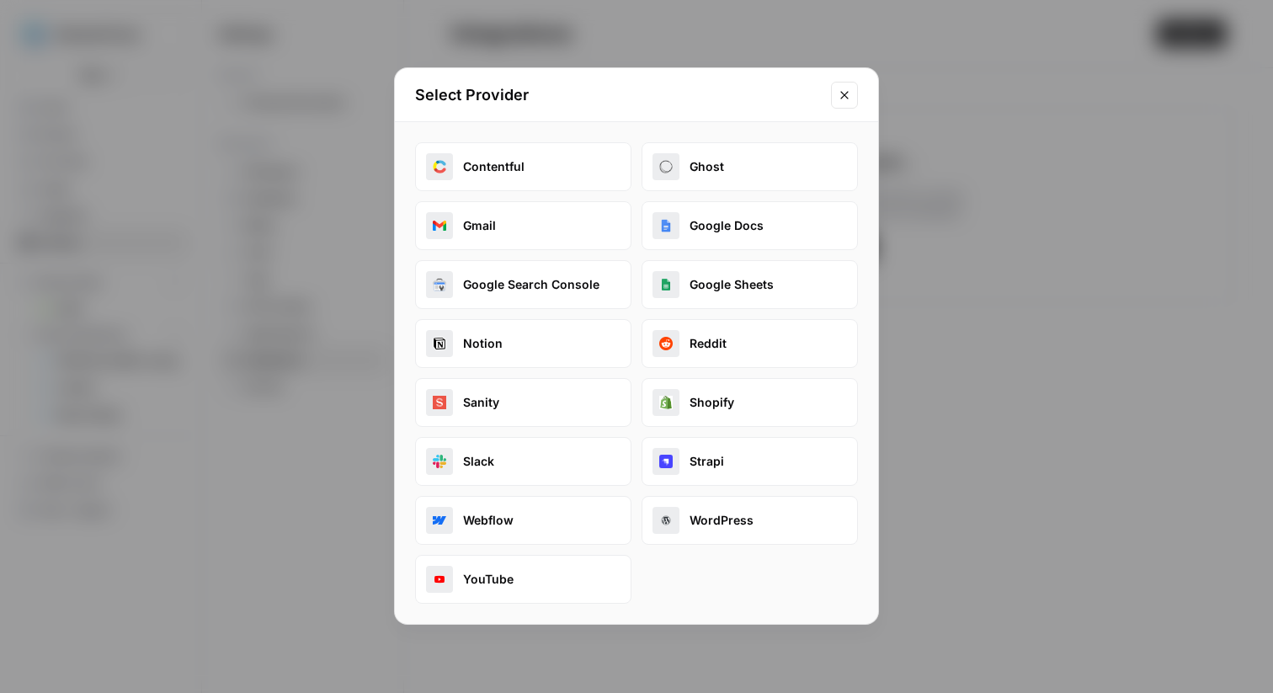
click at [368, 113] on div "Select Provider Contentful Ghost Gmail Google Docs Google Search Console Google…" at bounding box center [636, 346] width 1273 height 693
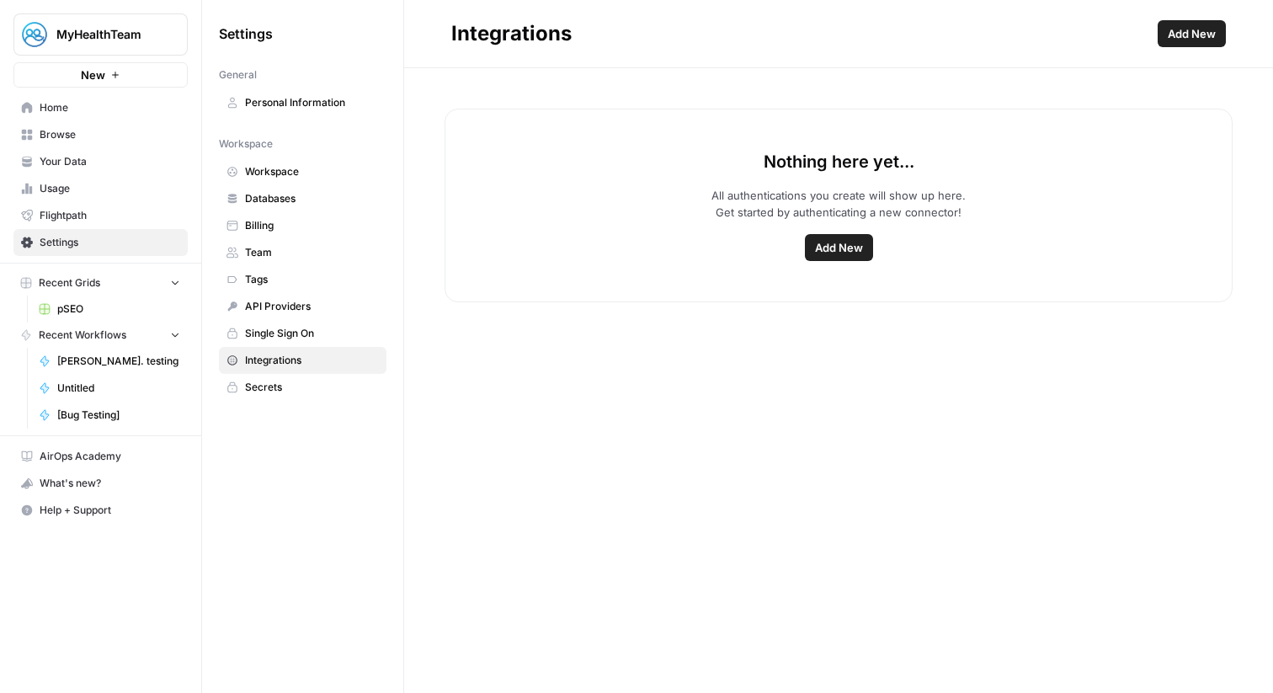
click at [852, 243] on span "Add New" at bounding box center [839, 247] width 48 height 17
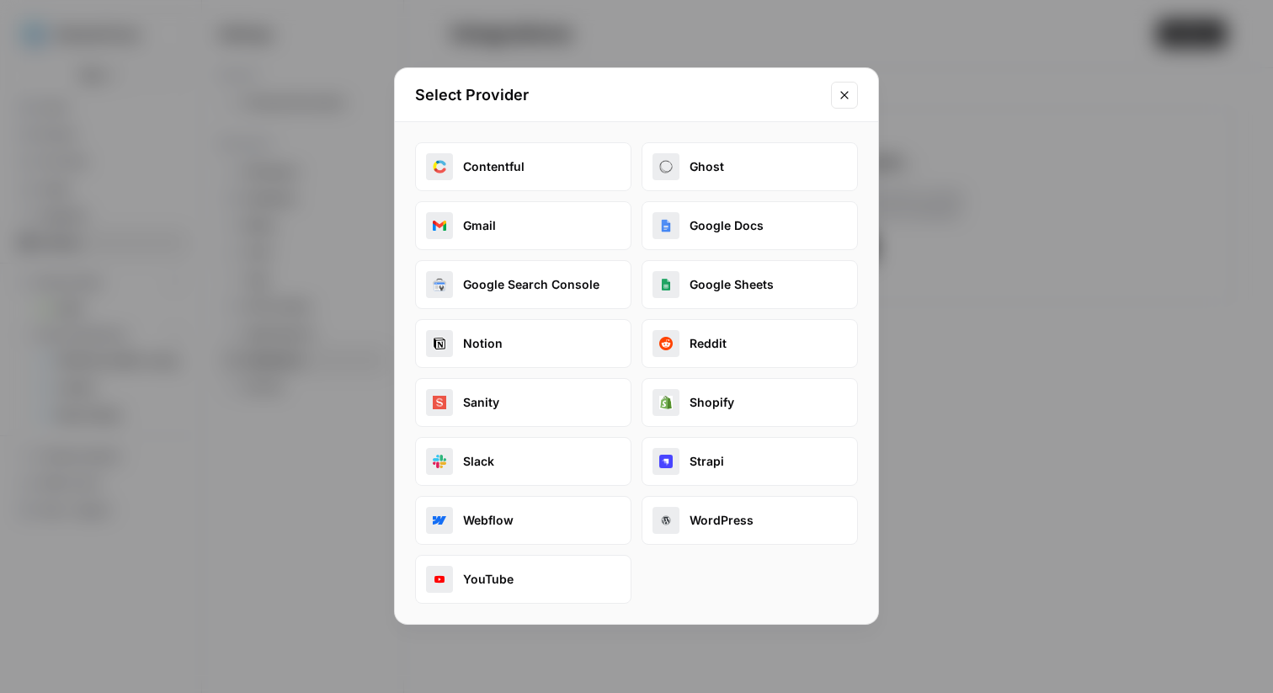
click at [848, 99] on icon "Close modal" at bounding box center [844, 94] width 13 height 13
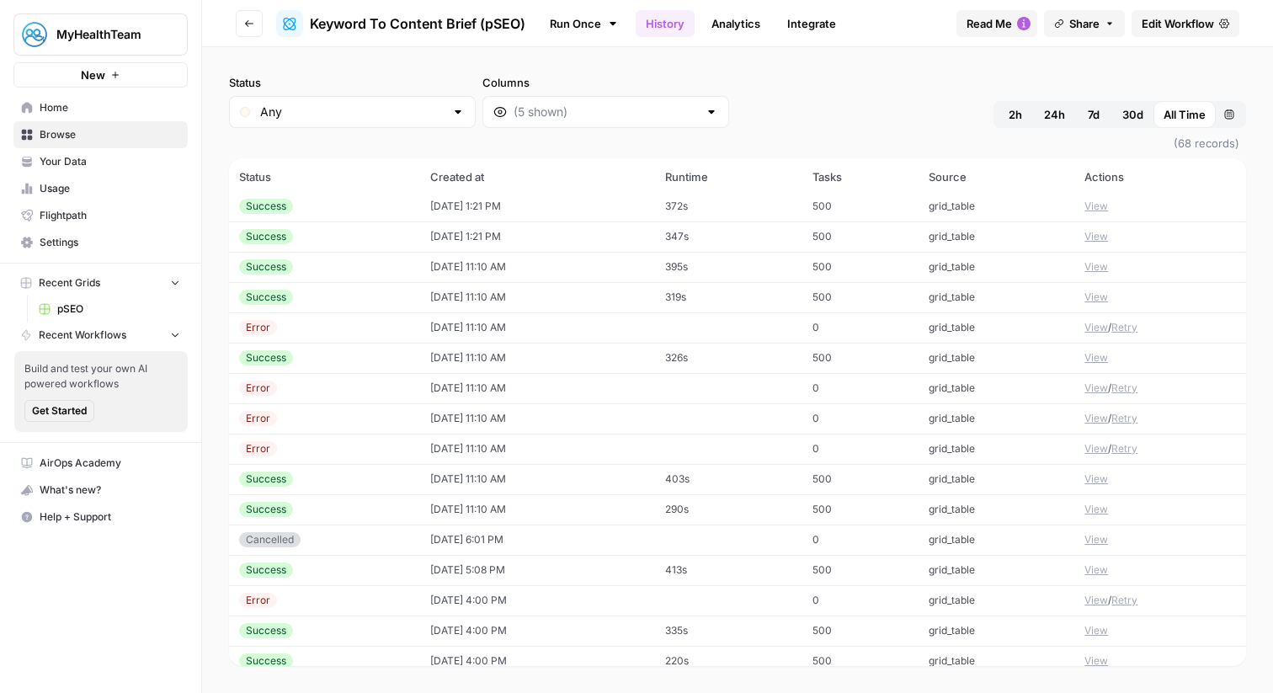
scroll to position [60, 0]
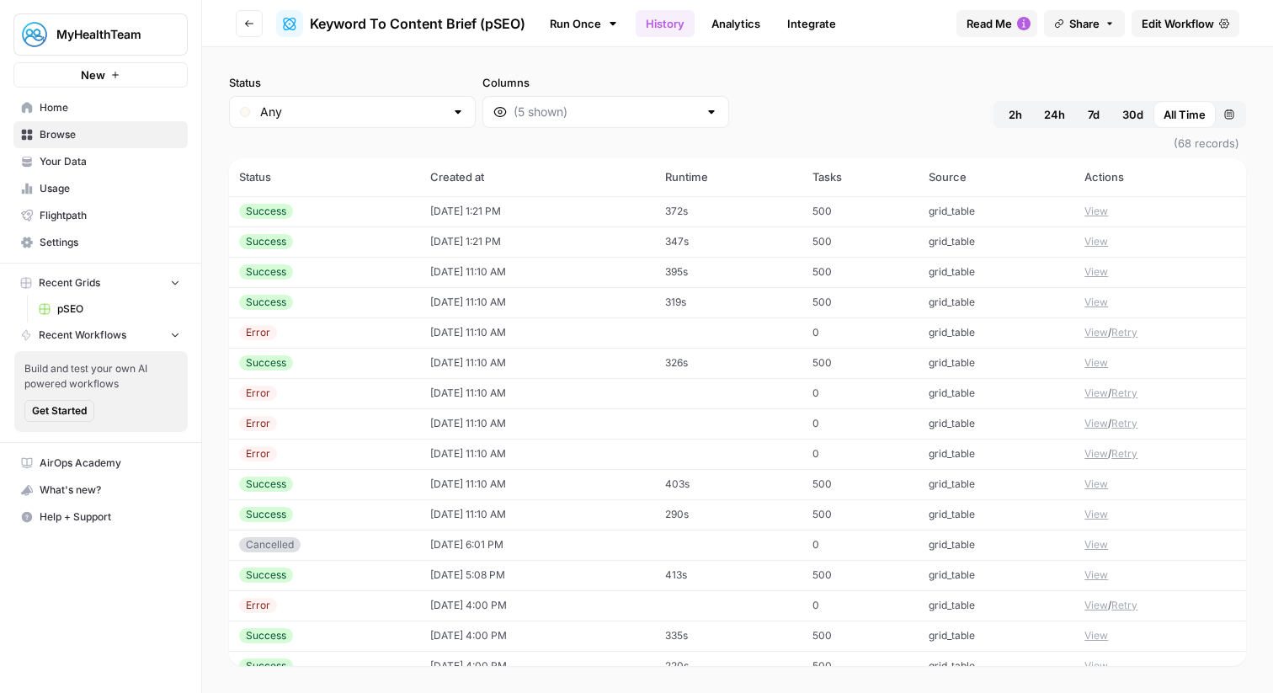
click at [513, 339] on td "[DATE] 11:10 AM" at bounding box center [537, 333] width 235 height 30
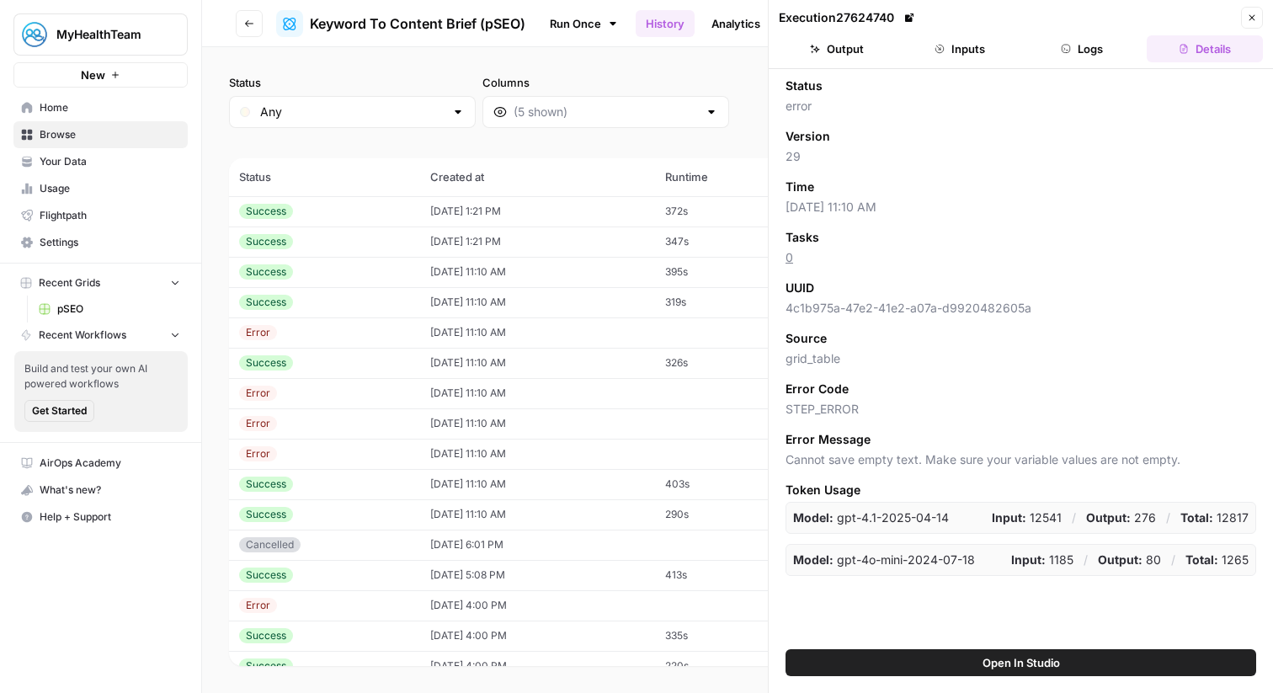
click at [1088, 52] on button "Logs" at bounding box center [1083, 48] width 116 height 27
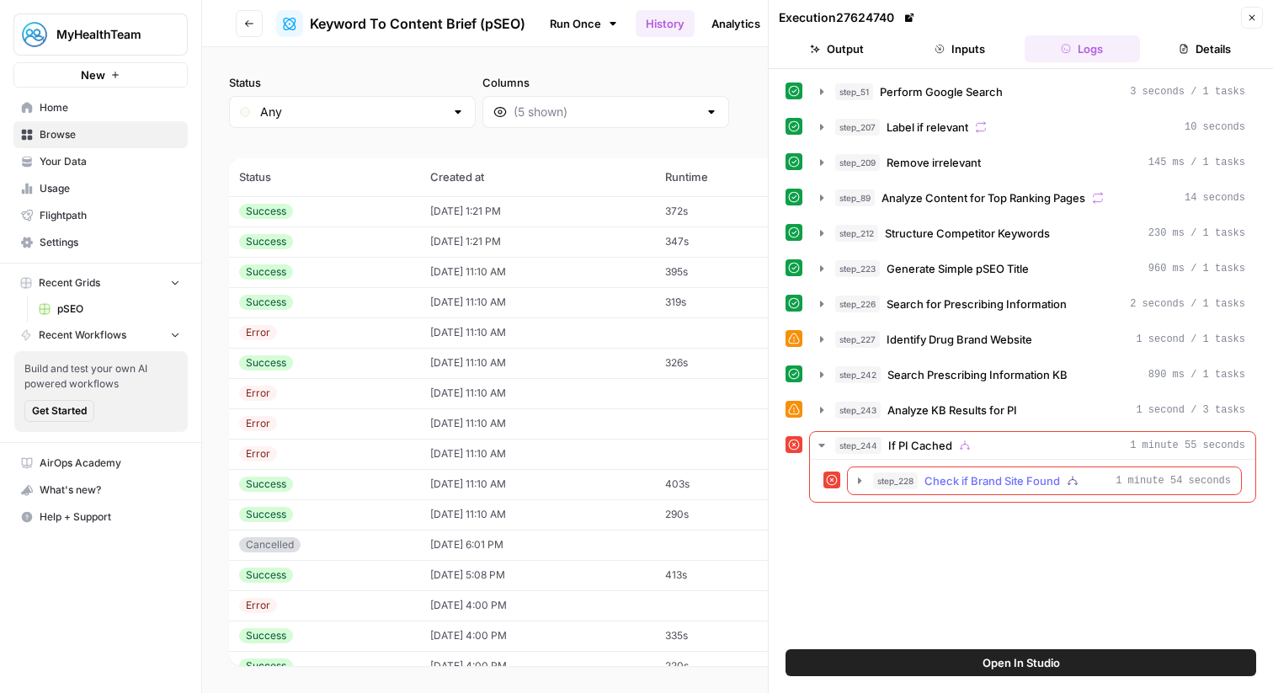
click at [948, 477] on span "Check if Brand Site Found" at bounding box center [993, 480] width 136 height 17
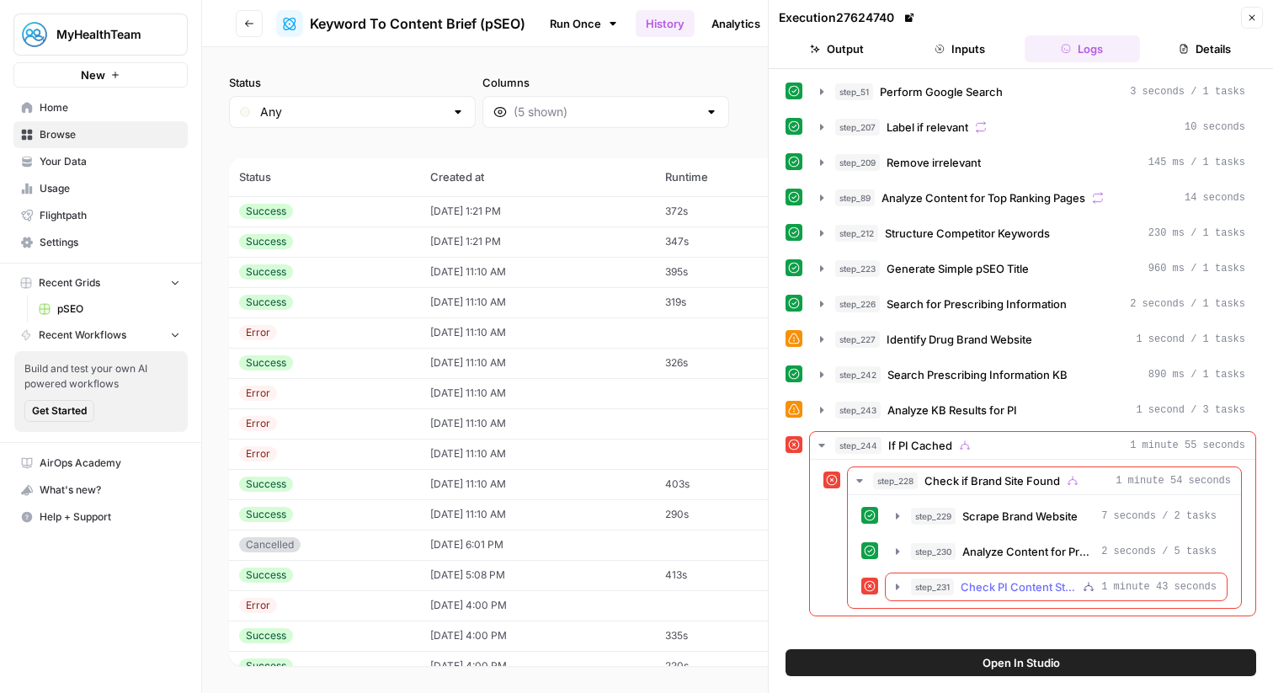
click at [1019, 584] on span "Check PI Content Status" at bounding box center [1018, 587] width 115 height 17
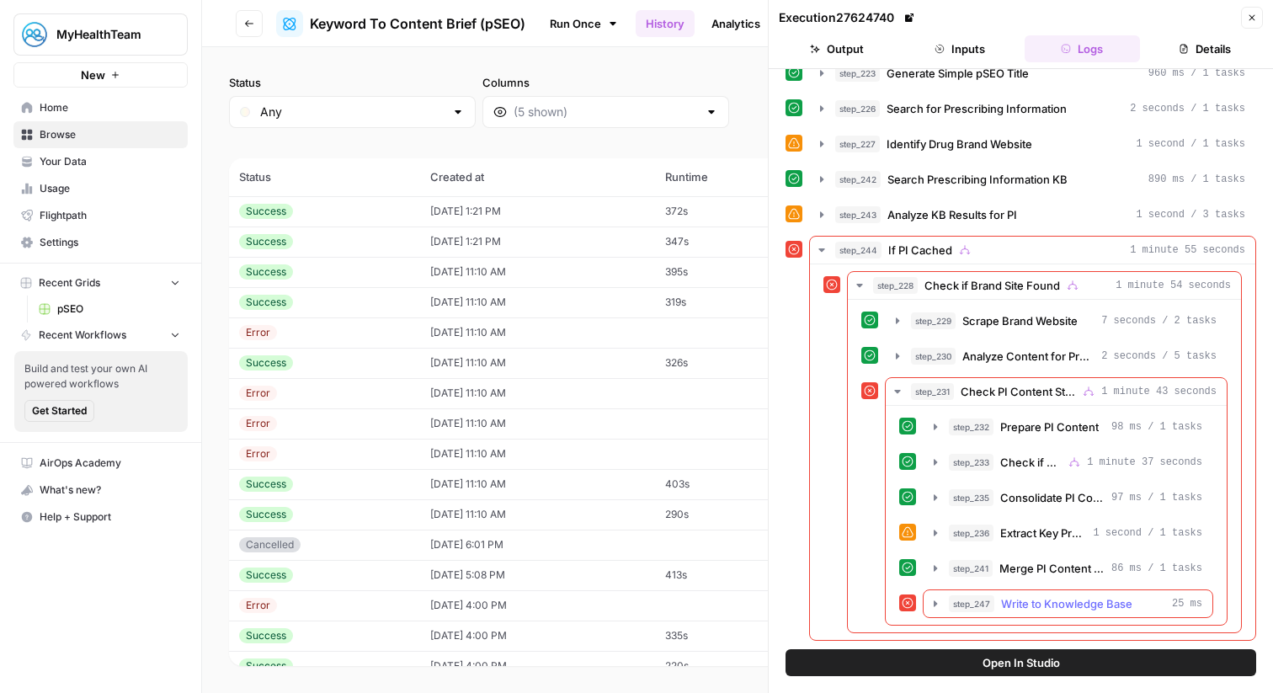
click at [1014, 601] on span "Write to Knowledge Base" at bounding box center [1066, 603] width 131 height 17
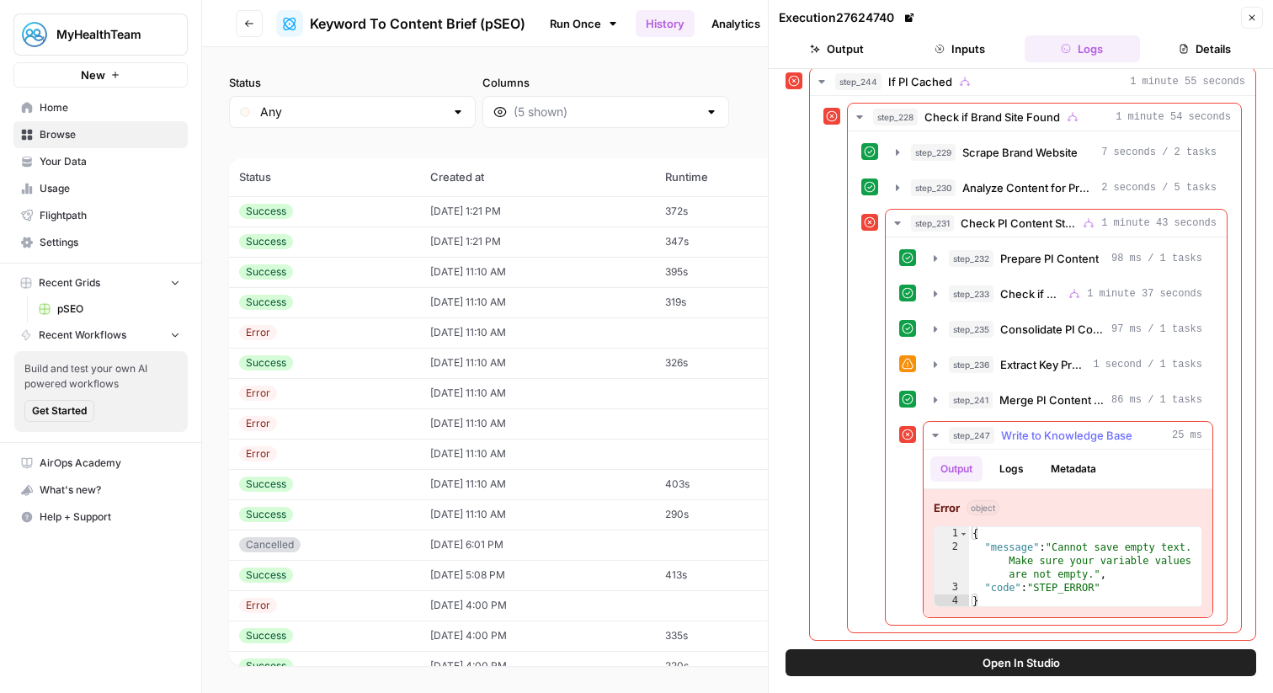
type textarea "**********"
drag, startPoint x: 1058, startPoint y: 553, endPoint x: 1191, endPoint y: 552, distance: 133.1
click at [1191, 552] on div "{ "message" : "Cannot save empty text. Make sure your variable values are not e…" at bounding box center [1085, 581] width 232 height 108
click at [1068, 553] on div "{ "message" : "Cannot save empty text. Make sure your variable values are not e…" at bounding box center [1085, 581] width 232 height 108
drag, startPoint x: 1063, startPoint y: 551, endPoint x: 1191, endPoint y: 550, distance: 128.0
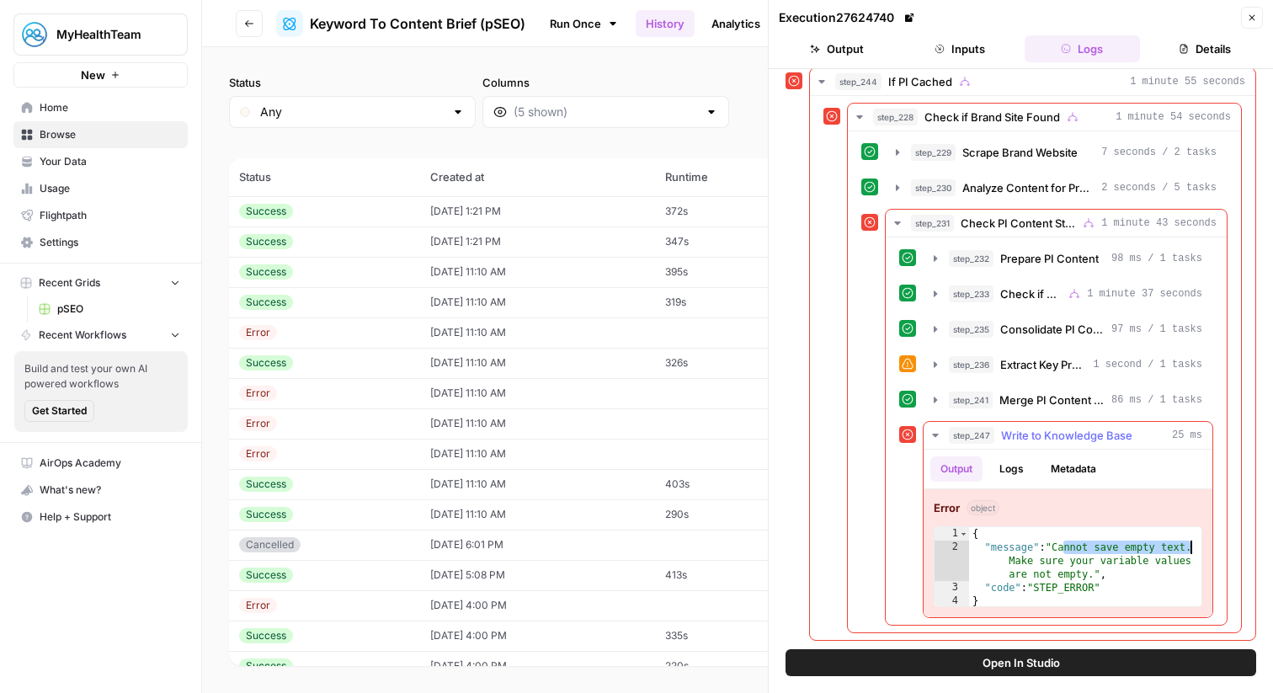
click at [1191, 550] on div "{ "message" : "Cannot save empty text. Make sure your variable values are not e…" at bounding box center [1085, 581] width 232 height 108
click at [1065, 331] on span "Consolidate PI Content" at bounding box center [1053, 329] width 104 height 17
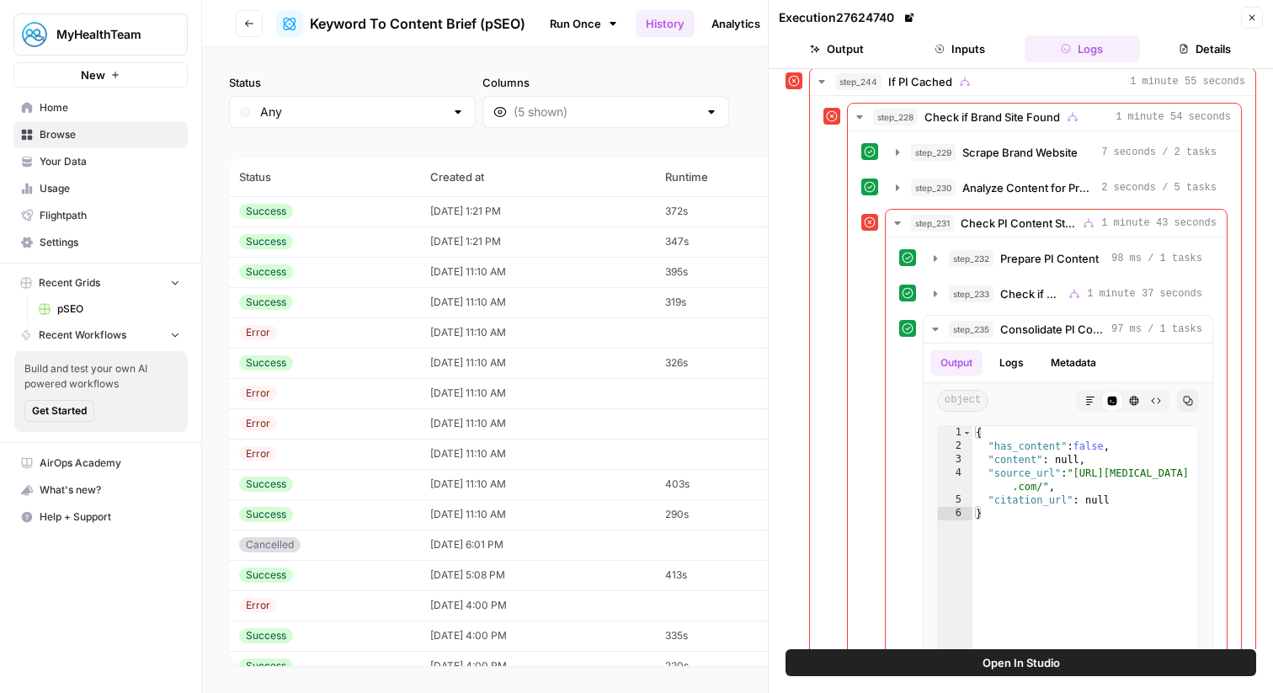
click at [955, 667] on button "Open In Studio" at bounding box center [1021, 662] width 471 height 27
click at [0, 0] on body "MyHealthTeam New Home Browse Your Data Usage Flightpath Settings Recent Grids p…" at bounding box center [636, 346] width 1273 height 693
click at [723, 125] on div "Status Any Columns 2h 24h 7d 30d All Time Custom range" at bounding box center [737, 101] width 1017 height 54
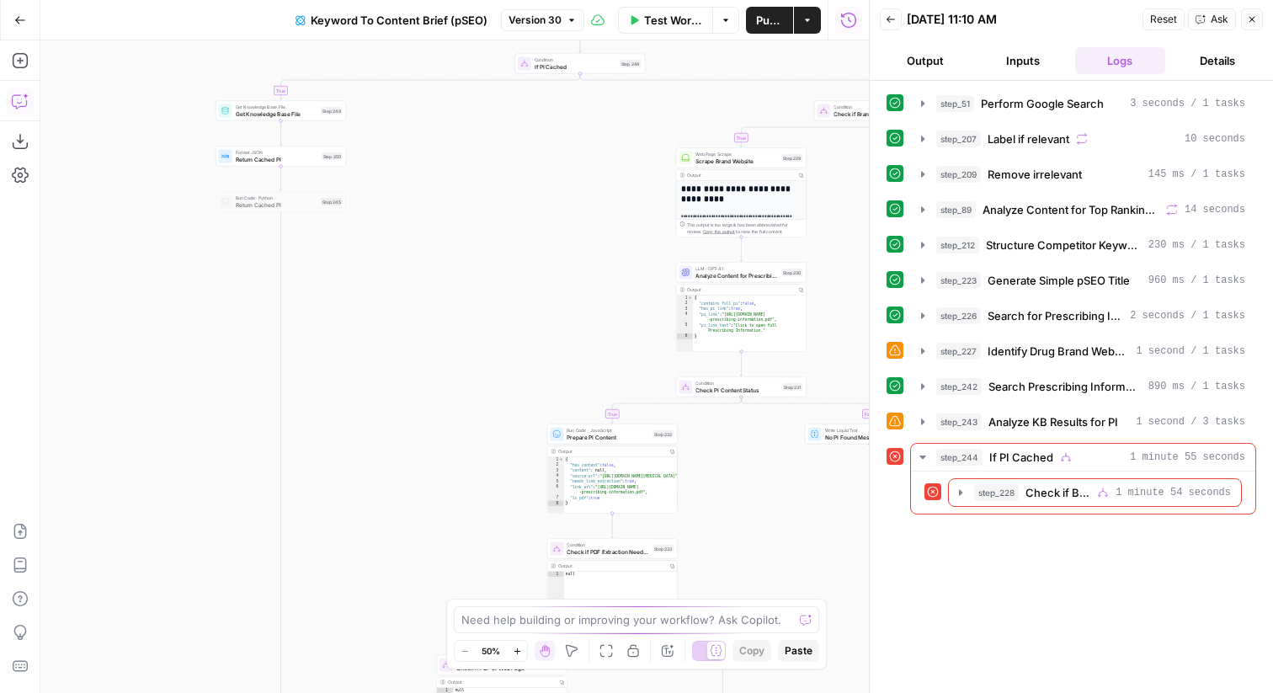
click at [27, 100] on icon "button" at bounding box center [20, 101] width 17 height 17
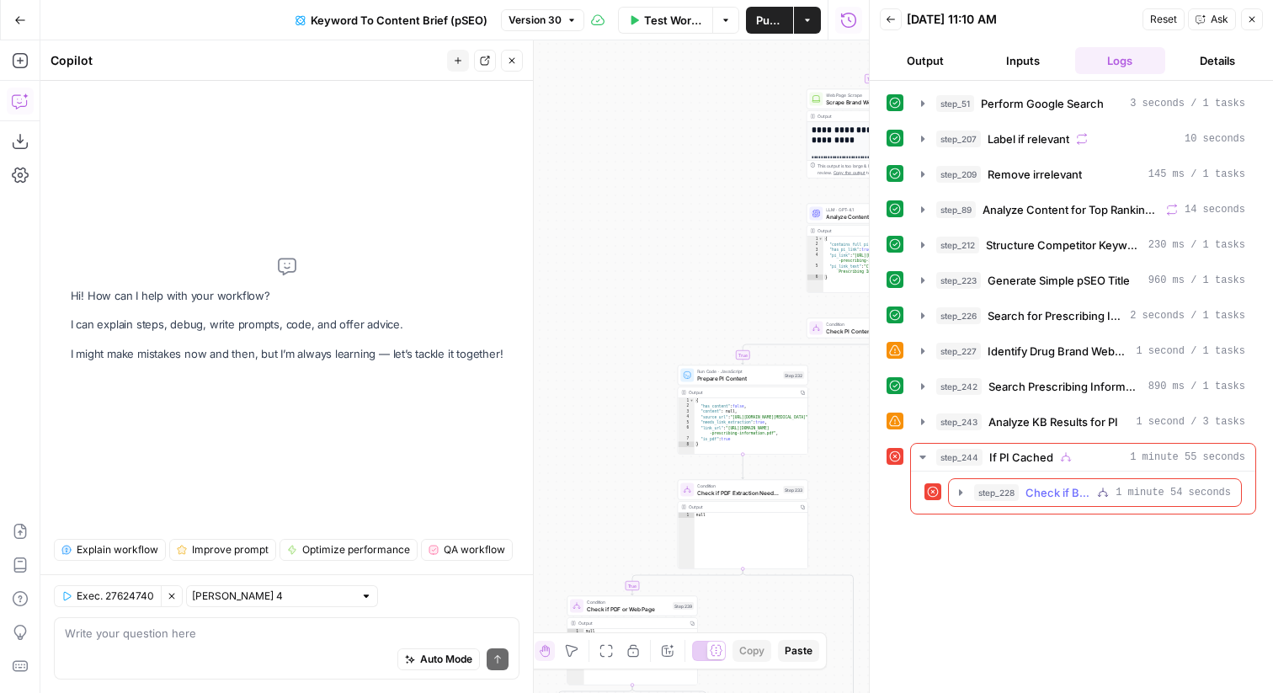
click at [1097, 494] on icon "button" at bounding box center [1103, 493] width 12 height 12
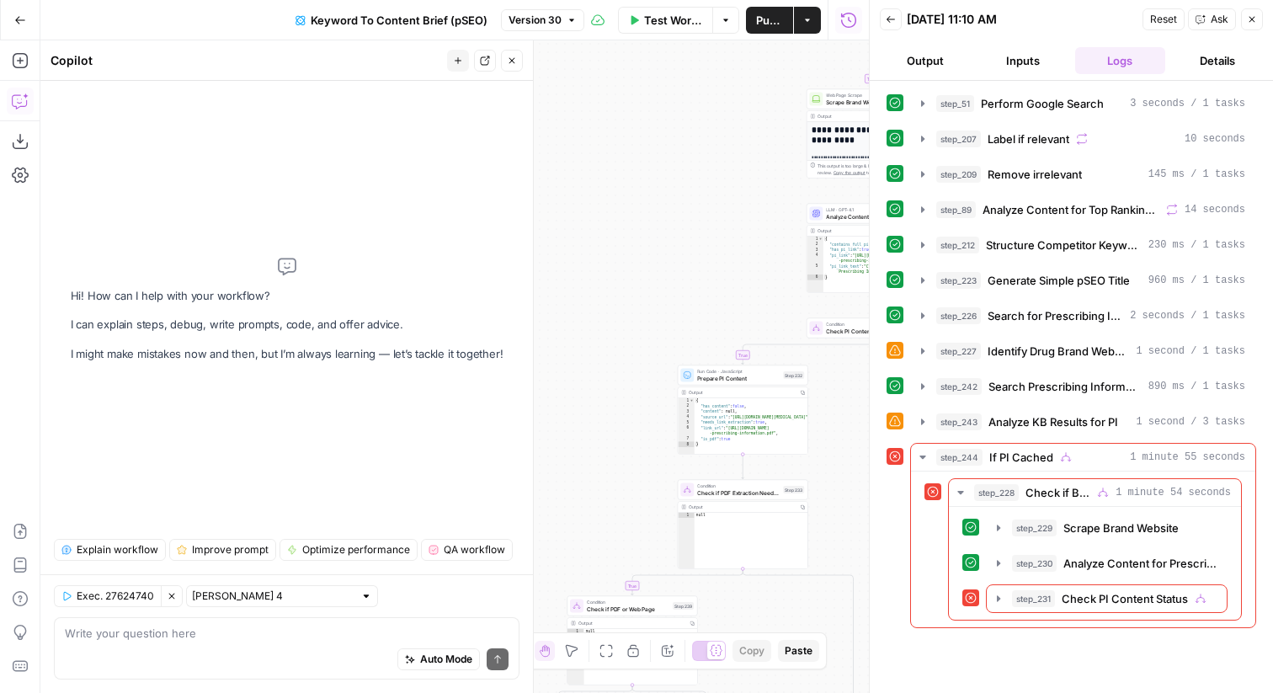
click at [233, 650] on div "Auto Mode Send" at bounding box center [287, 660] width 444 height 37
click at [1081, 610] on button "step_231 Check PI Content Status 1 minute 43 seconds" at bounding box center [1107, 598] width 240 height 27
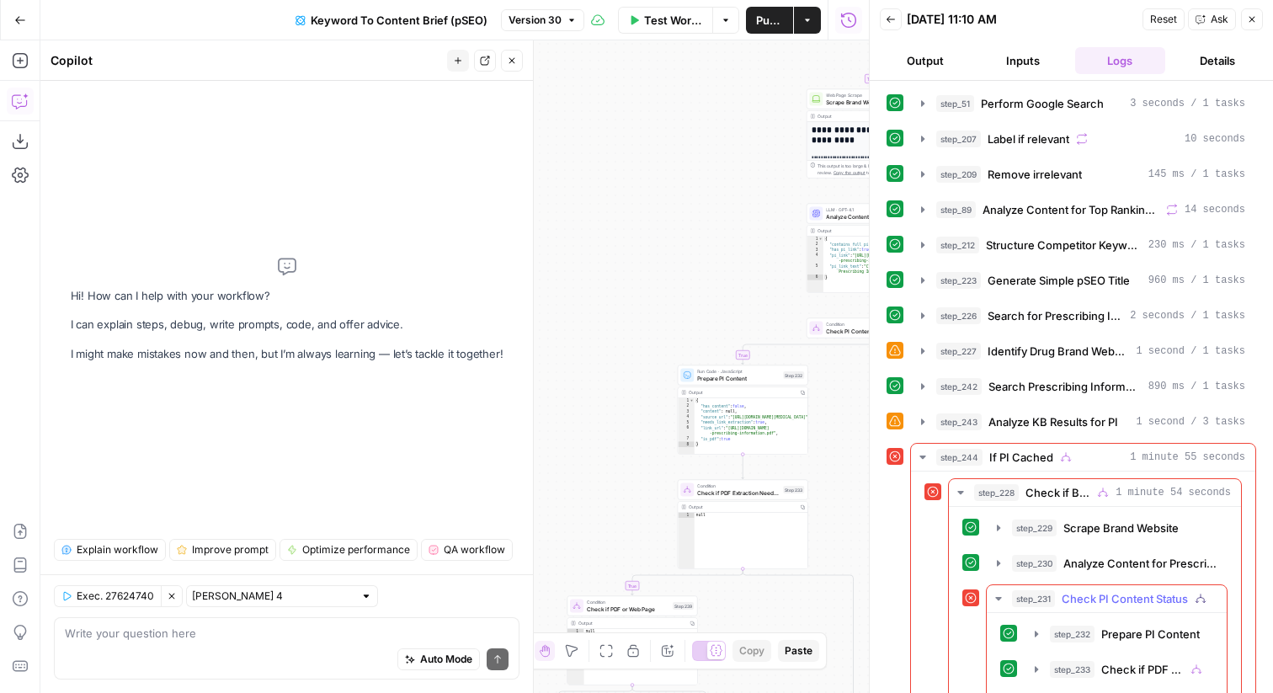
scroll to position [163, 0]
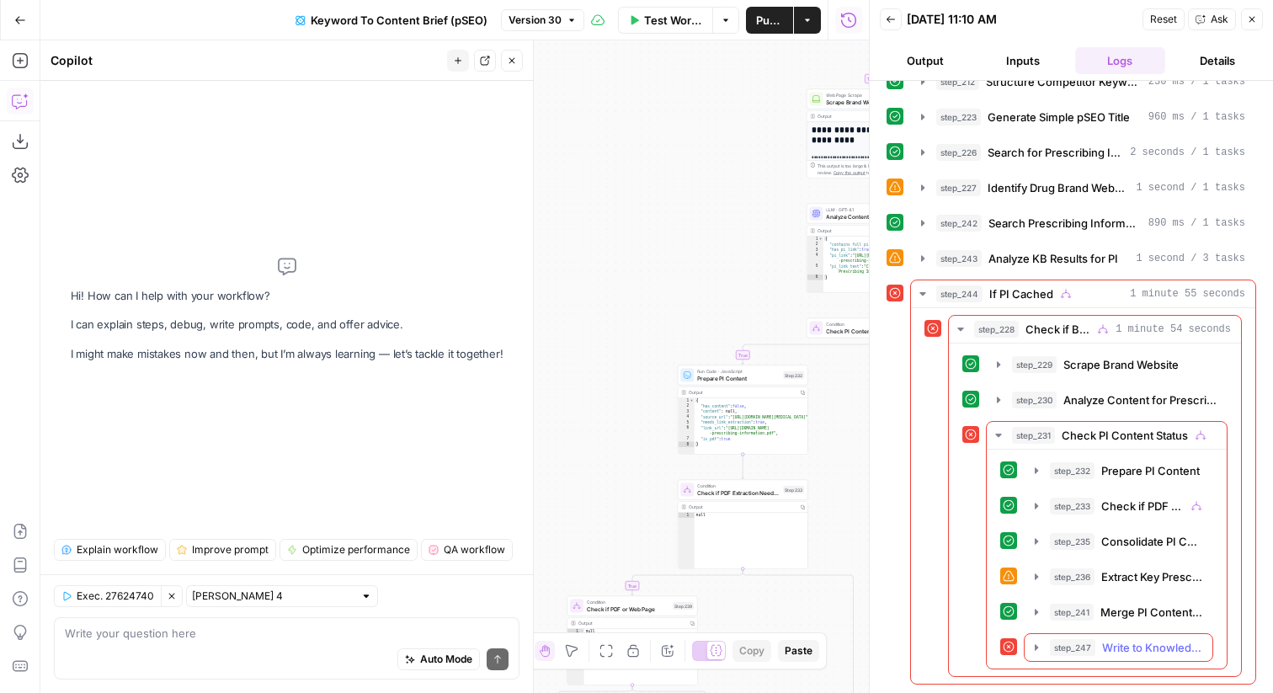
click at [1113, 647] on span "Write to Knowledge Base" at bounding box center [1152, 647] width 100 height 17
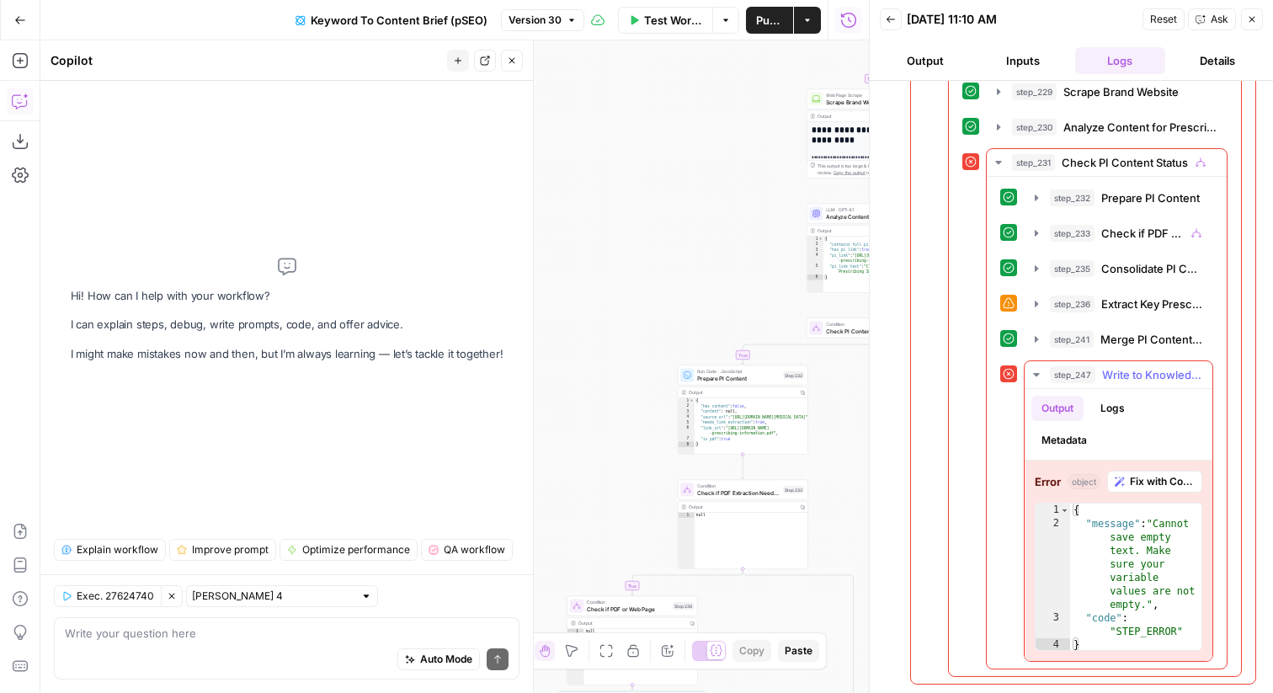
click at [1150, 485] on span "Fix with Copilot" at bounding box center [1162, 481] width 65 height 15
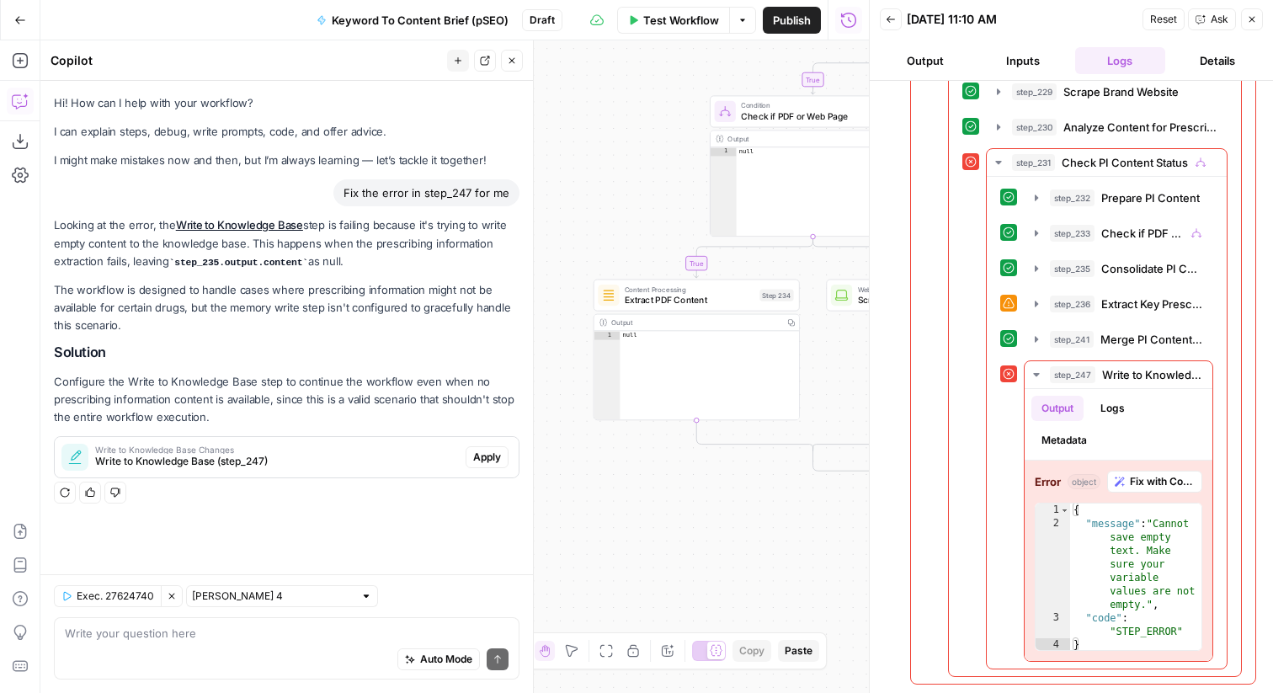
click at [1251, 15] on icon "button" at bounding box center [1252, 19] width 10 height 10
